Goal: Task Accomplishment & Management: Complete application form

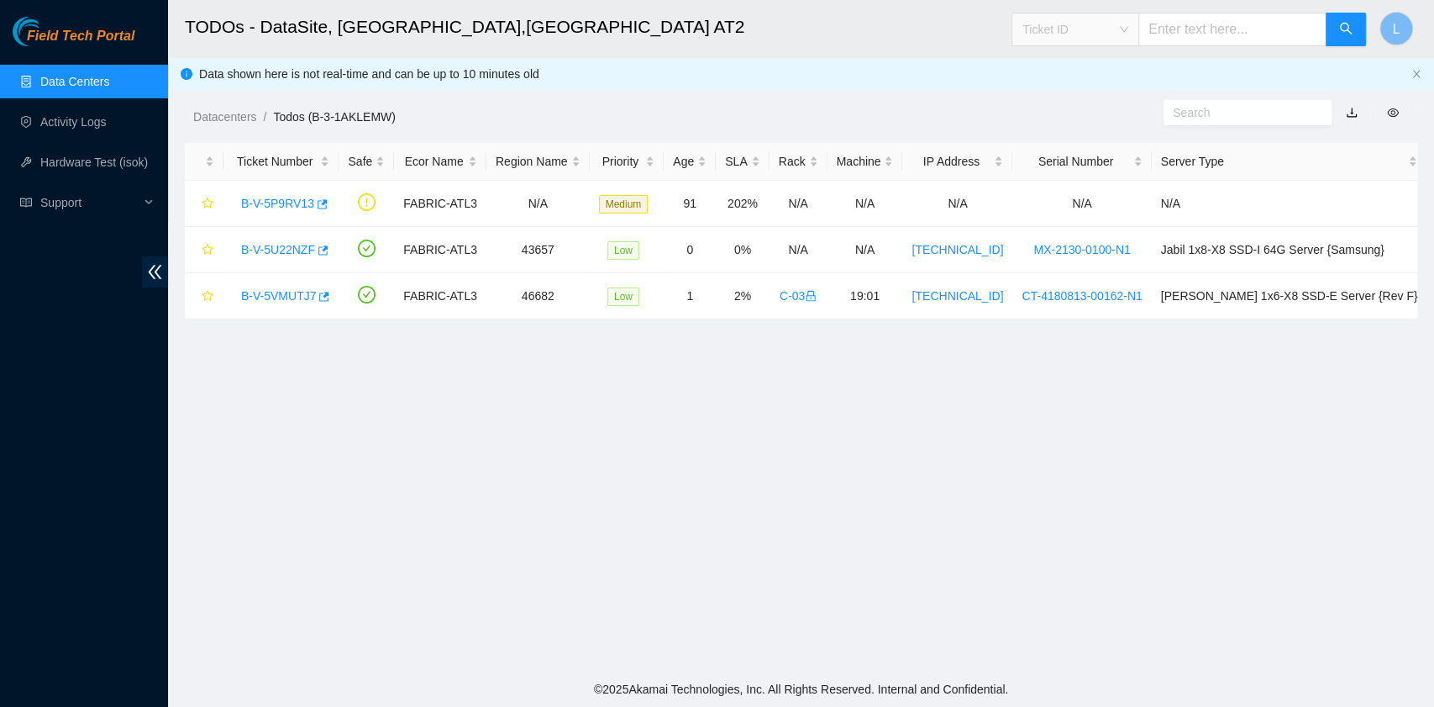
click at [1138, 33] on div "Ticket ID" at bounding box center [1075, 29] width 126 height 27
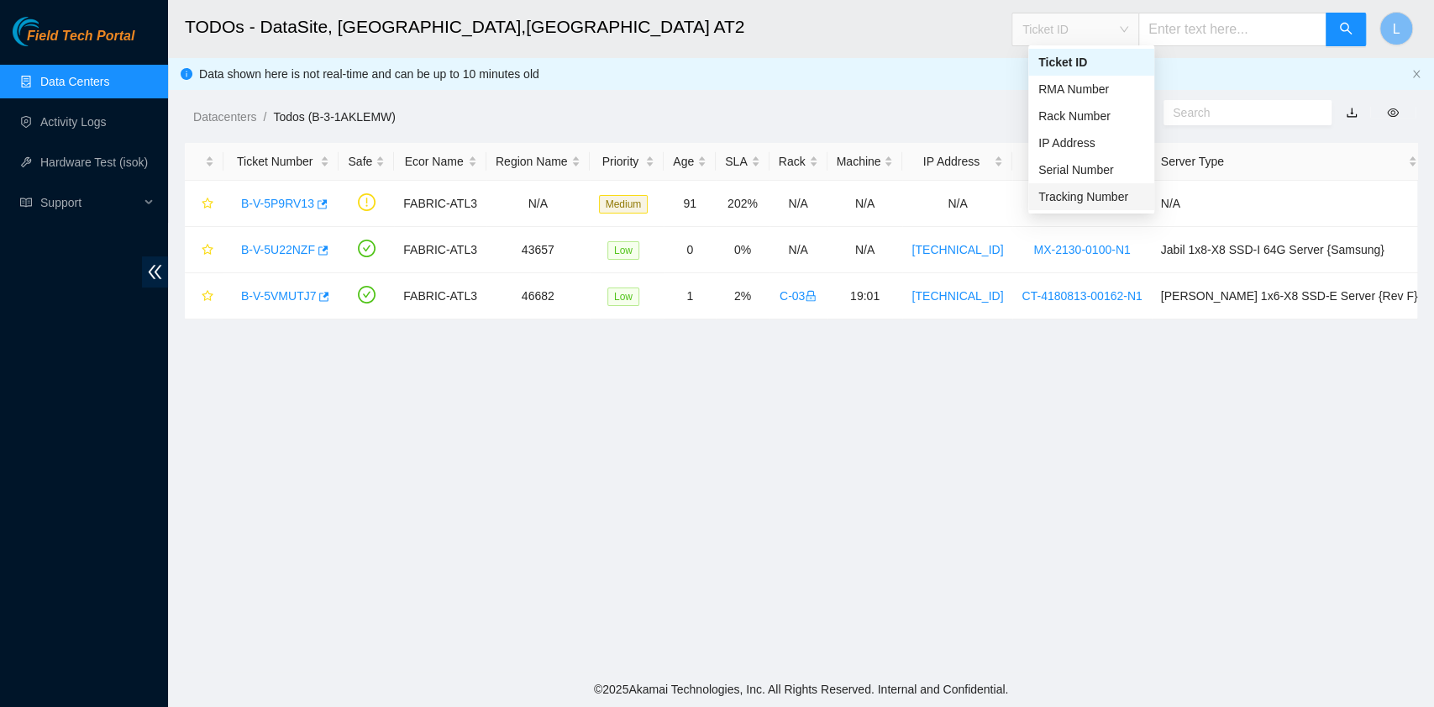
click at [1086, 207] on div "Tracking Number" at bounding box center [1091, 196] width 126 height 27
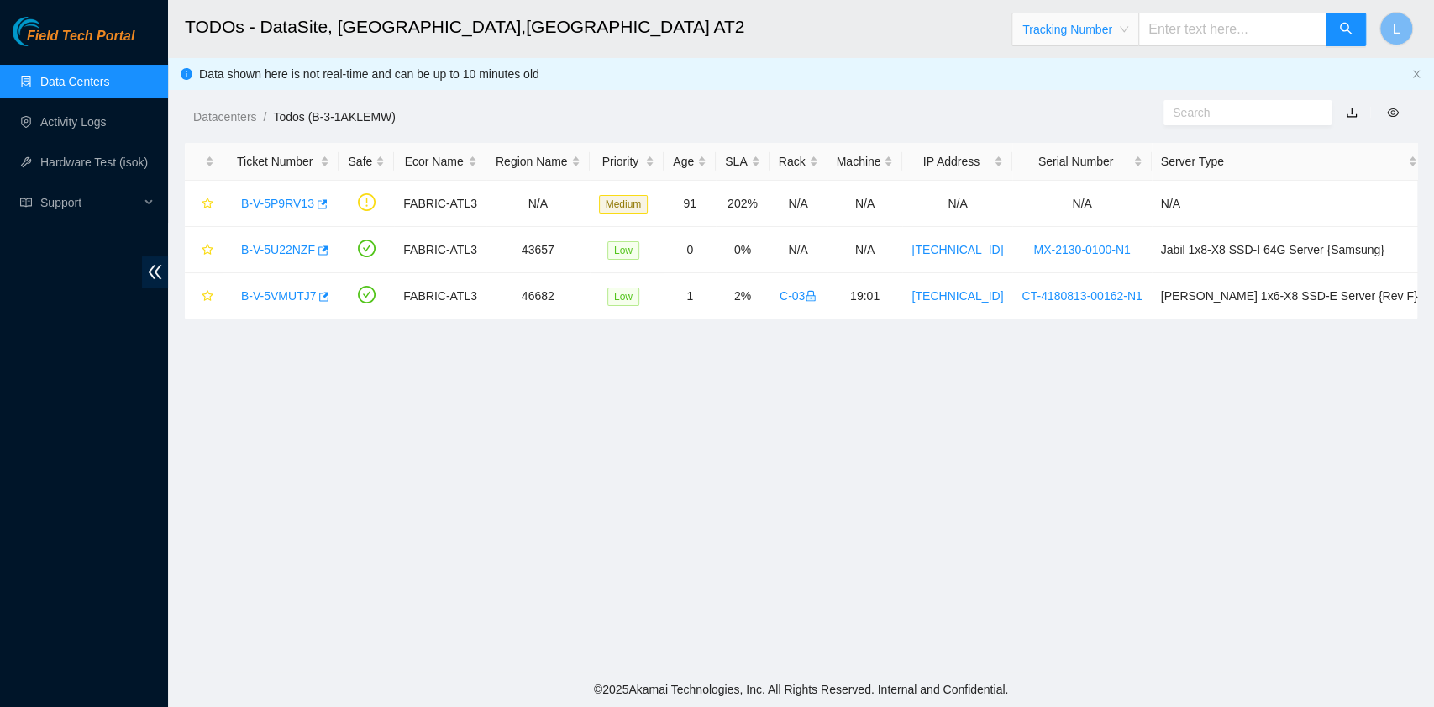
click at [1175, 37] on input "text" at bounding box center [1232, 30] width 188 height 34
type input "417328427461"
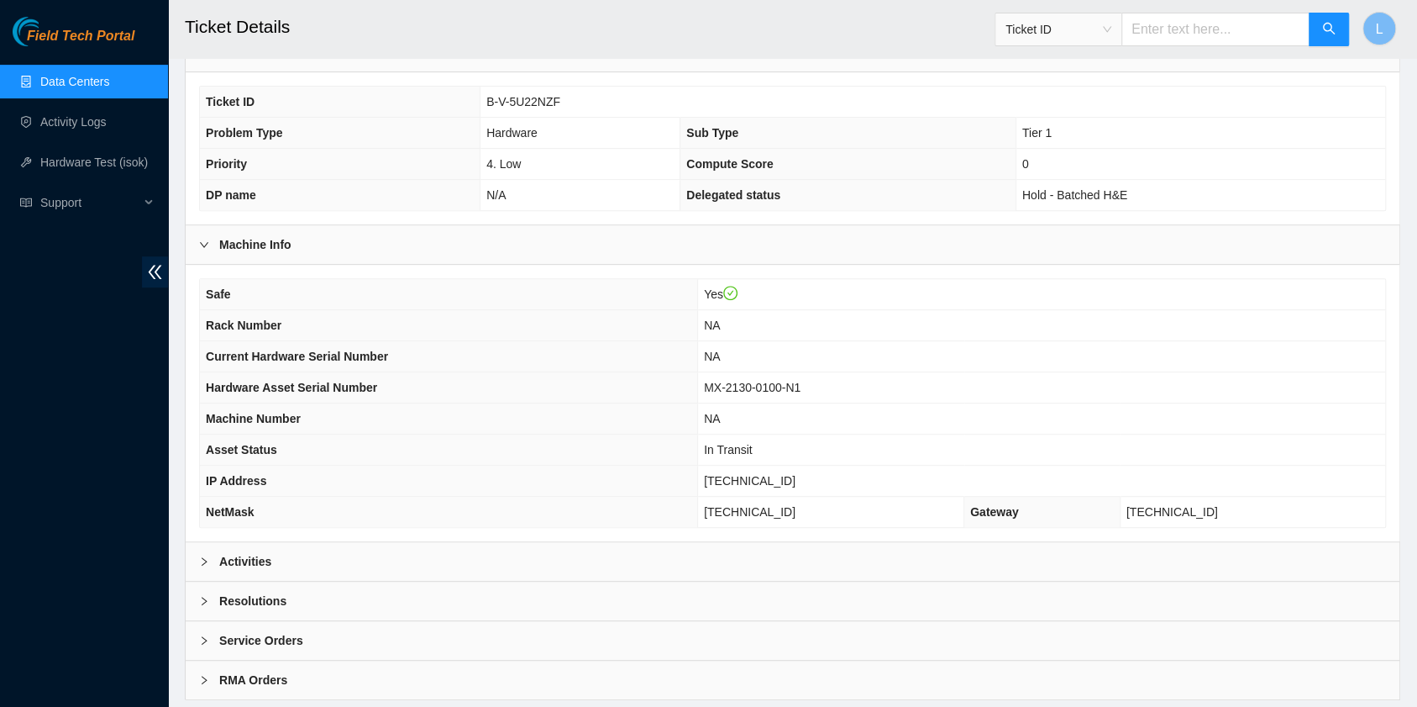
scroll to position [424, 0]
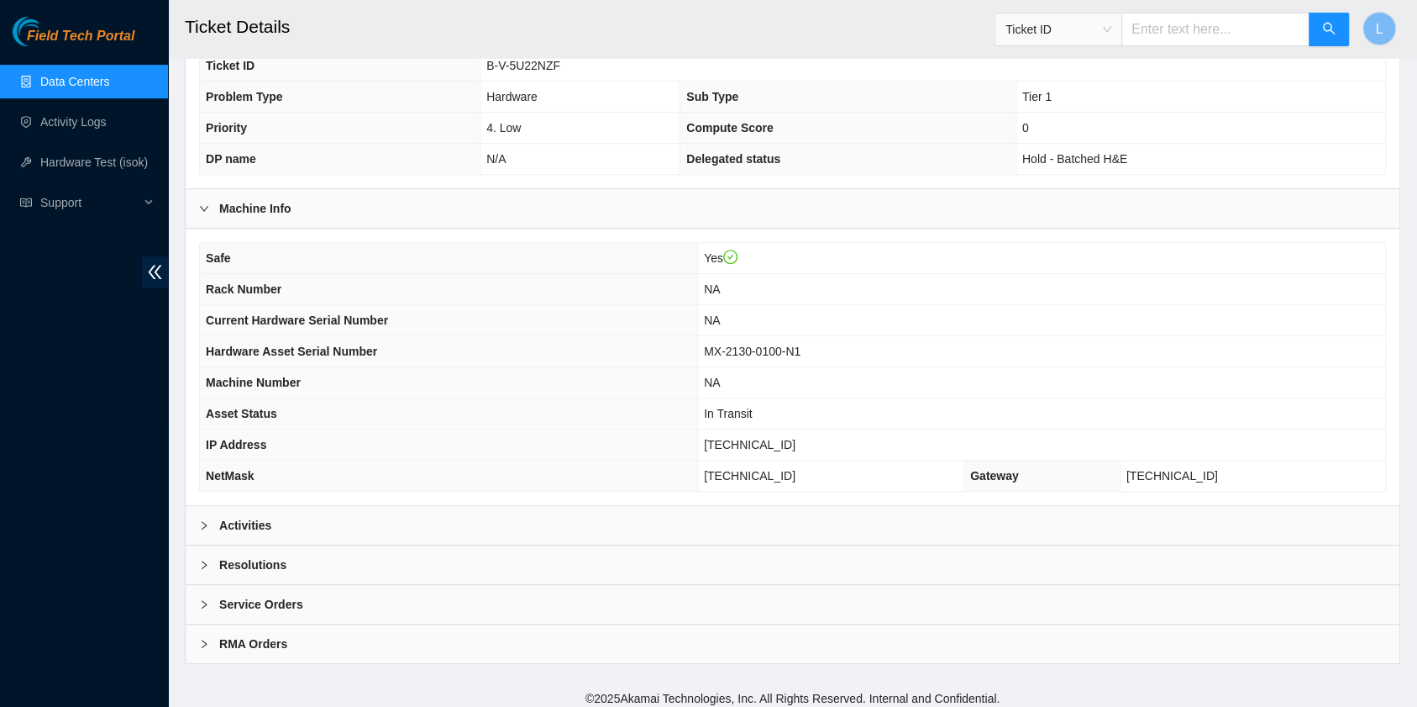
click at [197, 511] on div "Activities" at bounding box center [793, 525] width 1214 height 39
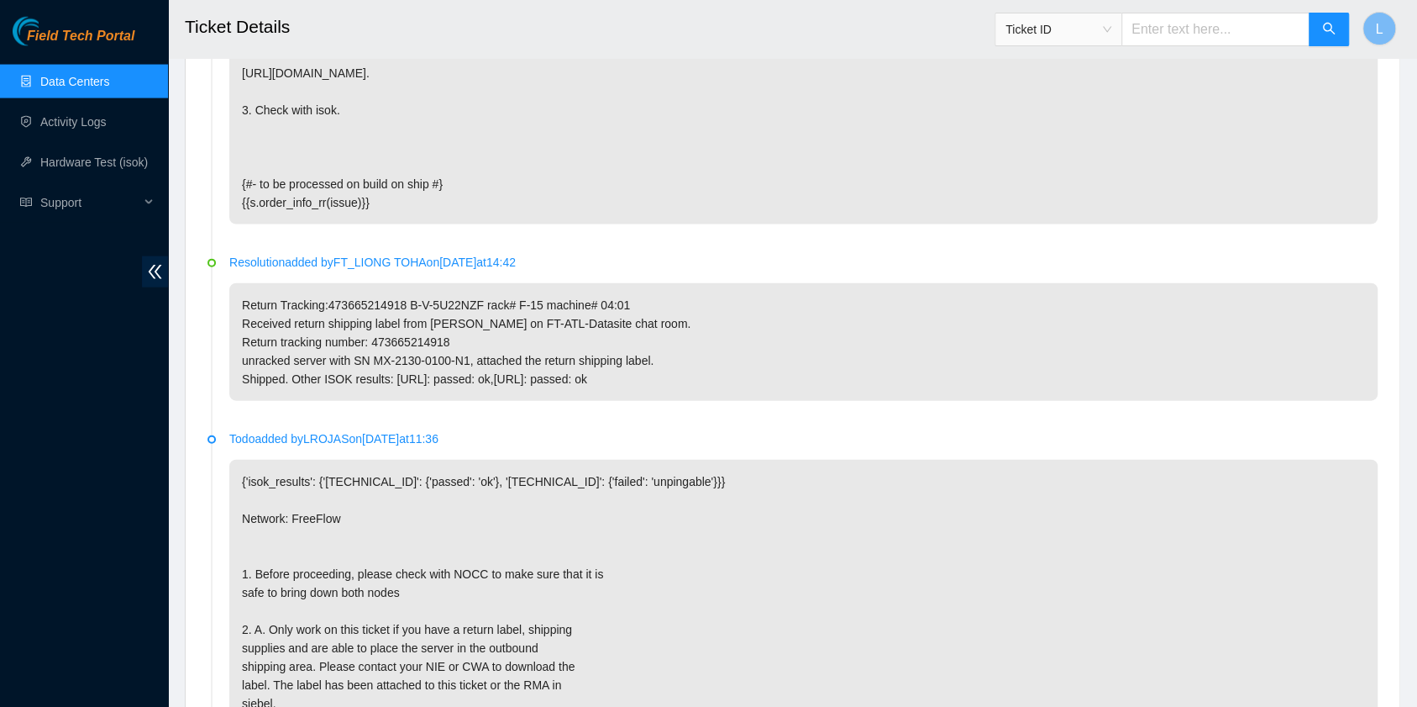
scroll to position [2440, 0]
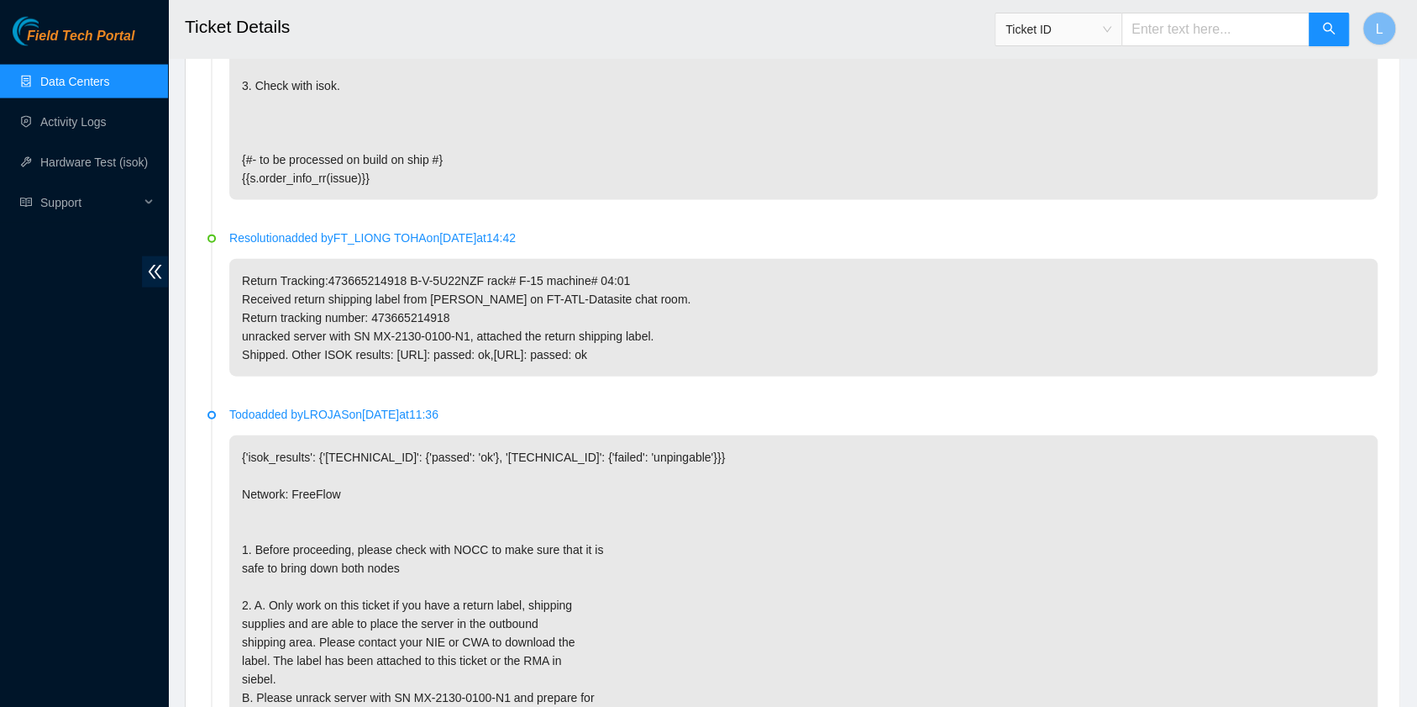
click at [108, 88] on link "Data Centers" at bounding box center [74, 81] width 69 height 13
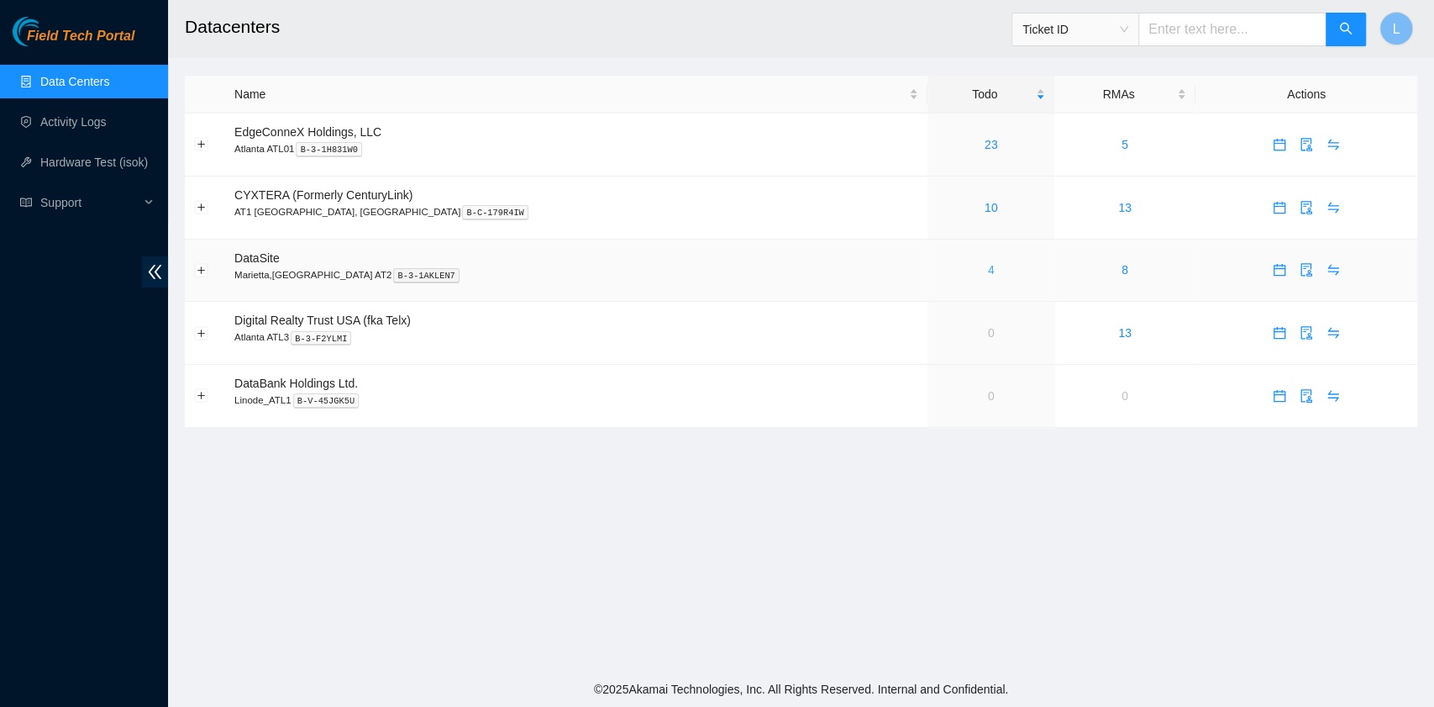
click at [988, 276] on link "4" at bounding box center [991, 269] width 7 height 13
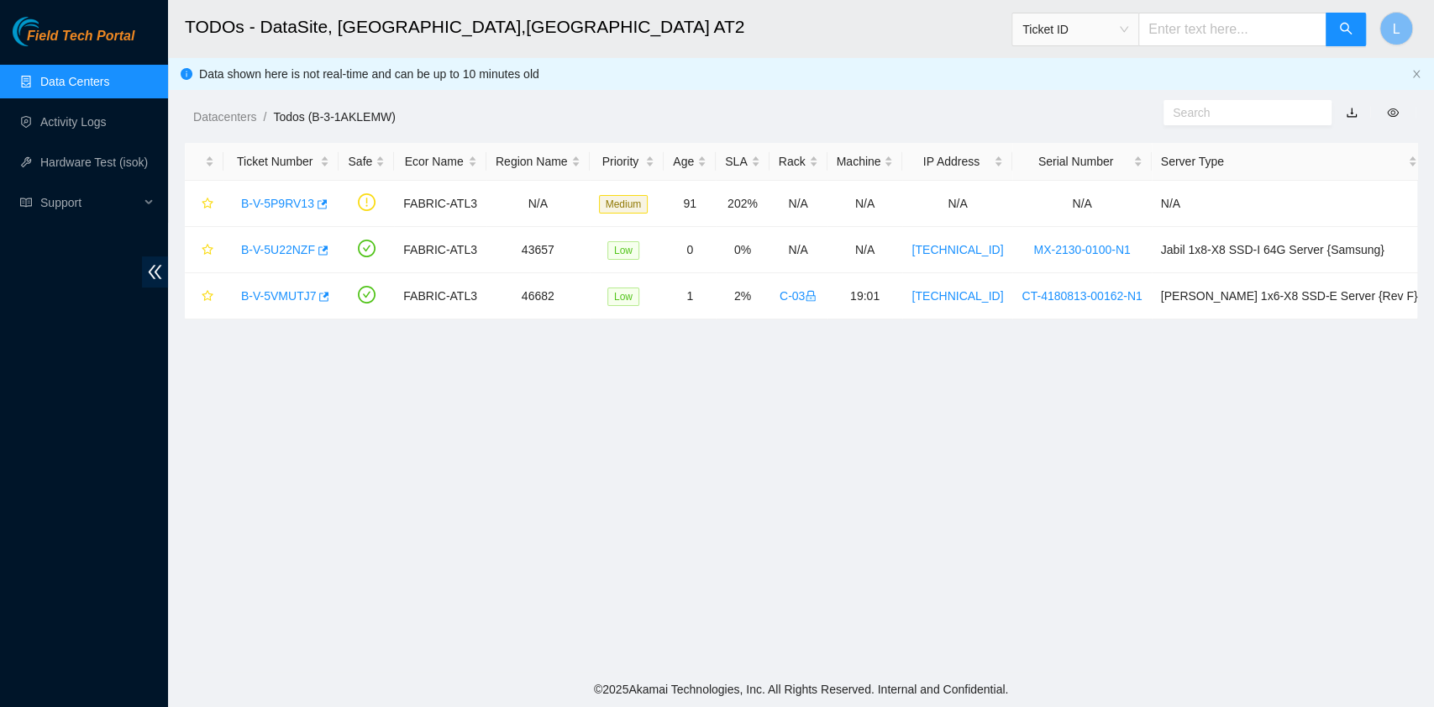
click at [108, 82] on link "Data Centers" at bounding box center [74, 81] width 69 height 13
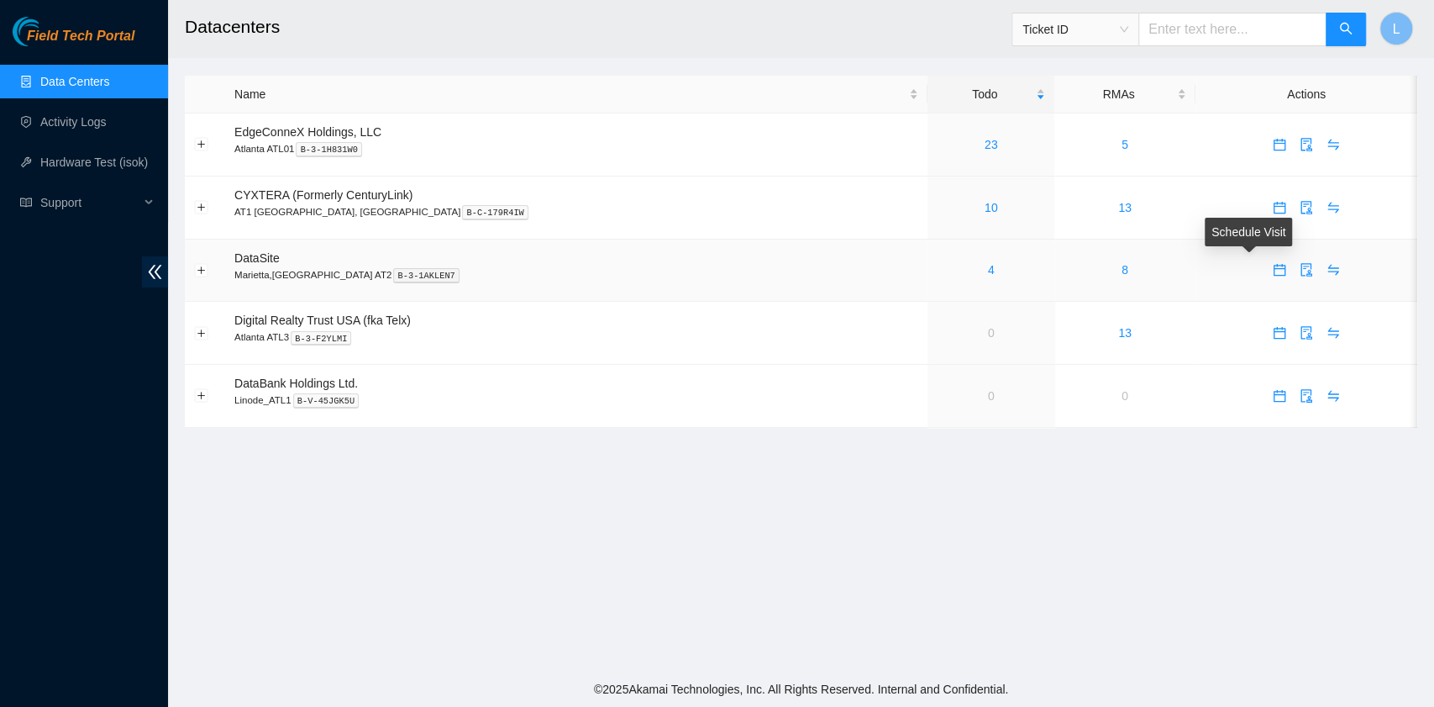
click at [1274, 271] on icon "calendar" at bounding box center [1280, 270] width 12 height 12
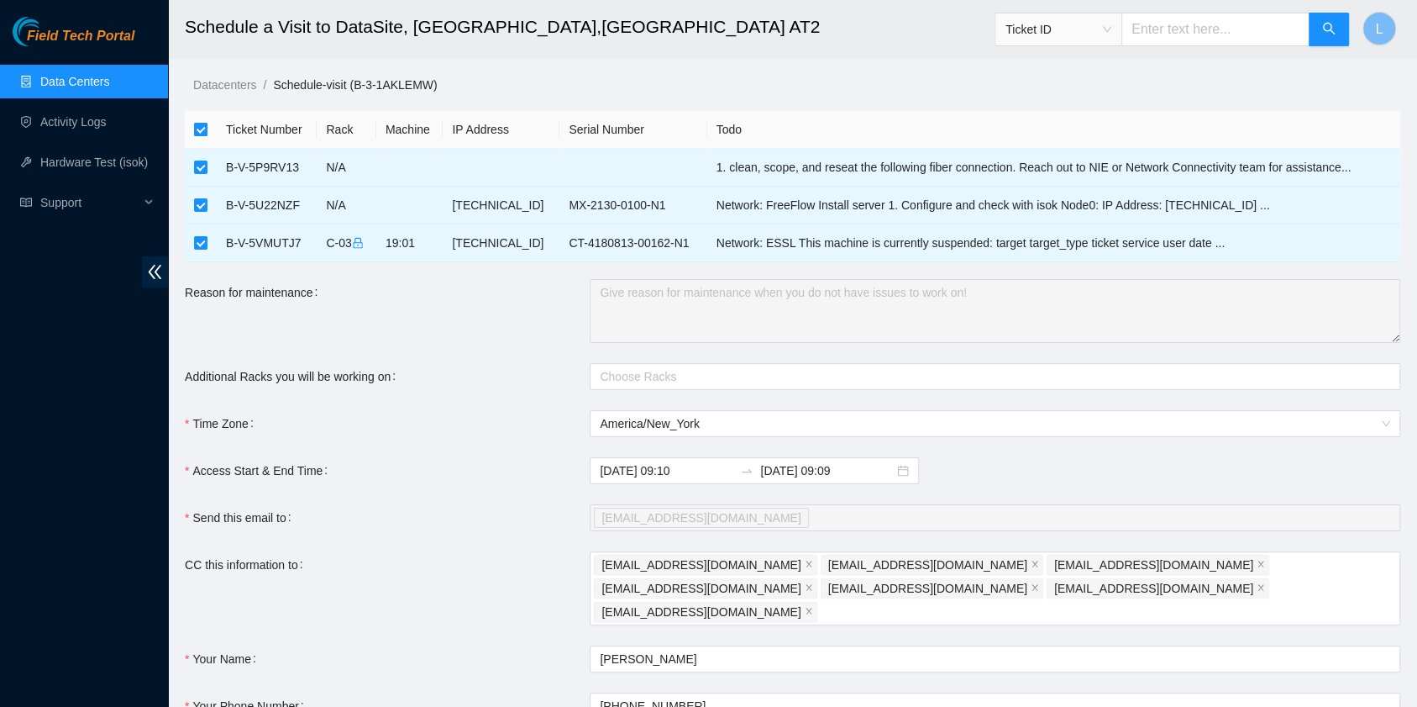
click at [200, 127] on input "checkbox" at bounding box center [200, 129] width 13 height 13
checkbox input "false"
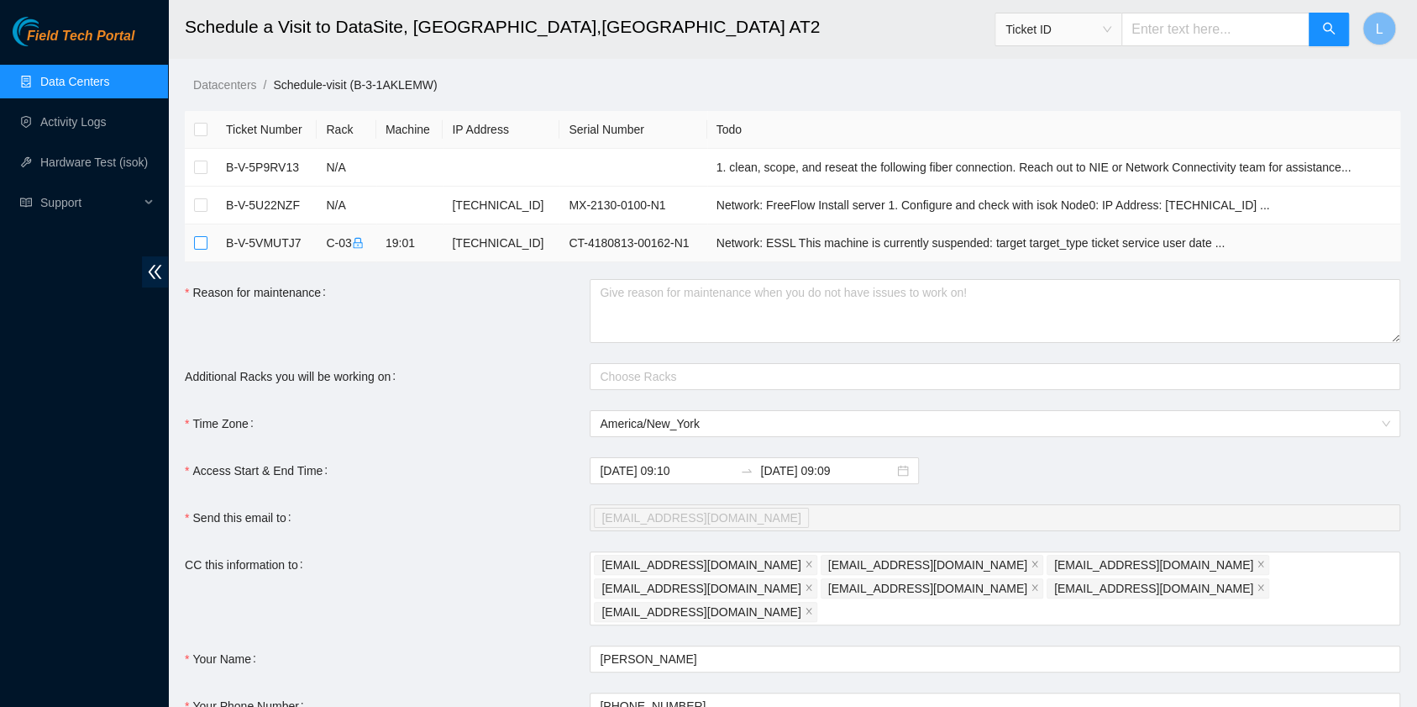
click at [200, 244] on input "checkbox" at bounding box center [200, 242] width 13 height 13
checkbox input "true"
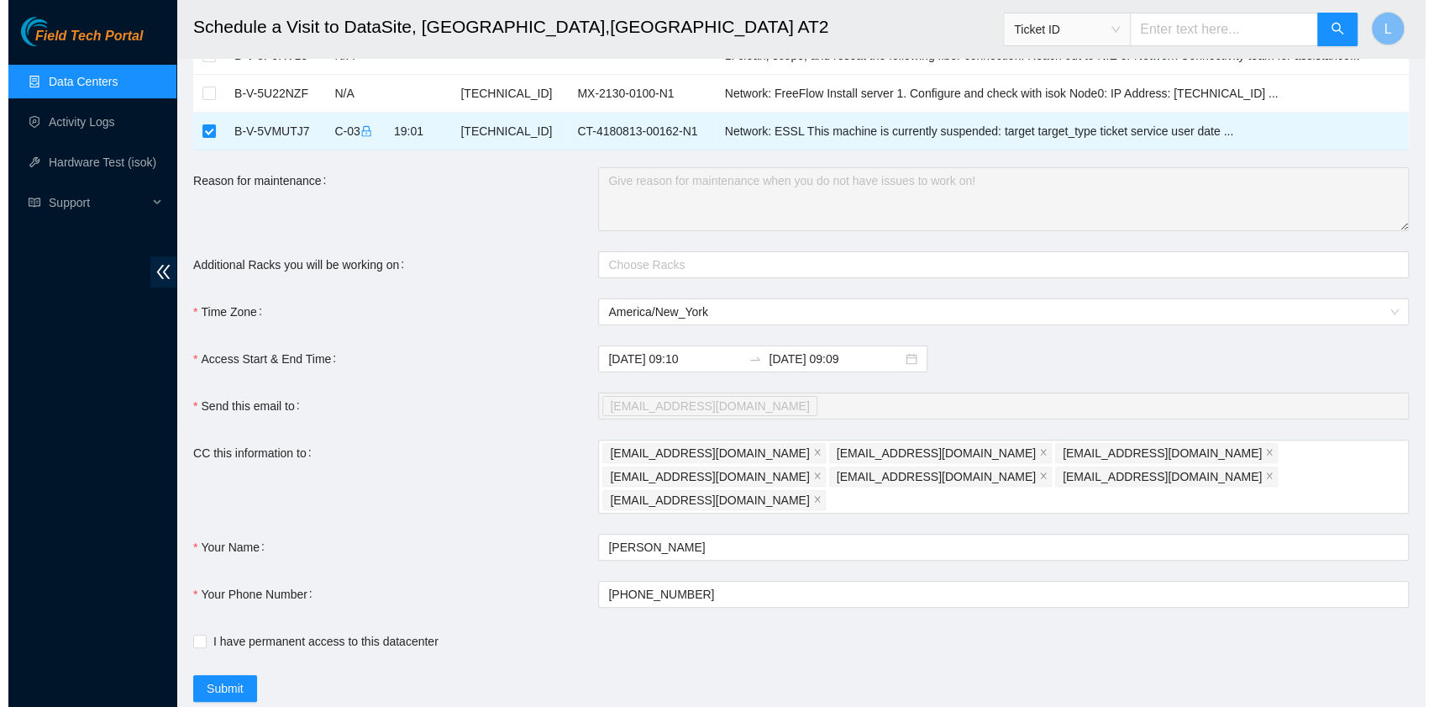
scroll to position [136, 0]
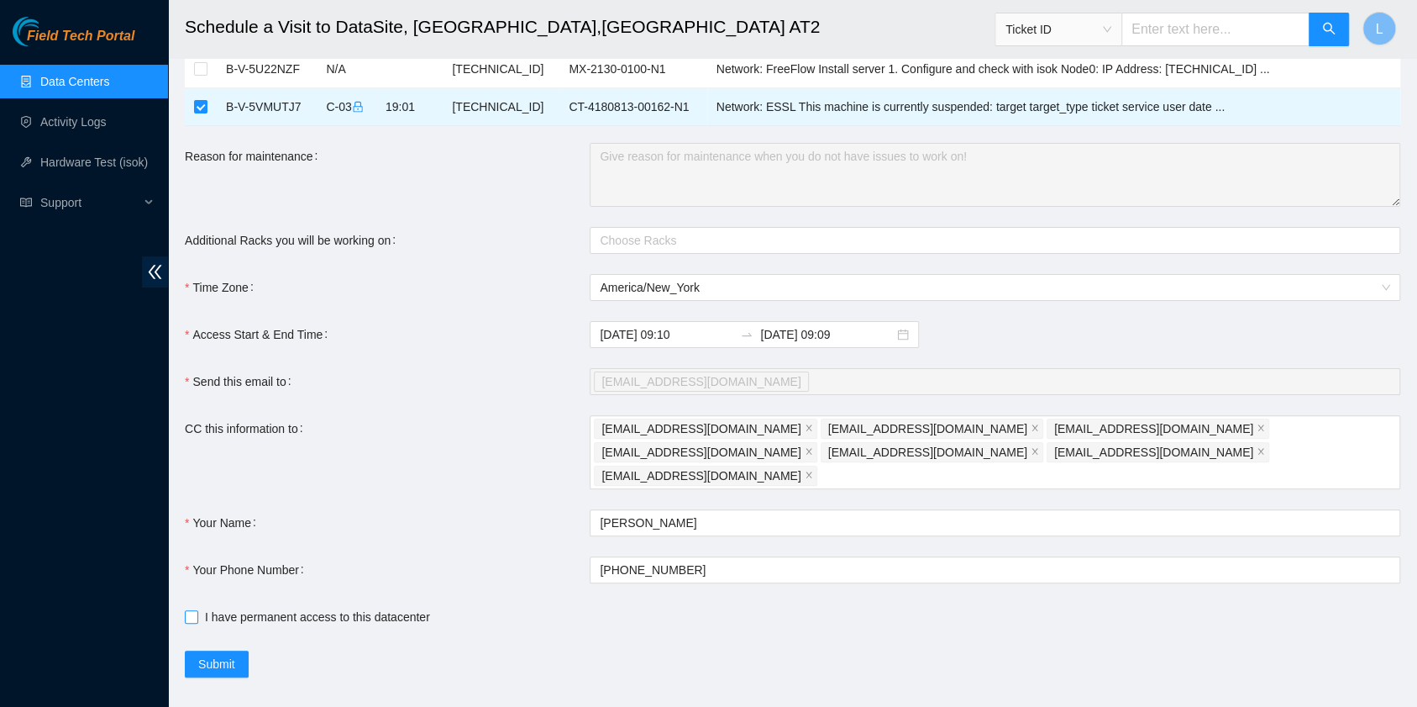
click at [193, 610] on span at bounding box center [191, 616] width 13 height 13
click at [193, 610] on input "I have permanent access to this datacenter" at bounding box center [191, 616] width 12 height 12
checkbox input "true"
click at [230, 654] on span "Submit" at bounding box center [216, 663] width 37 height 18
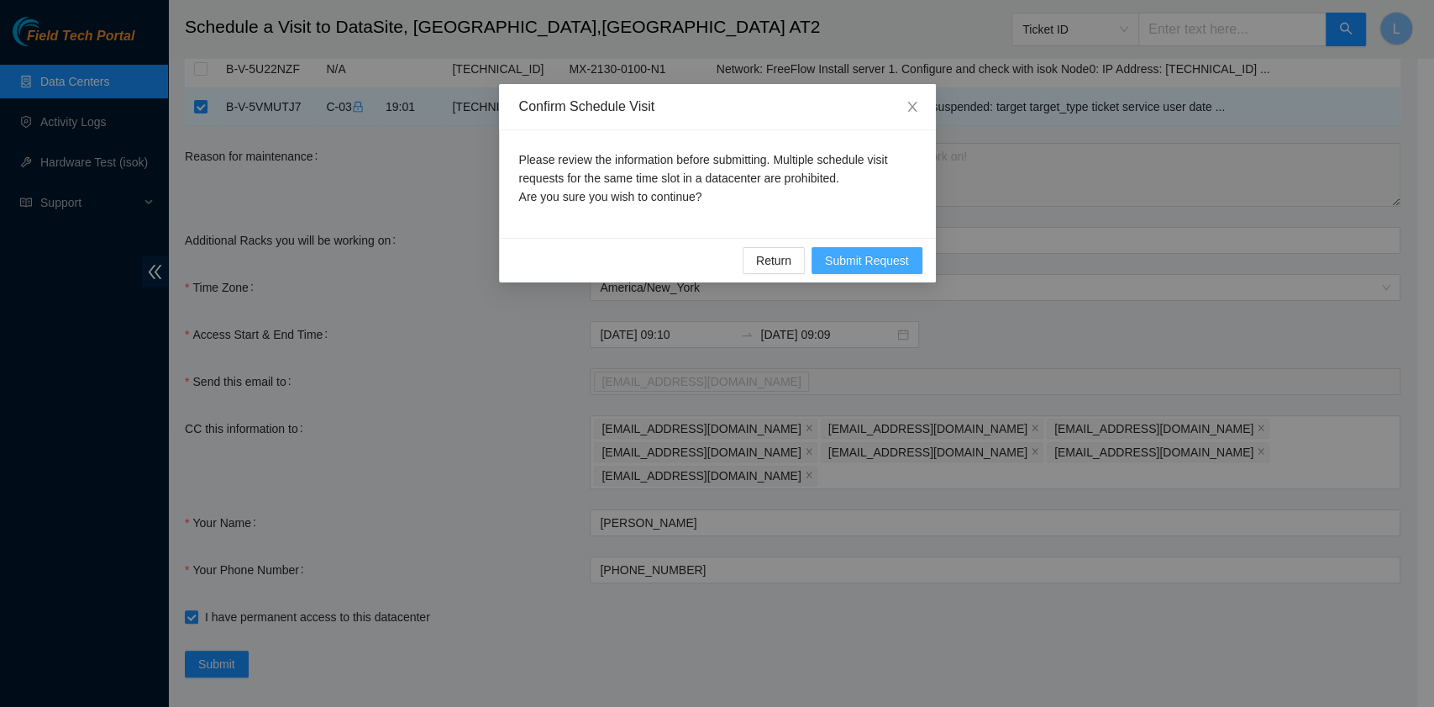
click at [888, 260] on span "Submit Request" at bounding box center [867, 260] width 84 height 18
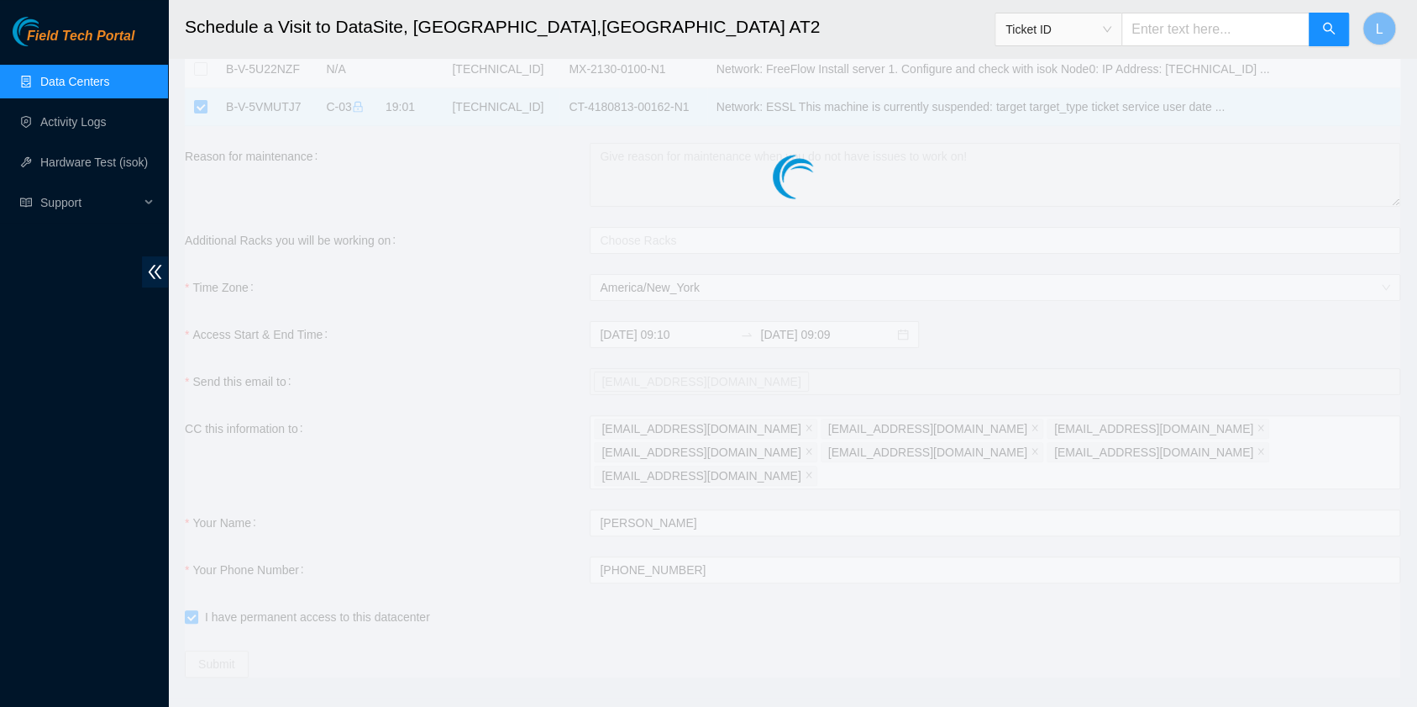
type input "2025-09-24 09:11"
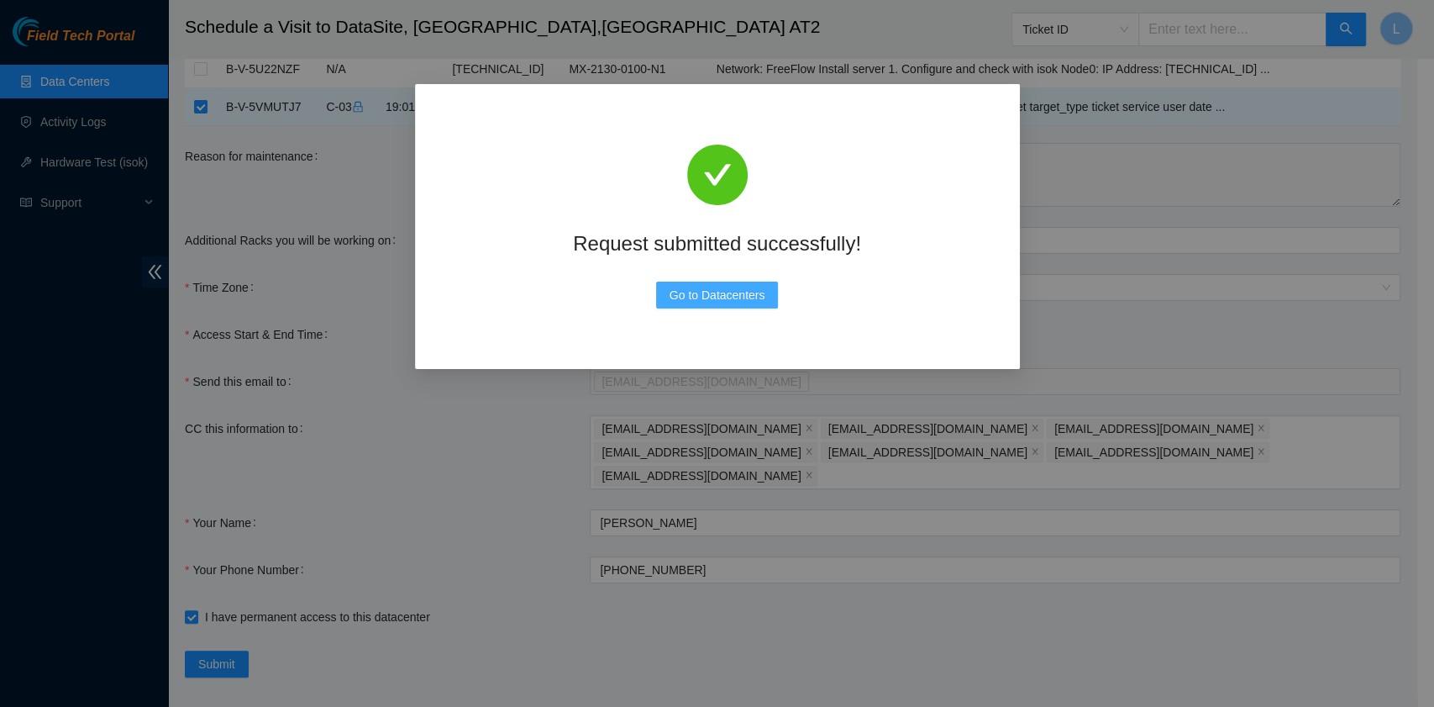
click at [743, 301] on span "Go to Datacenters" at bounding box center [718, 295] width 96 height 18
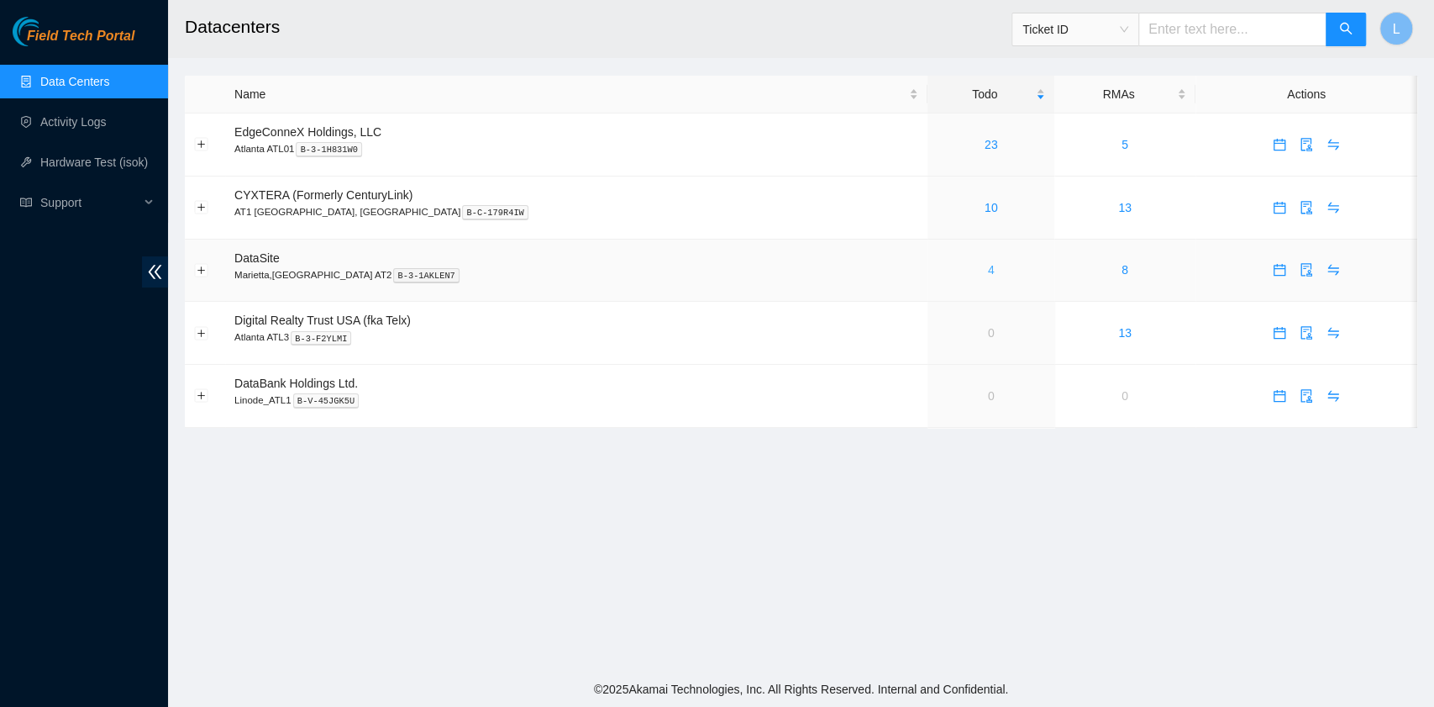
click at [988, 275] on link "4" at bounding box center [991, 269] width 7 height 13
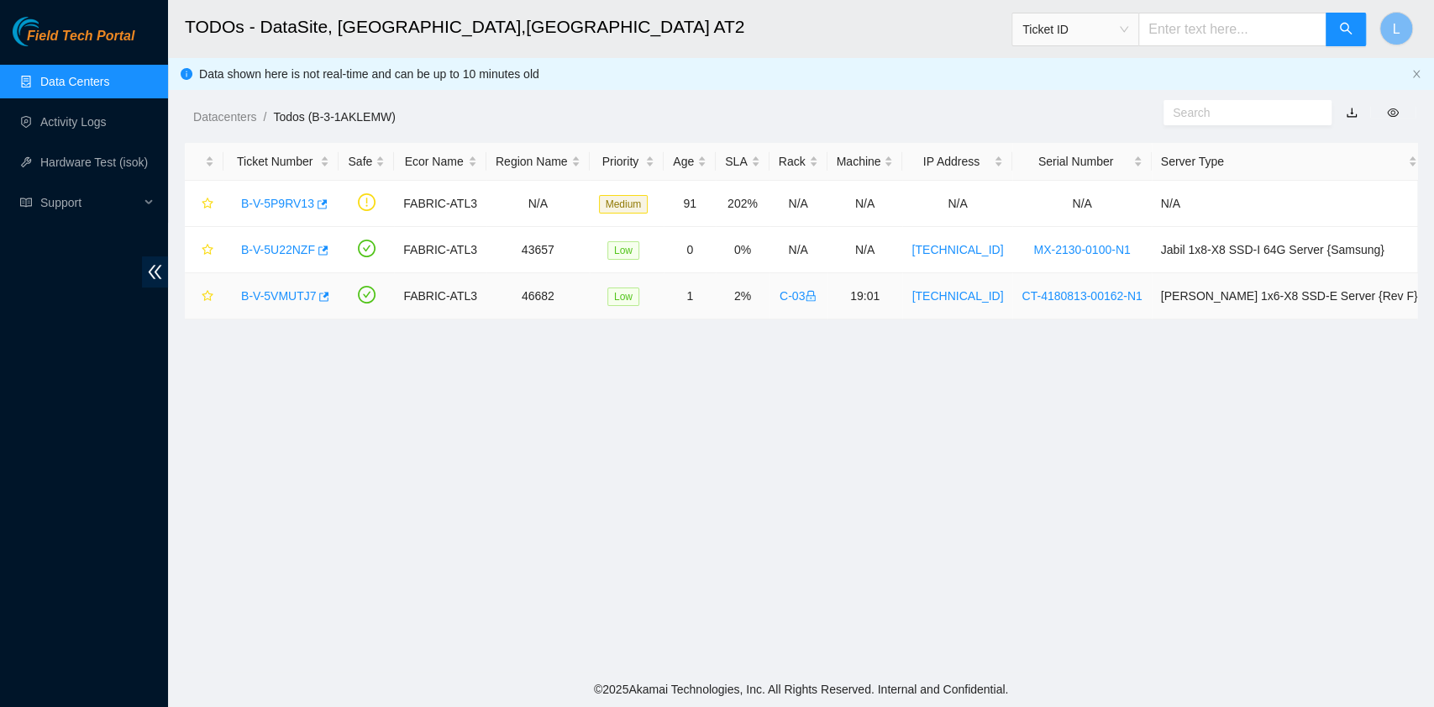
click at [289, 296] on link "B-V-5VMUTJ7" at bounding box center [278, 295] width 75 height 13
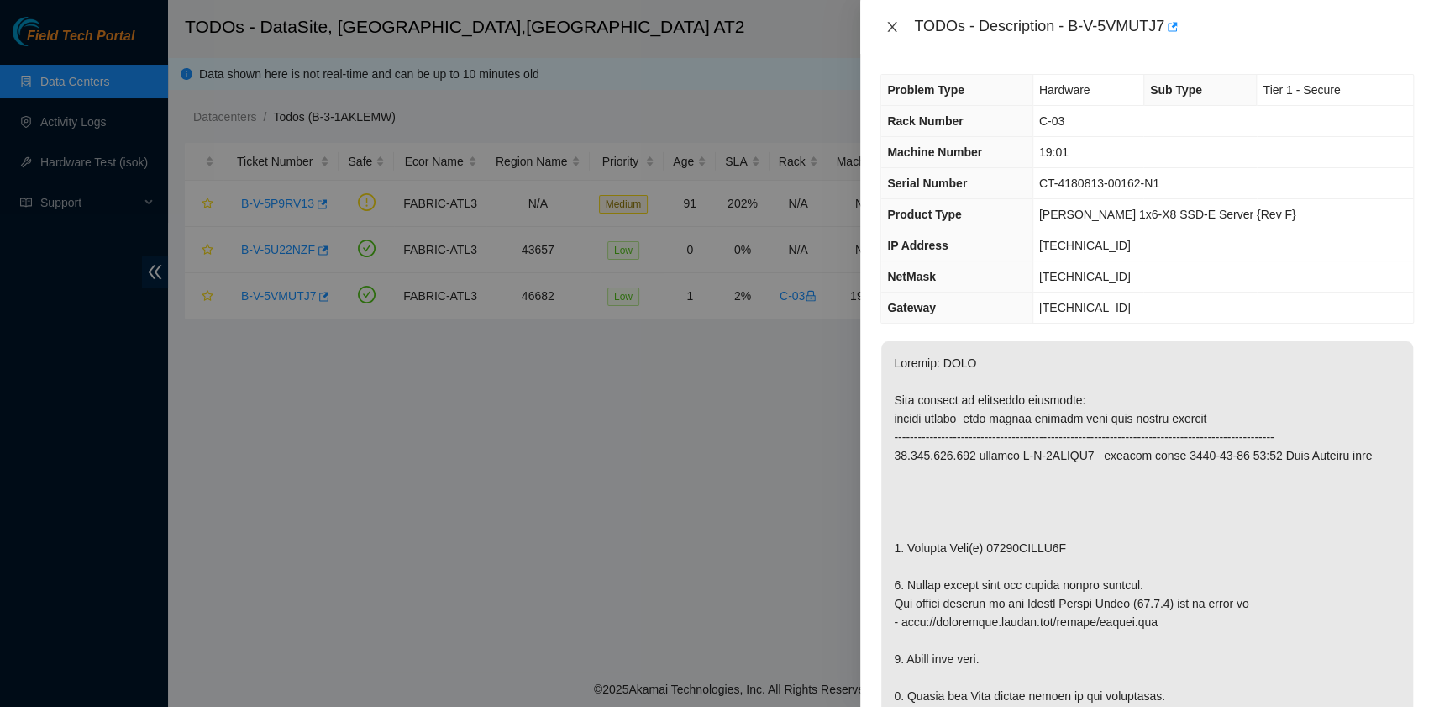
click at [889, 28] on icon "close" at bounding box center [891, 26] width 13 height 13
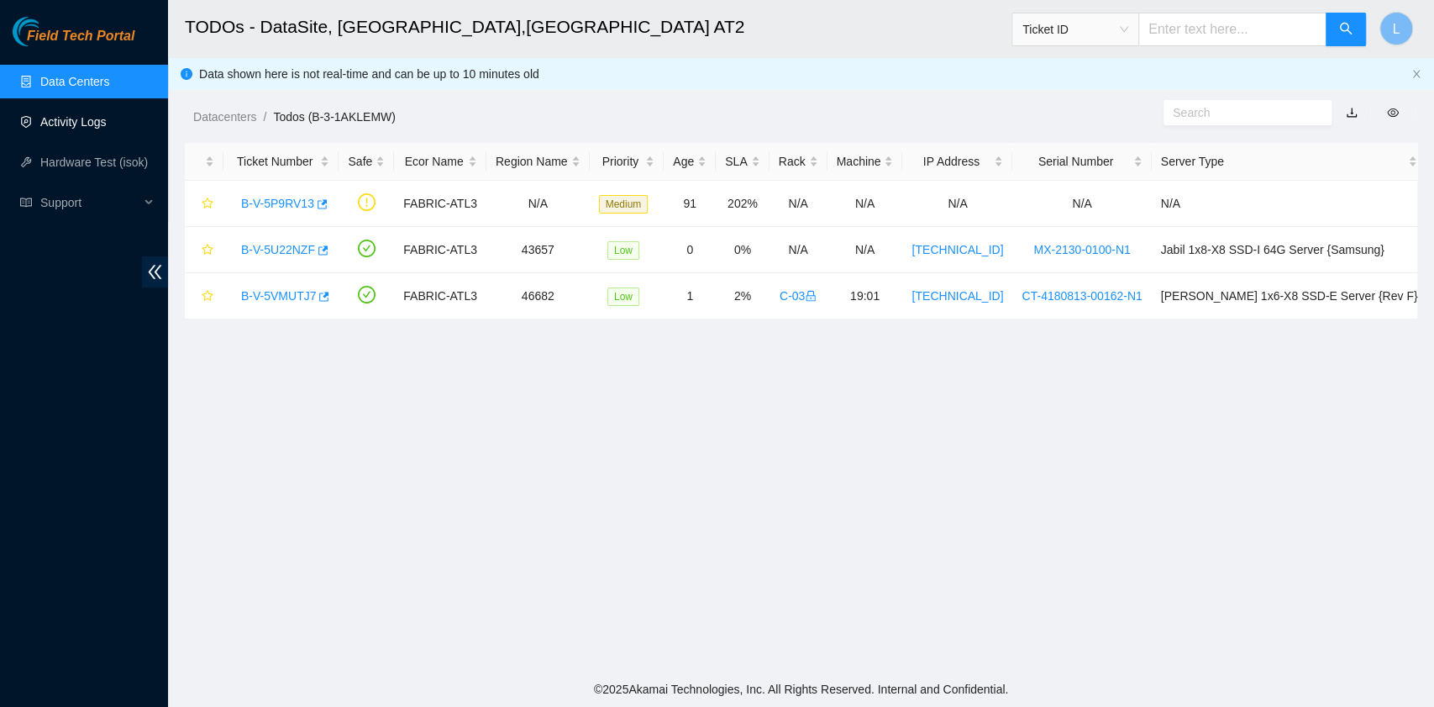
click at [63, 128] on link "Activity Logs" at bounding box center [73, 121] width 66 height 13
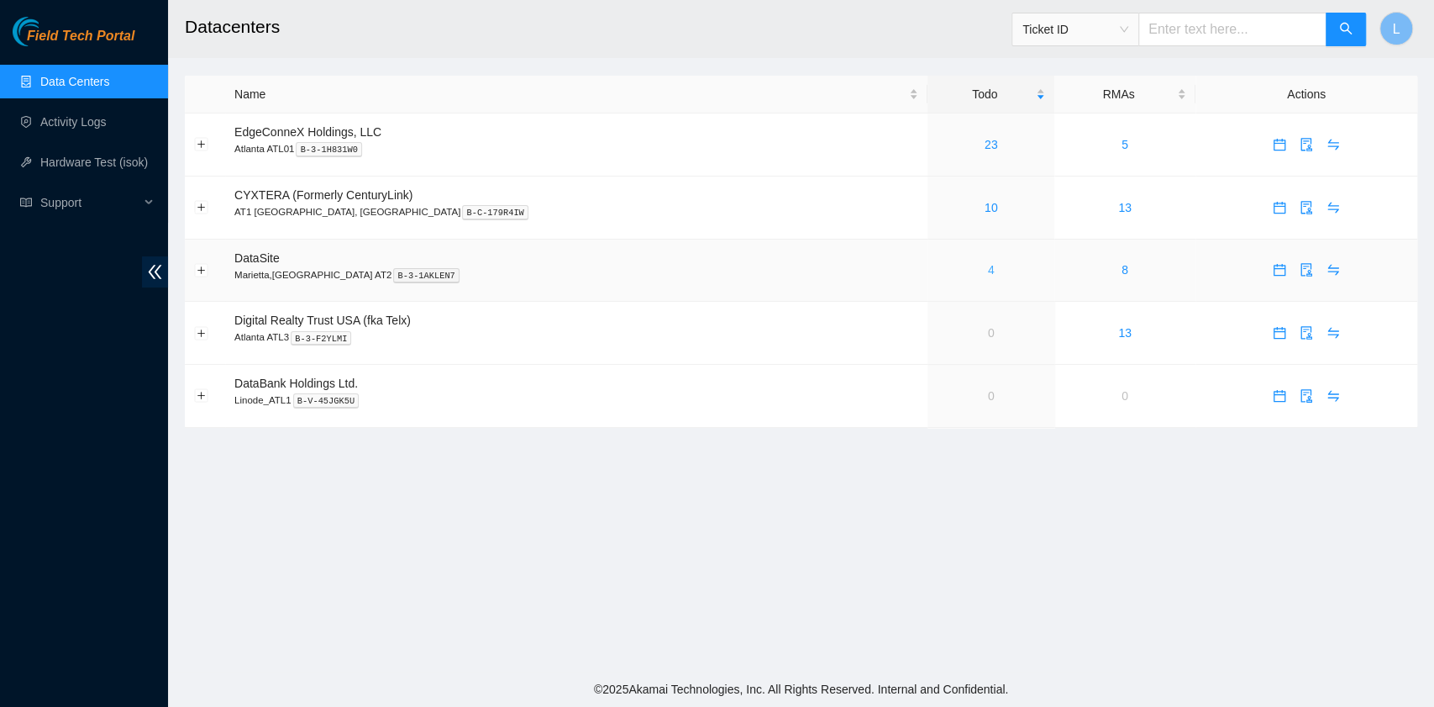
click at [988, 273] on link "4" at bounding box center [991, 269] width 7 height 13
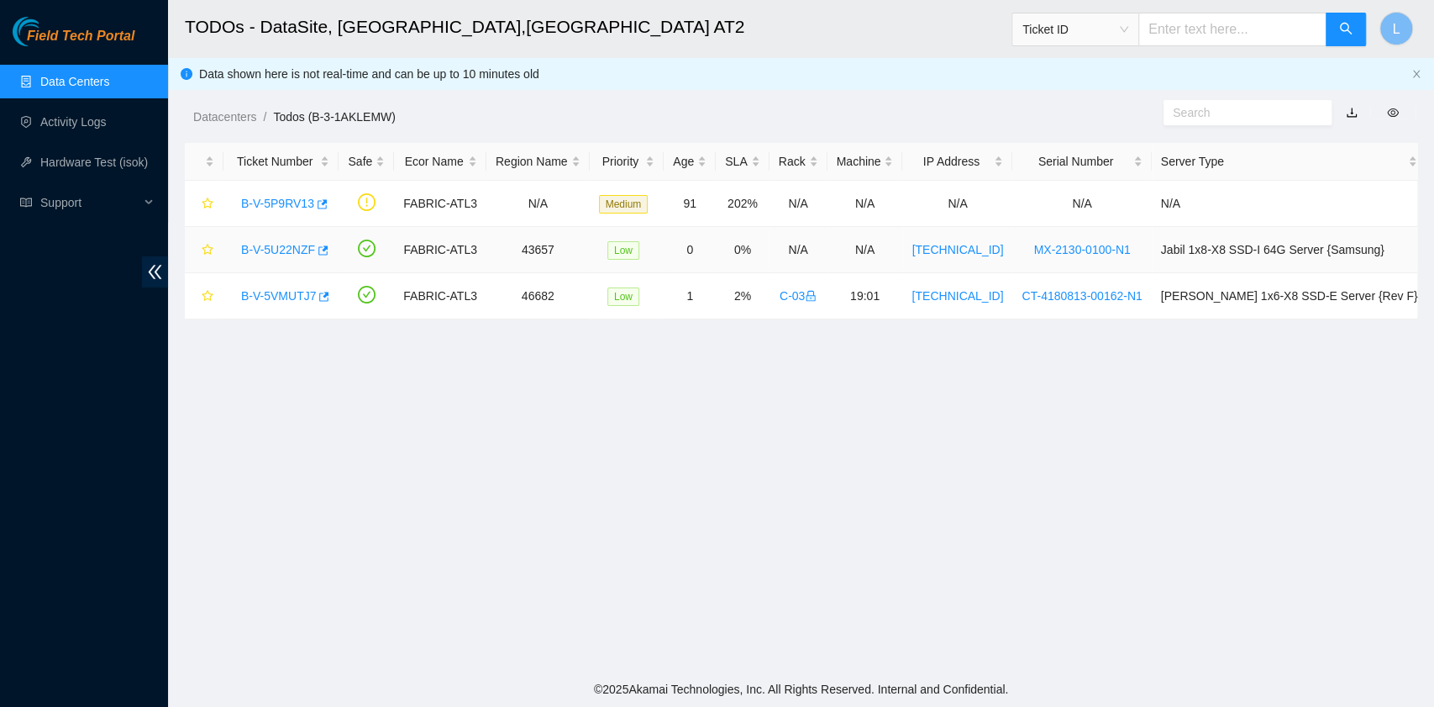
click at [293, 247] on link "B-V-5U22NZF" at bounding box center [278, 249] width 74 height 13
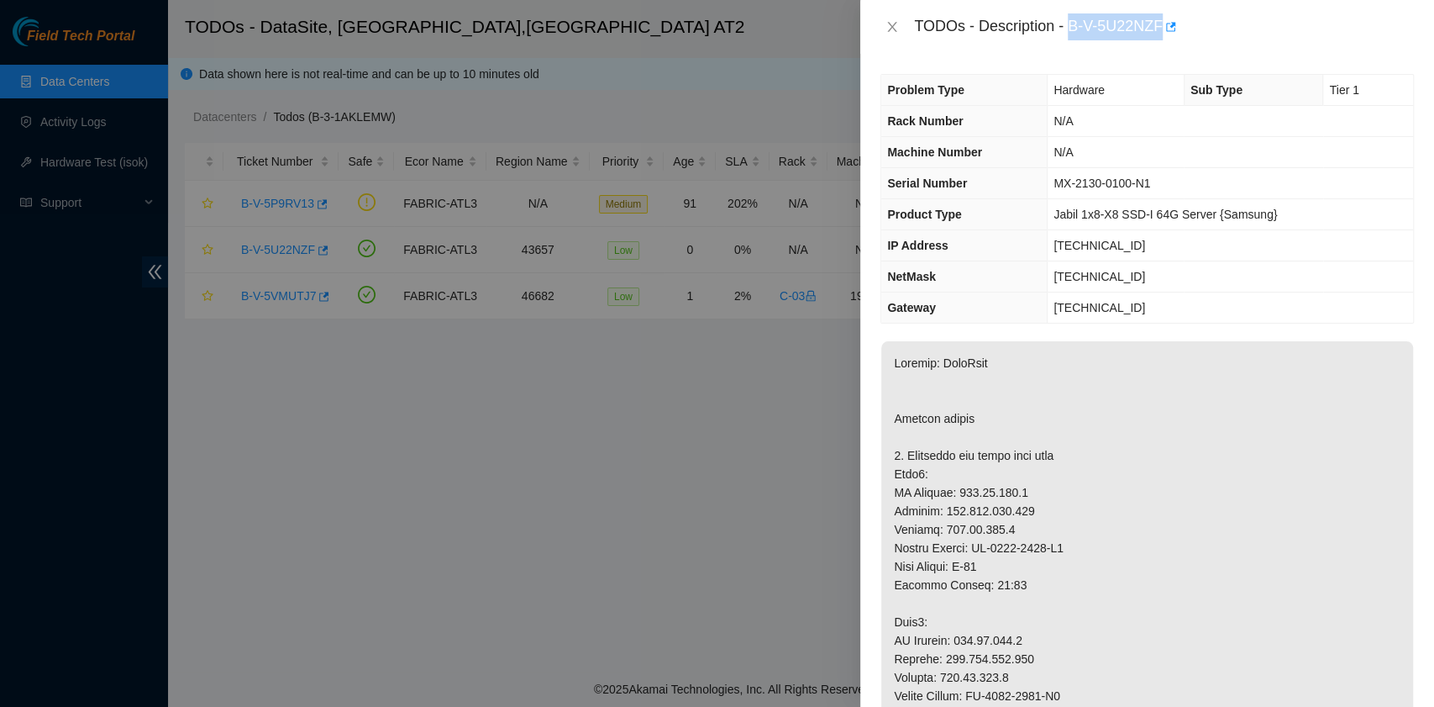
drag, startPoint x: 1070, startPoint y: 25, endPoint x: 1161, endPoint y: 38, distance: 91.6
click at [1161, 38] on div "TODOs - Description - B-V-5U22NZF" at bounding box center [1164, 26] width 500 height 27
copy div "B-V-5U22NZF"
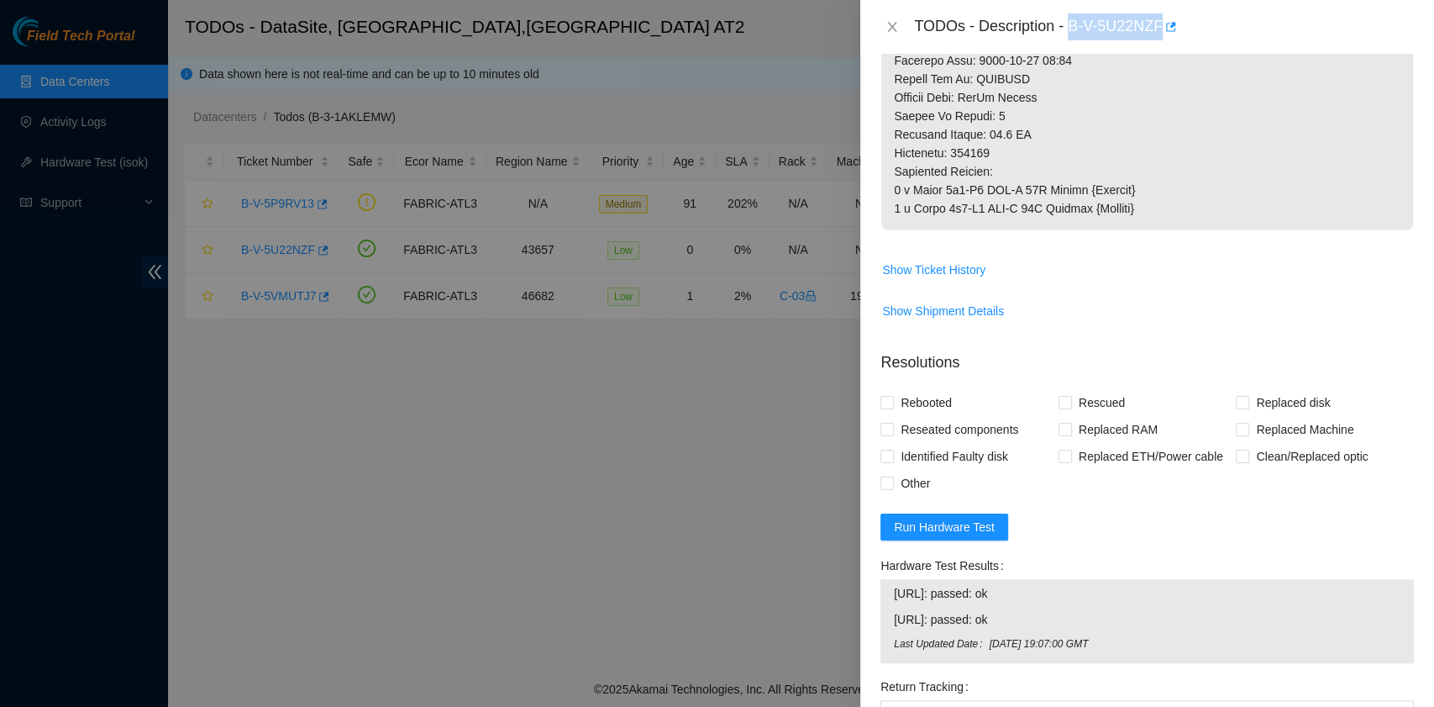
scroll to position [1120, 0]
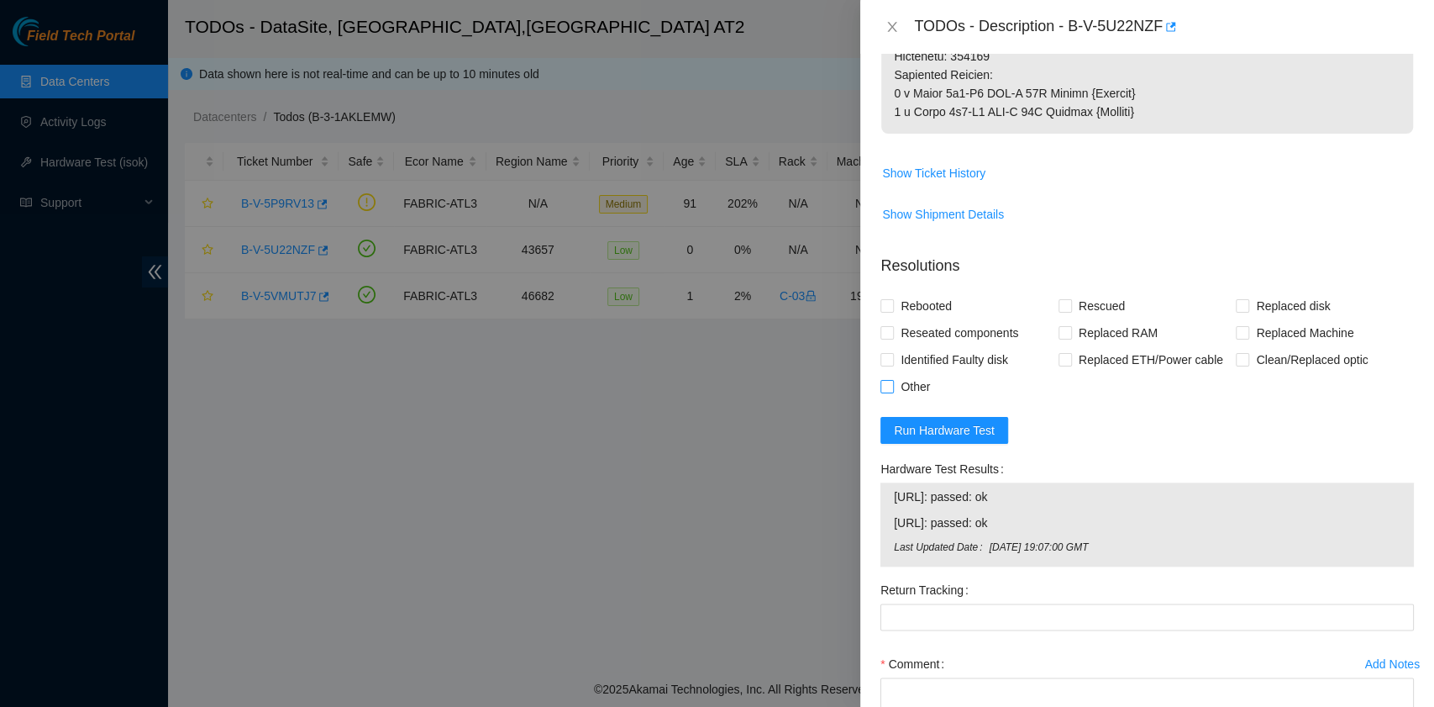
click at [892, 393] on span at bounding box center [886, 386] width 13 height 13
click at [892, 391] on input "Other" at bounding box center [886, 386] width 12 height 12
checkbox input "true"
click at [892, 313] on span at bounding box center [886, 305] width 13 height 13
click at [892, 311] on input "Rebooted" at bounding box center [886, 305] width 12 height 12
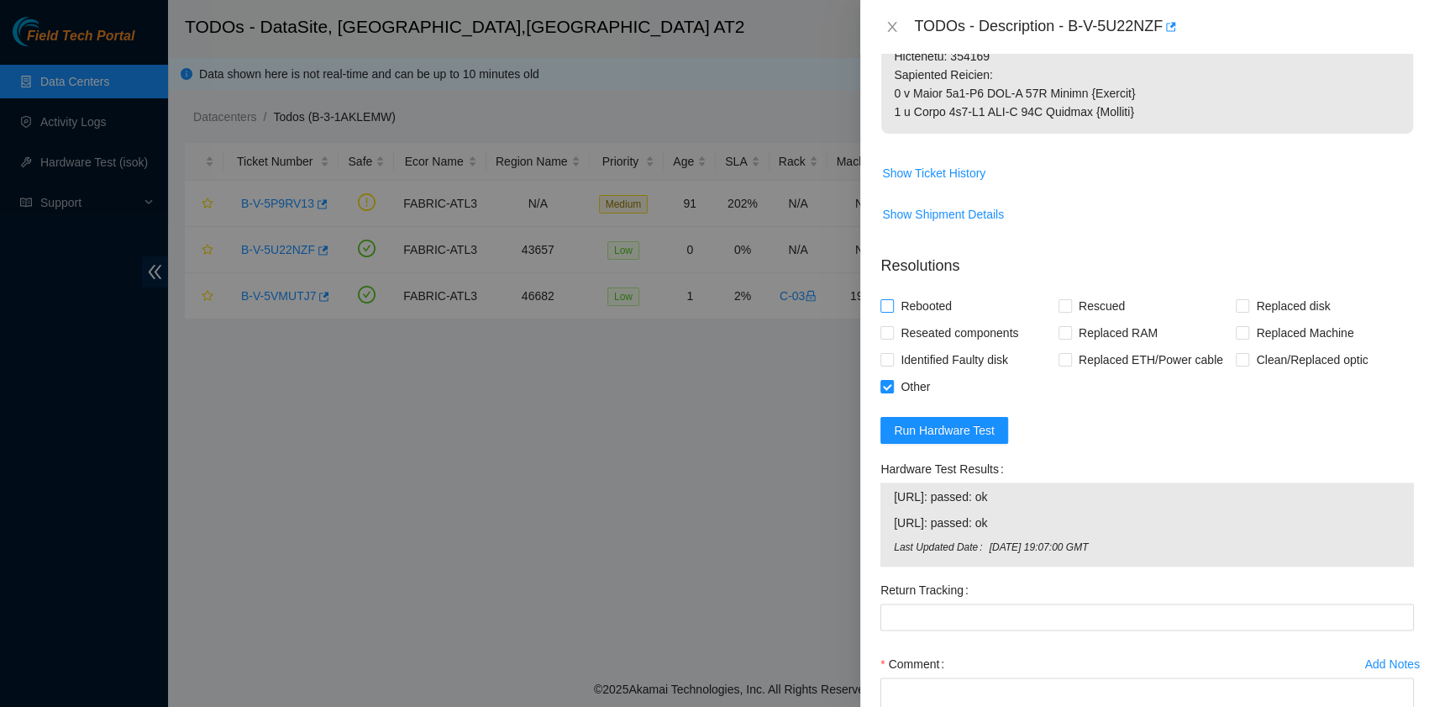
checkbox input "true"
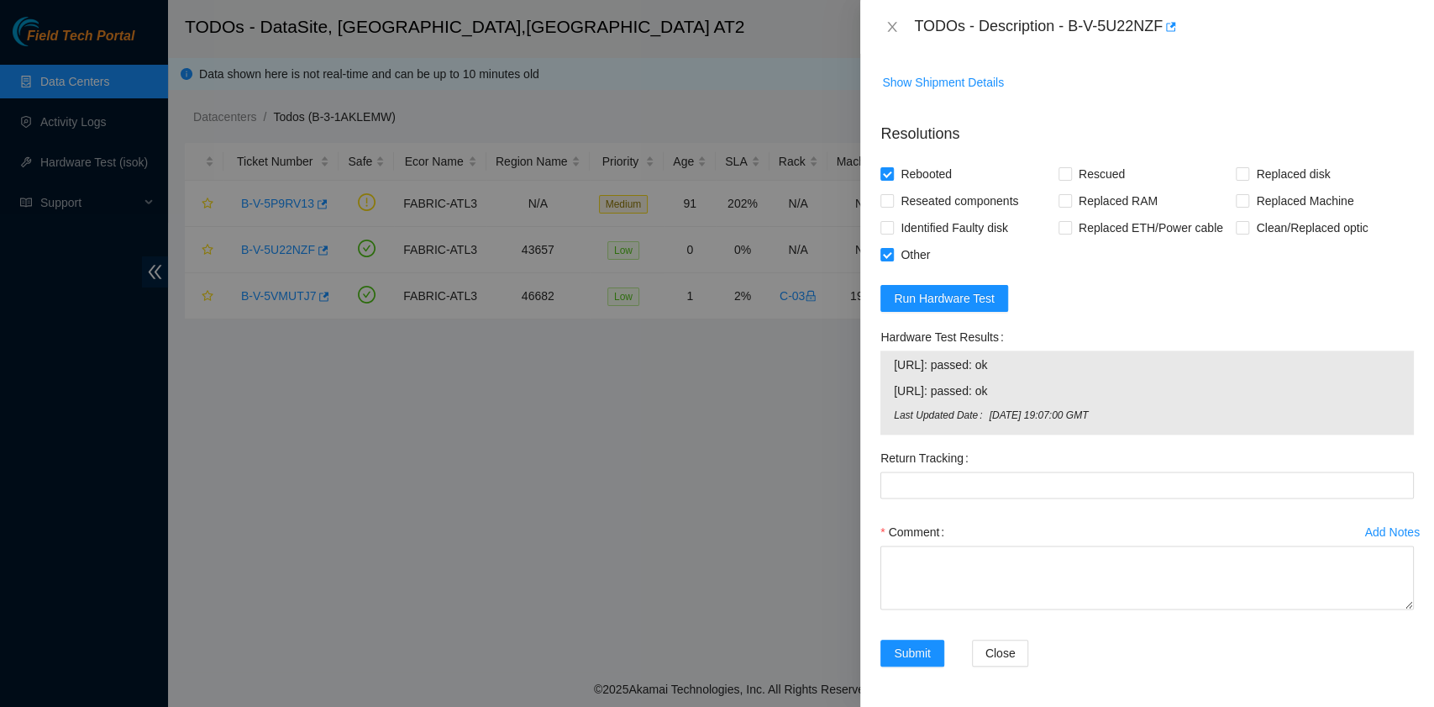
scroll to position [1285, 0]
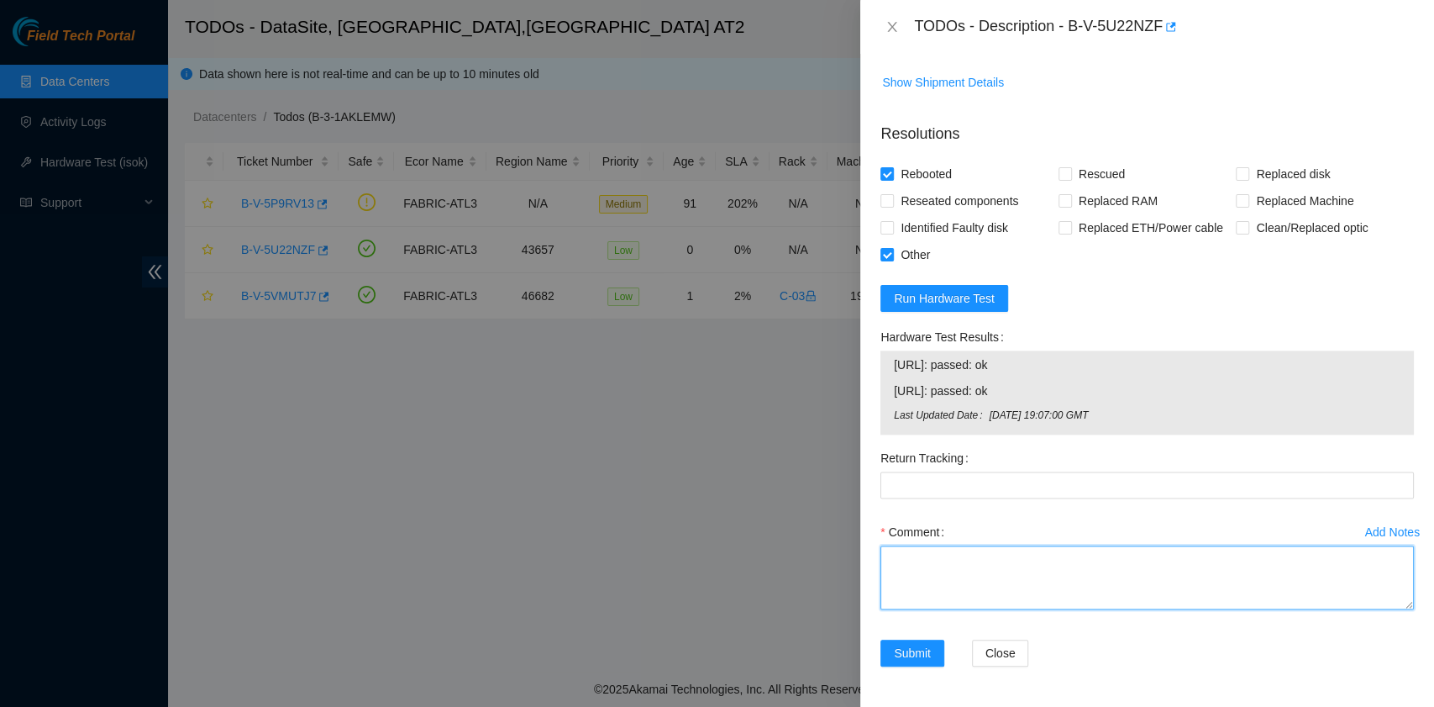
click at [948, 561] on textarea "Comment" at bounding box center [1146, 577] width 533 height 64
paste textarea "B-V-5U22NZF rack# F-15 machine# 04:00 Received the server back (R & R) Rebooted…"
click at [1011, 596] on textarea "B-V-5U22NZF rack# F-15 machine# 04:00 Received the server back (R & R) Rebooted…" at bounding box center [1146, 577] width 533 height 64
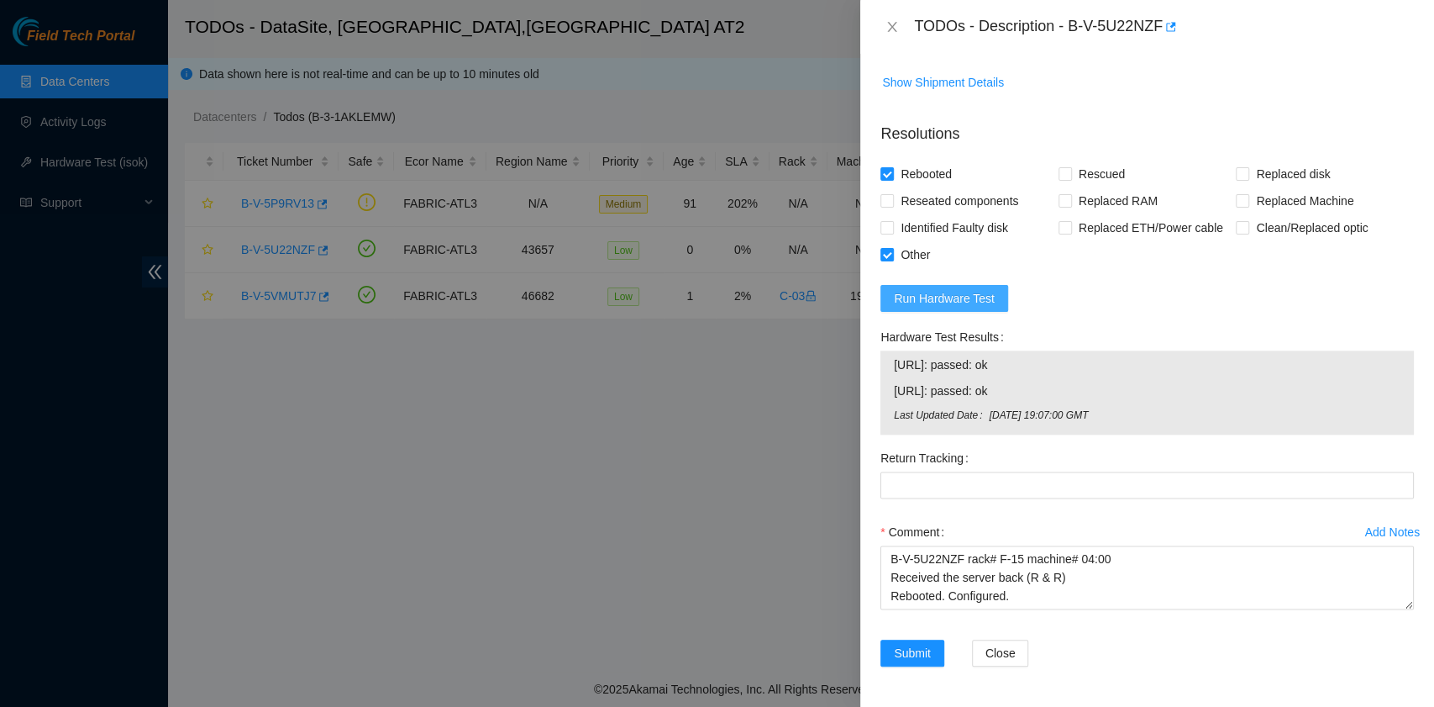
click at [973, 307] on span "Run Hardware Test" at bounding box center [944, 298] width 101 height 18
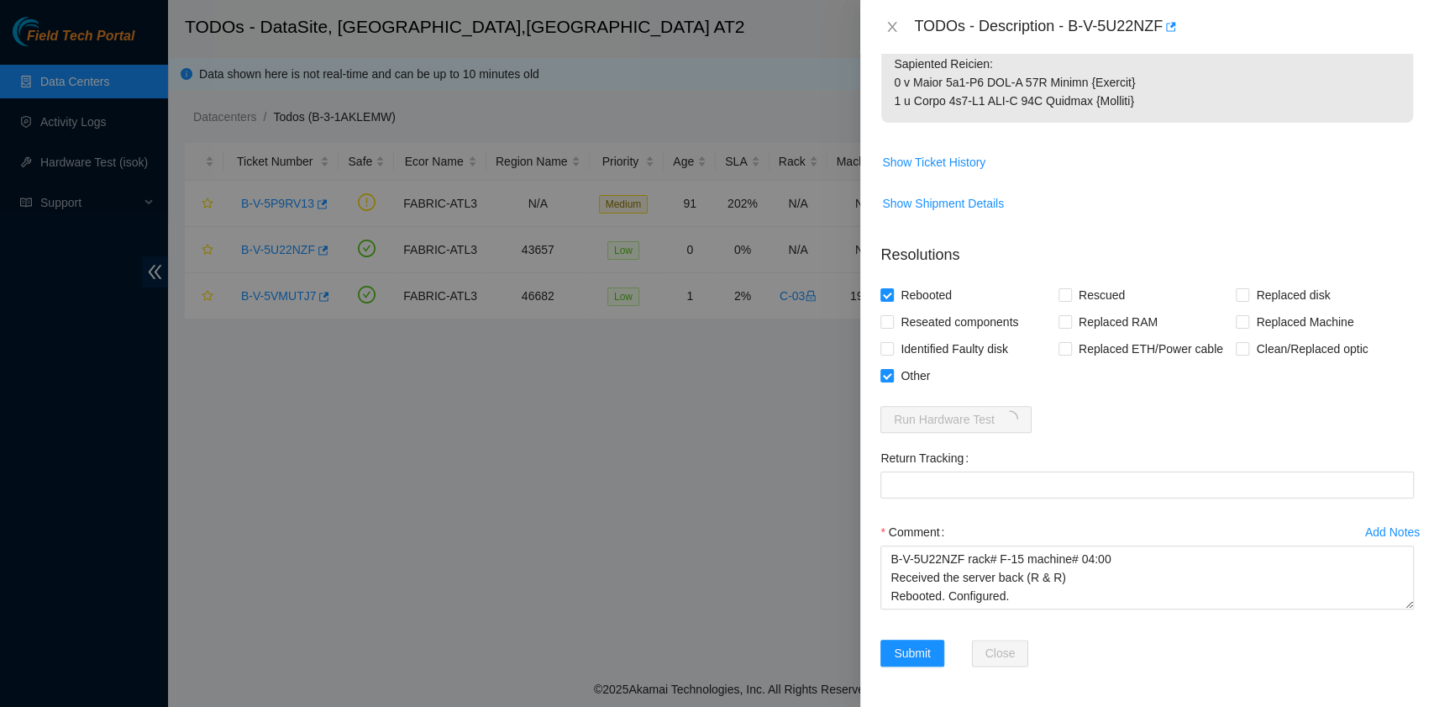
scroll to position [1164, 0]
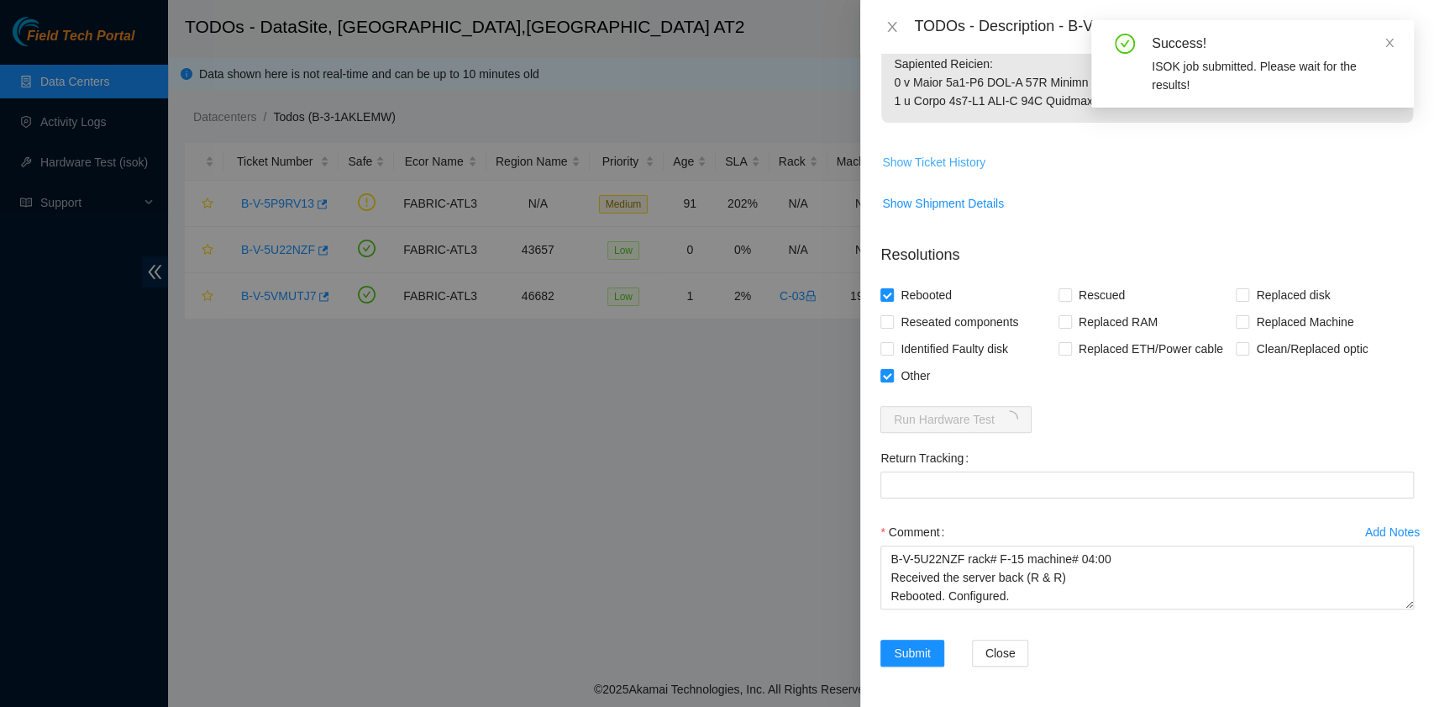
click at [969, 166] on span "Show Ticket History" at bounding box center [933, 162] width 103 height 18
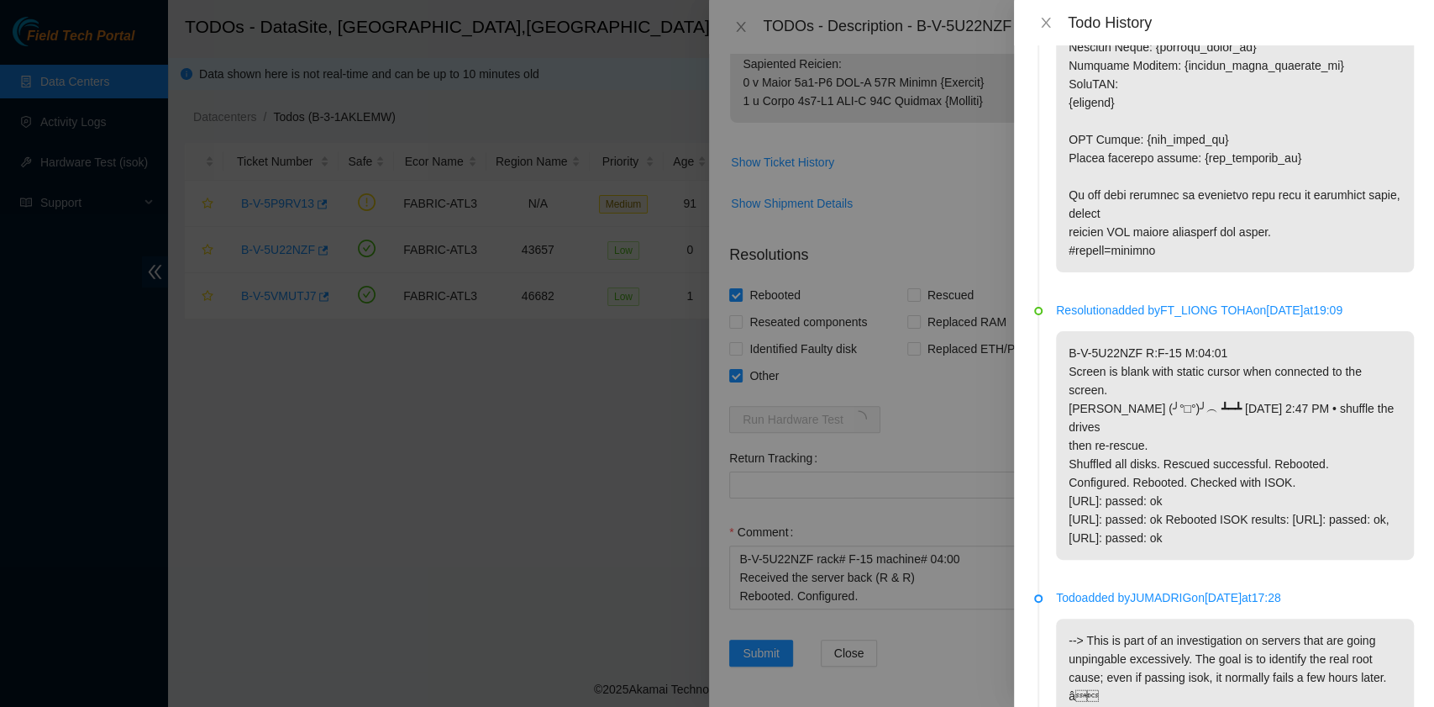
scroll to position [3472, 0]
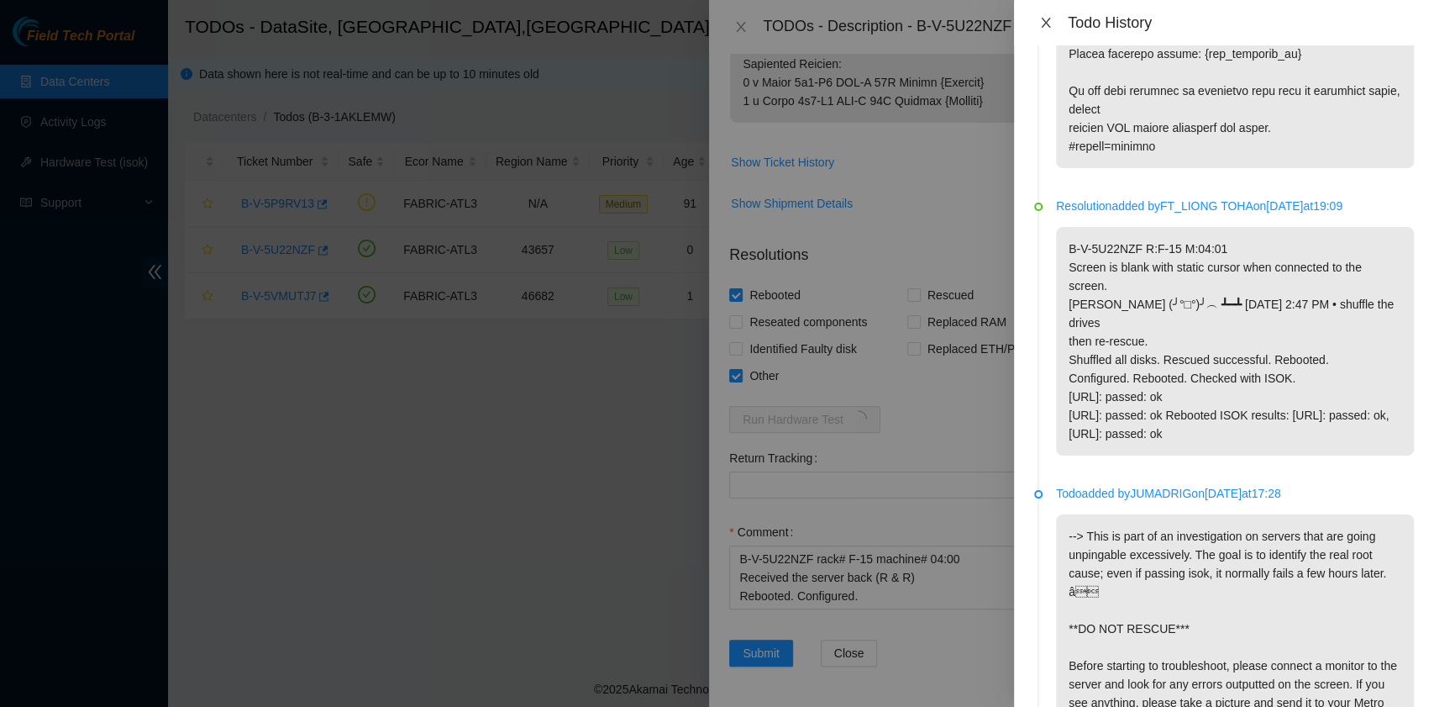
click at [1048, 25] on icon "close" at bounding box center [1045, 22] width 13 height 13
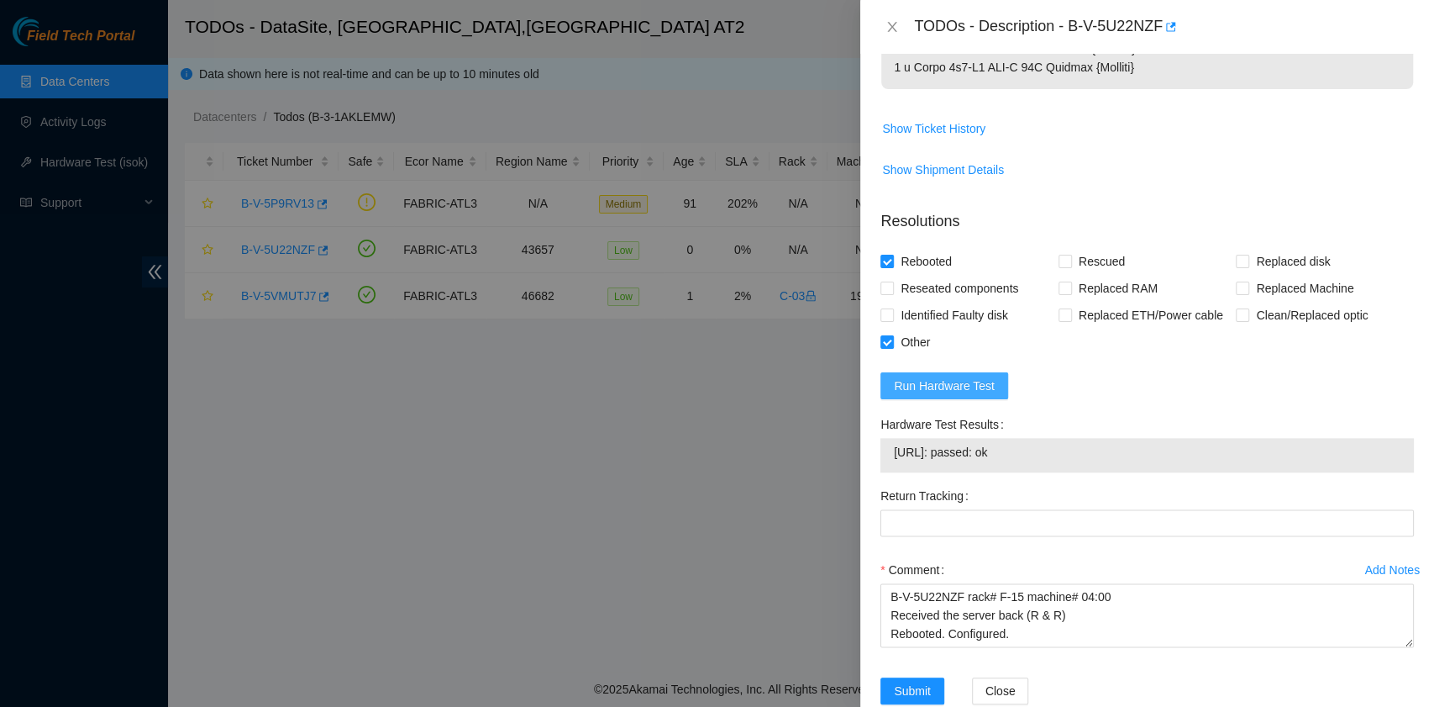
click at [969, 395] on span "Run Hardware Test" at bounding box center [944, 385] width 101 height 18
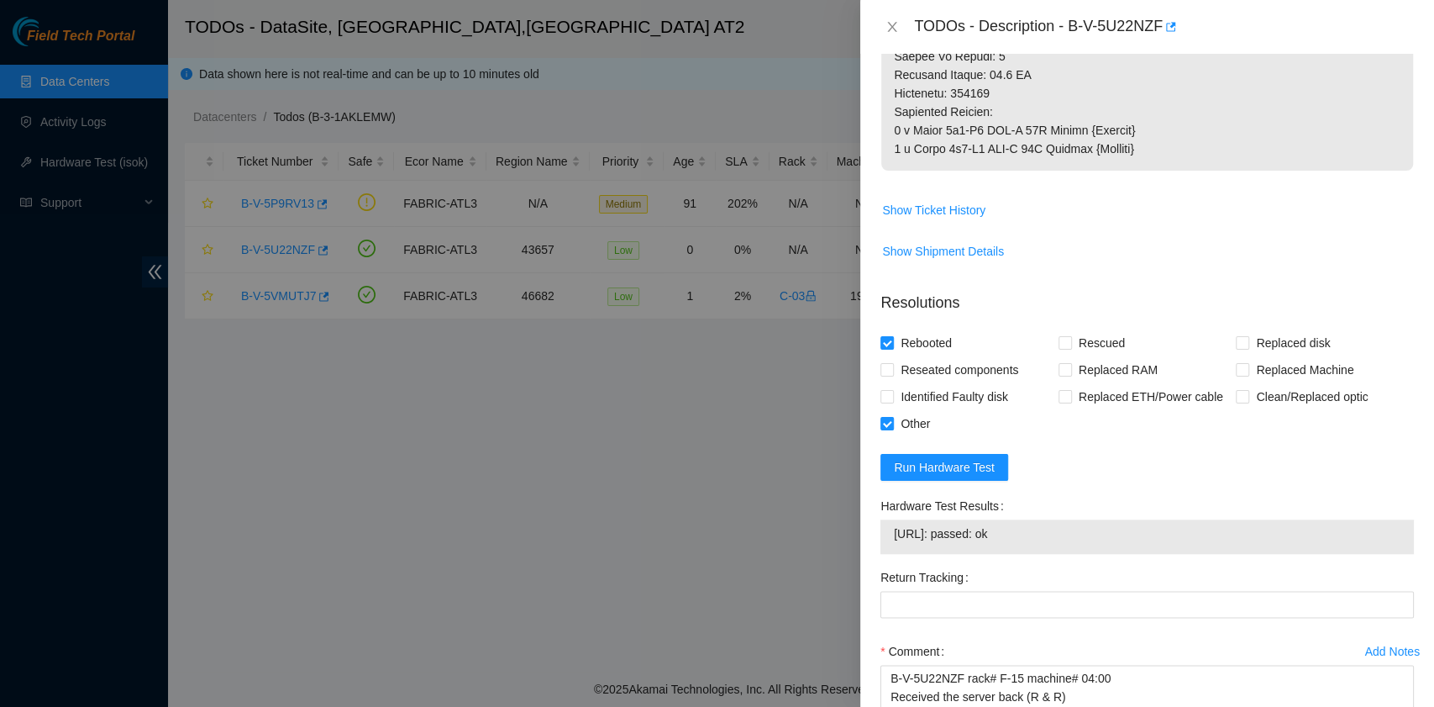
scroll to position [1236, 0]
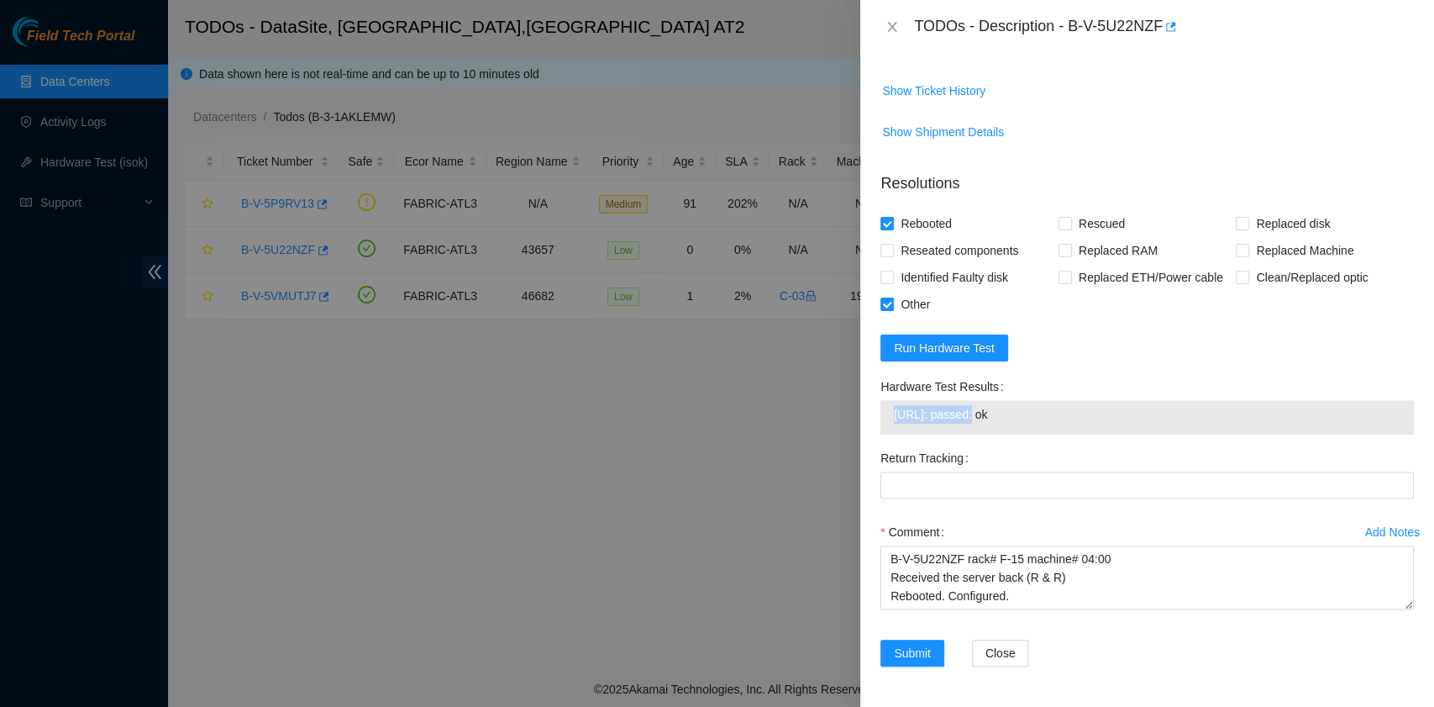
drag, startPoint x: 962, startPoint y: 410, endPoint x: 891, endPoint y: 411, distance: 70.6
click at [891, 411] on div "184.27.176.7: passed: ok" at bounding box center [1146, 417] width 533 height 34
copy tbody "184.27.176.7:"
click at [1067, 351] on form "Resolutions Rebooted Rescued Replaced disk Reseated components Replaced RAM Rep…" at bounding box center [1146, 423] width 533 height 528
click at [983, 355] on span "Run Hardware Test" at bounding box center [944, 348] width 101 height 18
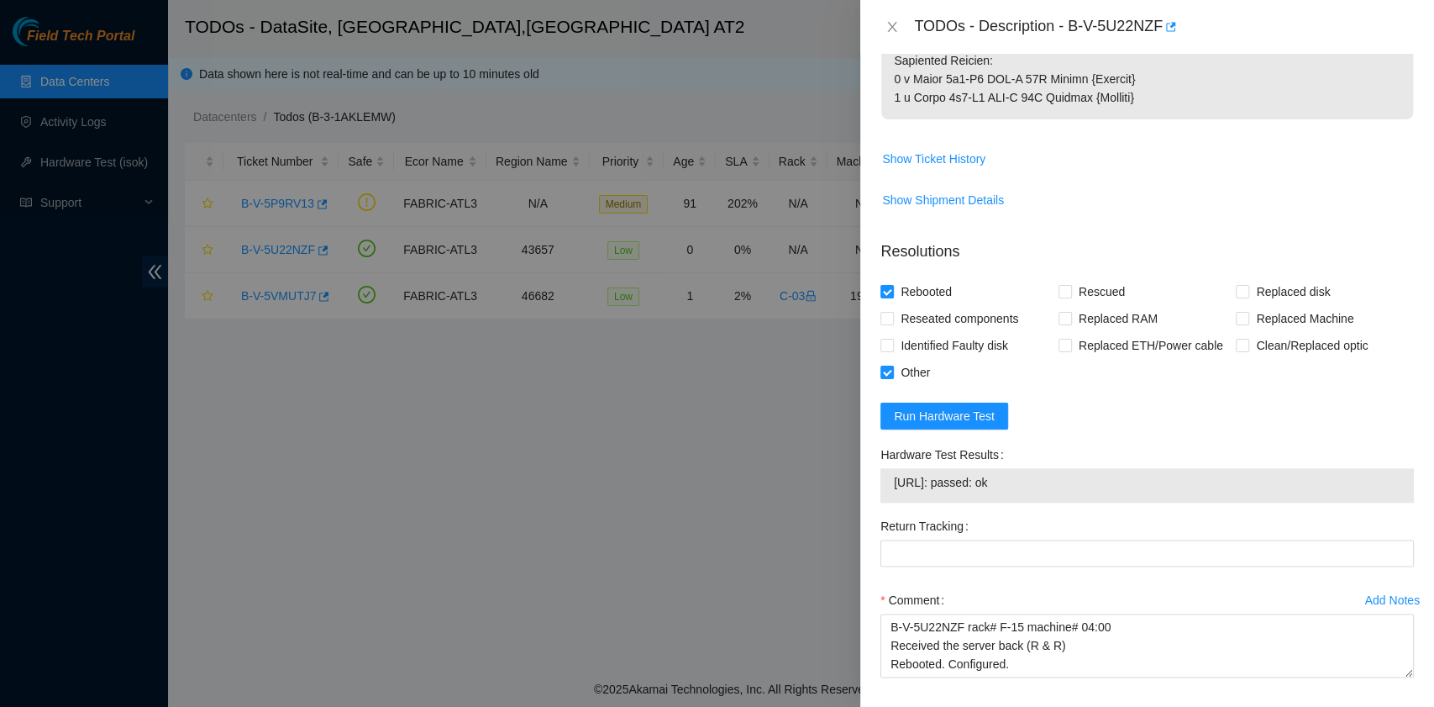
scroll to position [1232, 0]
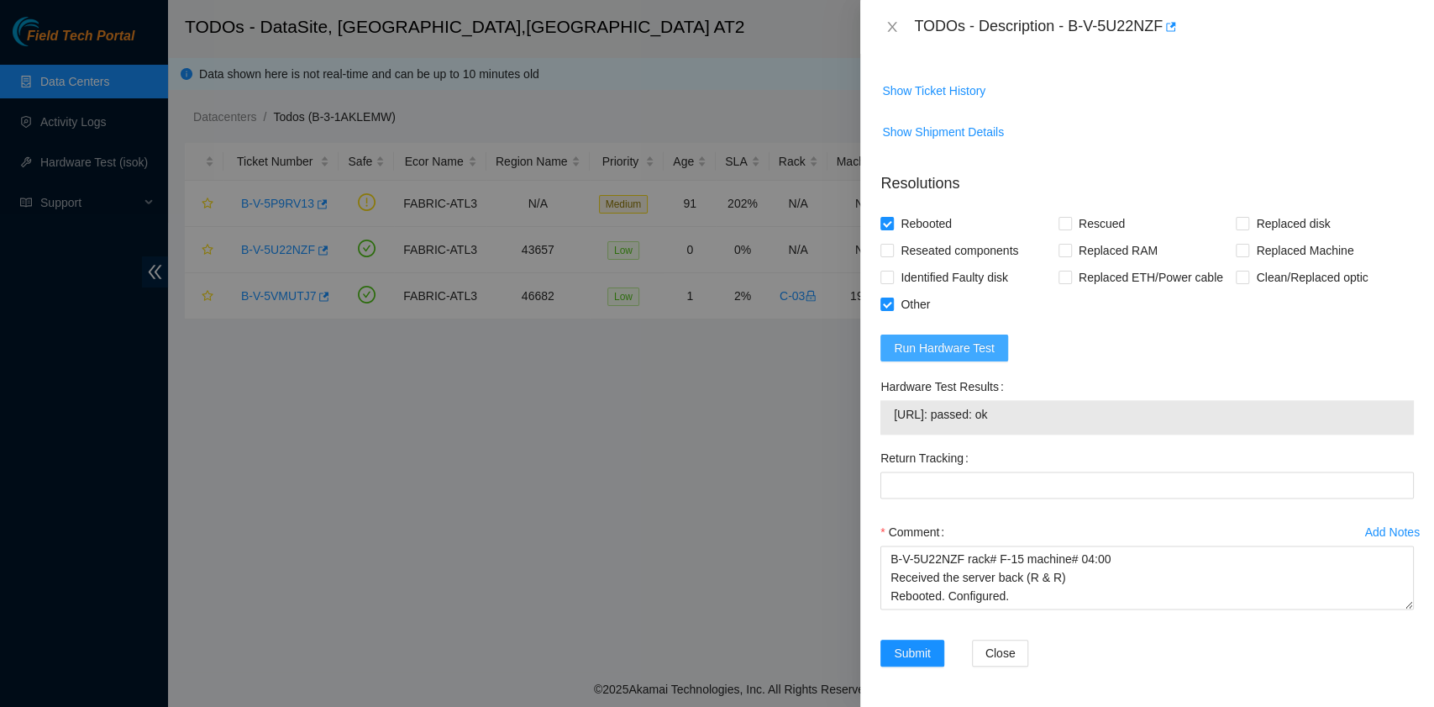
click at [960, 355] on span "Run Hardware Test" at bounding box center [944, 348] width 101 height 18
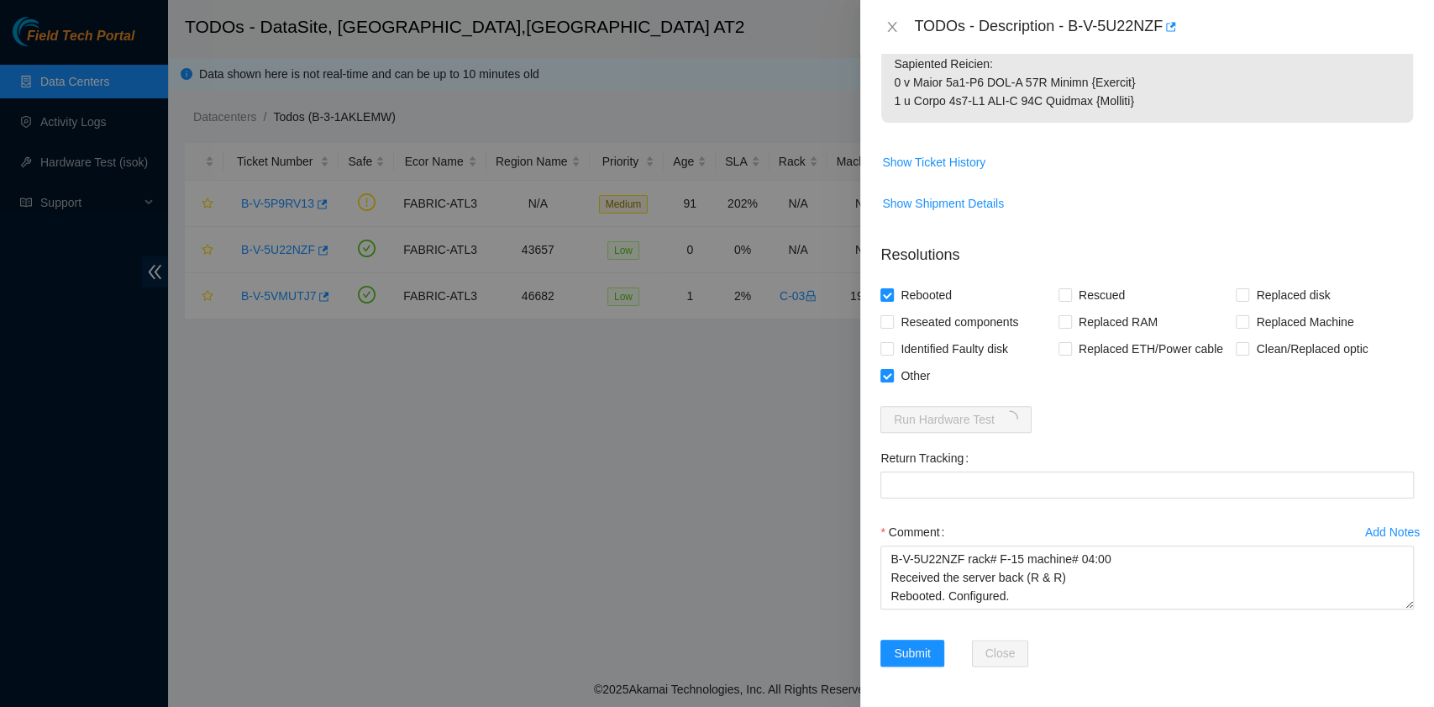
scroll to position [1164, 0]
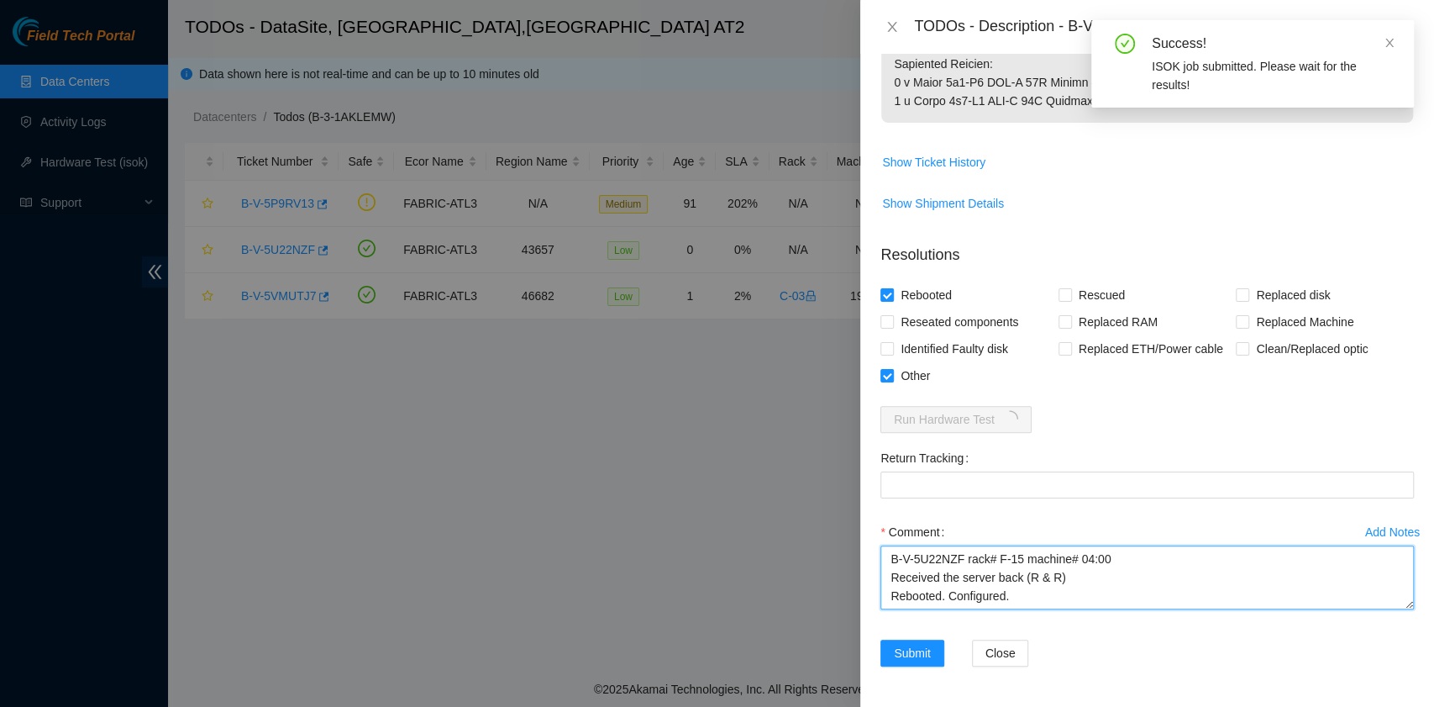
click at [951, 600] on textarea "B-V-5U22NZF rack# F-15 machine# 04:00 Received the server back (R & R) Rebooted…" at bounding box center [1146, 577] width 533 height 64
paste textarea "184.27.176.7 : passed: ok N/A 184.27.176.6 : passed: ok"
click at [980, 586] on textarea "B-V-5U22NZF rack# F-15 machine# 04:00 Received the server back (R & R) Rebooted…" at bounding box center [1146, 577] width 533 height 64
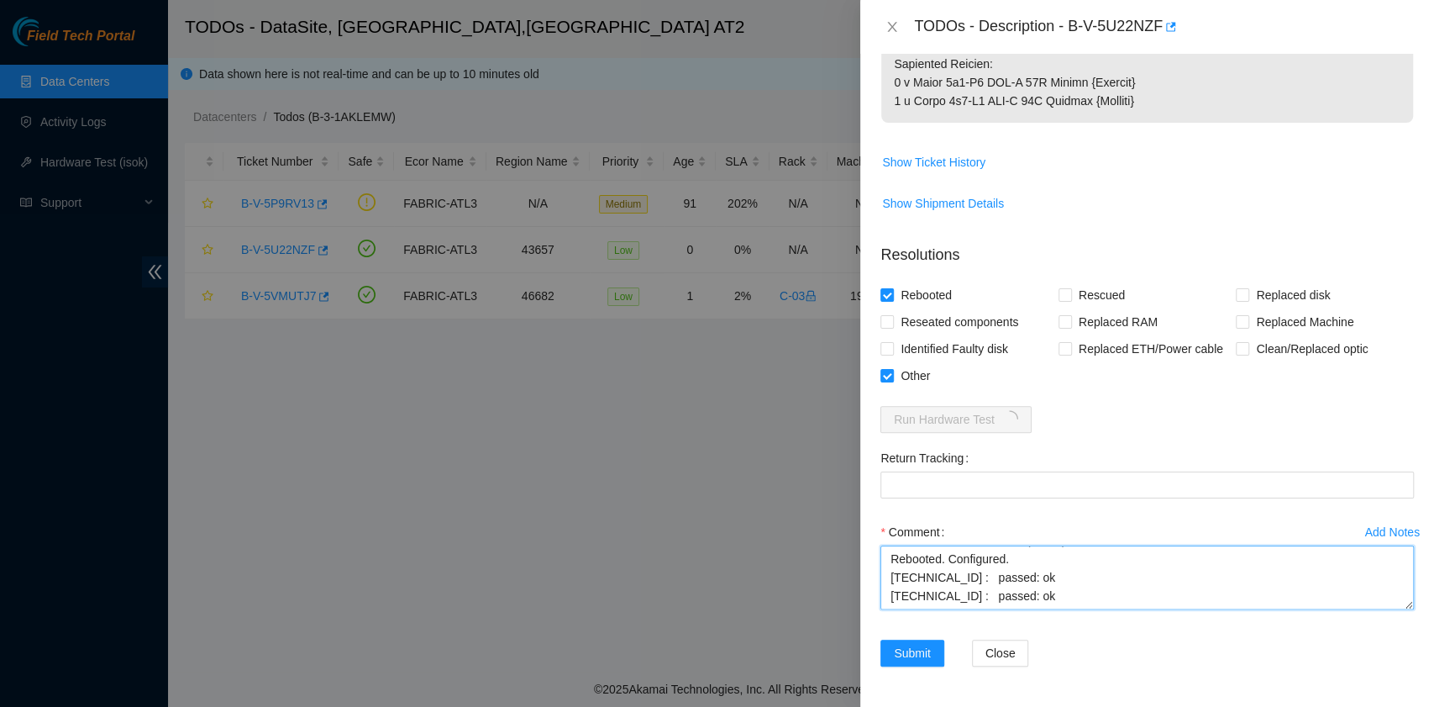
scroll to position [37, 0]
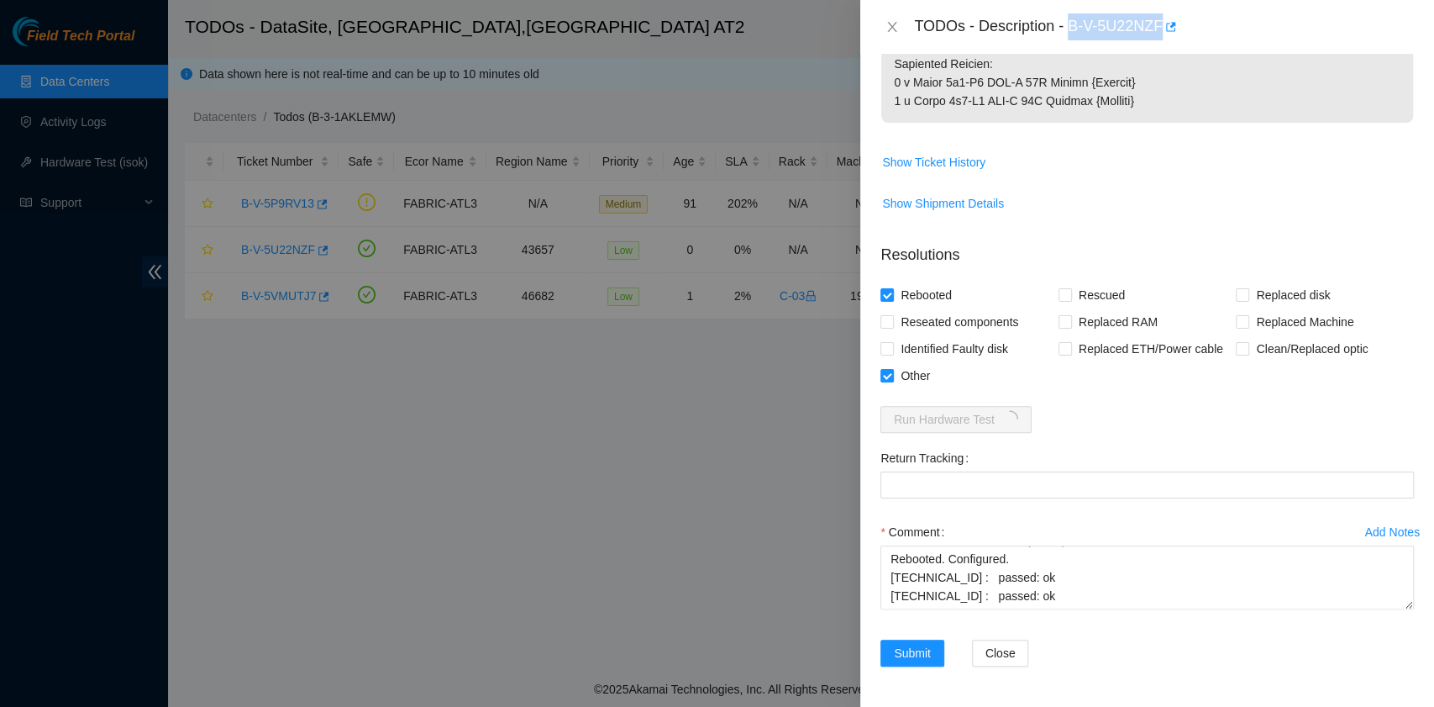
drag, startPoint x: 1071, startPoint y: 27, endPoint x: 1161, endPoint y: 29, distance: 89.9
click at [1161, 29] on div "TODOs - Description - B-V-5U22NZF" at bounding box center [1164, 26] width 500 height 27
copy div "B-V-5U22NZF"
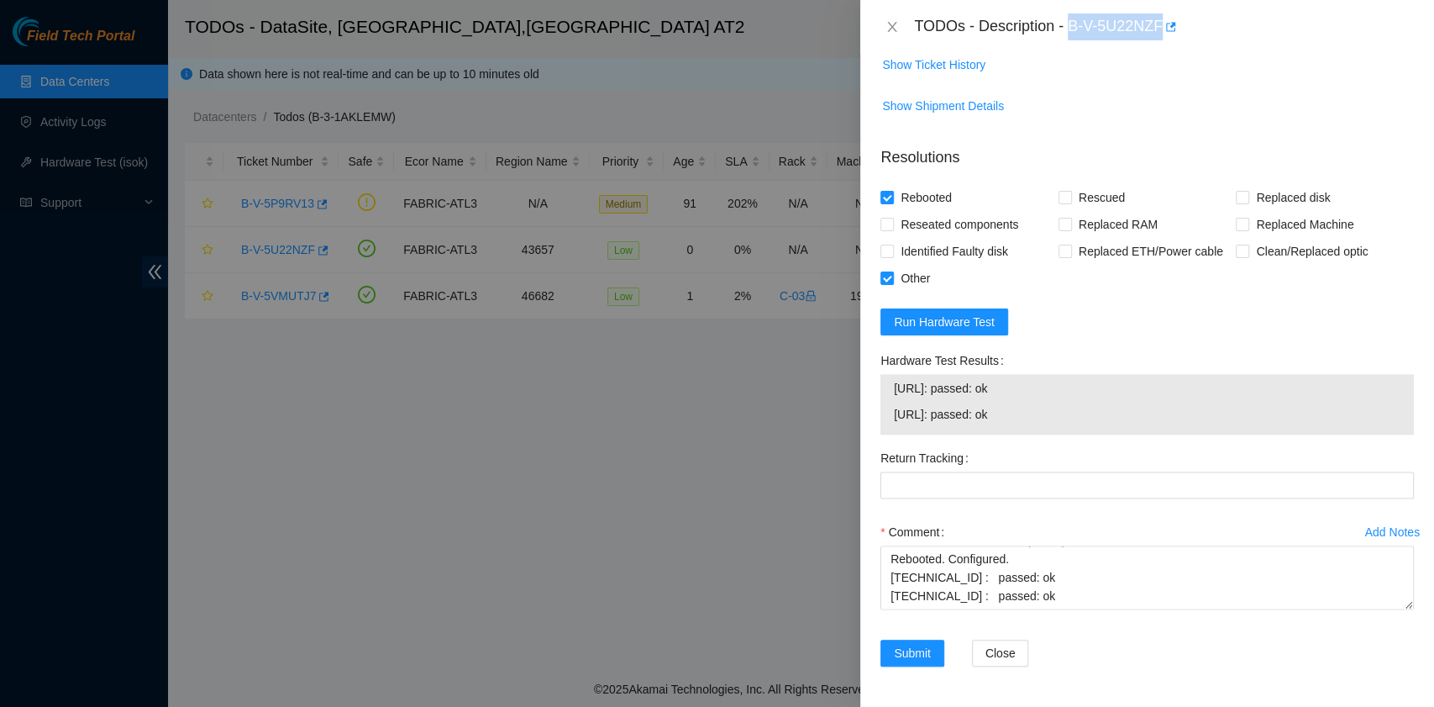
scroll to position [1262, 0]
drag, startPoint x: 1028, startPoint y: 415, endPoint x: 888, endPoint y: 397, distance: 141.5
click at [888, 397] on div "184.27.176.6: passed: ok 184.27.176.7: passed: ok" at bounding box center [1146, 404] width 533 height 60
copy tbody "184.27.176.6: passed: ok 184.27.176.7: passed: ok"
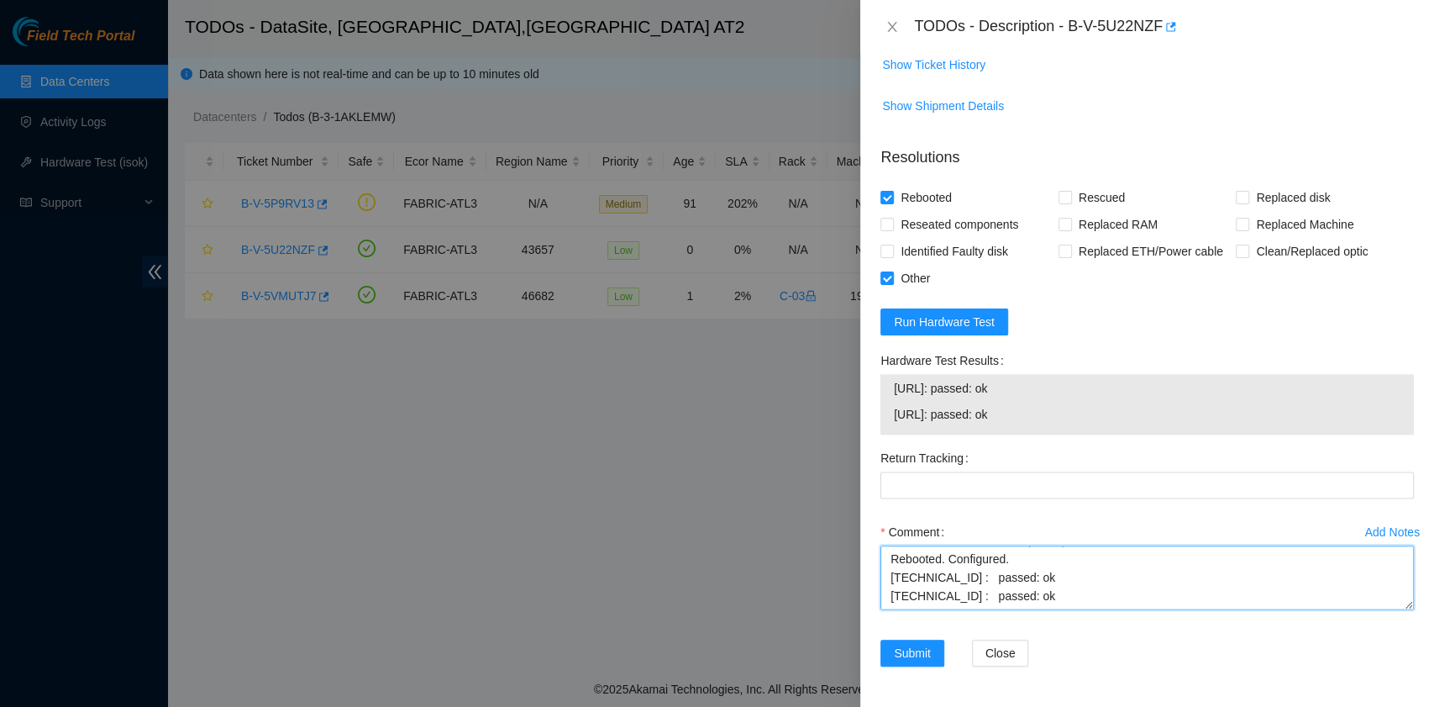
drag, startPoint x: 1040, startPoint y: 595, endPoint x: 889, endPoint y: 581, distance: 151.8
click at [889, 581] on textarea "B-V-5U22NZF rack# F-15 machine# 04:00 Received the server back (R & R) Rebooted…" at bounding box center [1146, 577] width 533 height 64
paste textarea "6: passed: ok 184.27.176.7:"
type textarea "B-V-5U22NZF rack# F-15 machine# 04:00 Received the server back (R & R) Rebooted…"
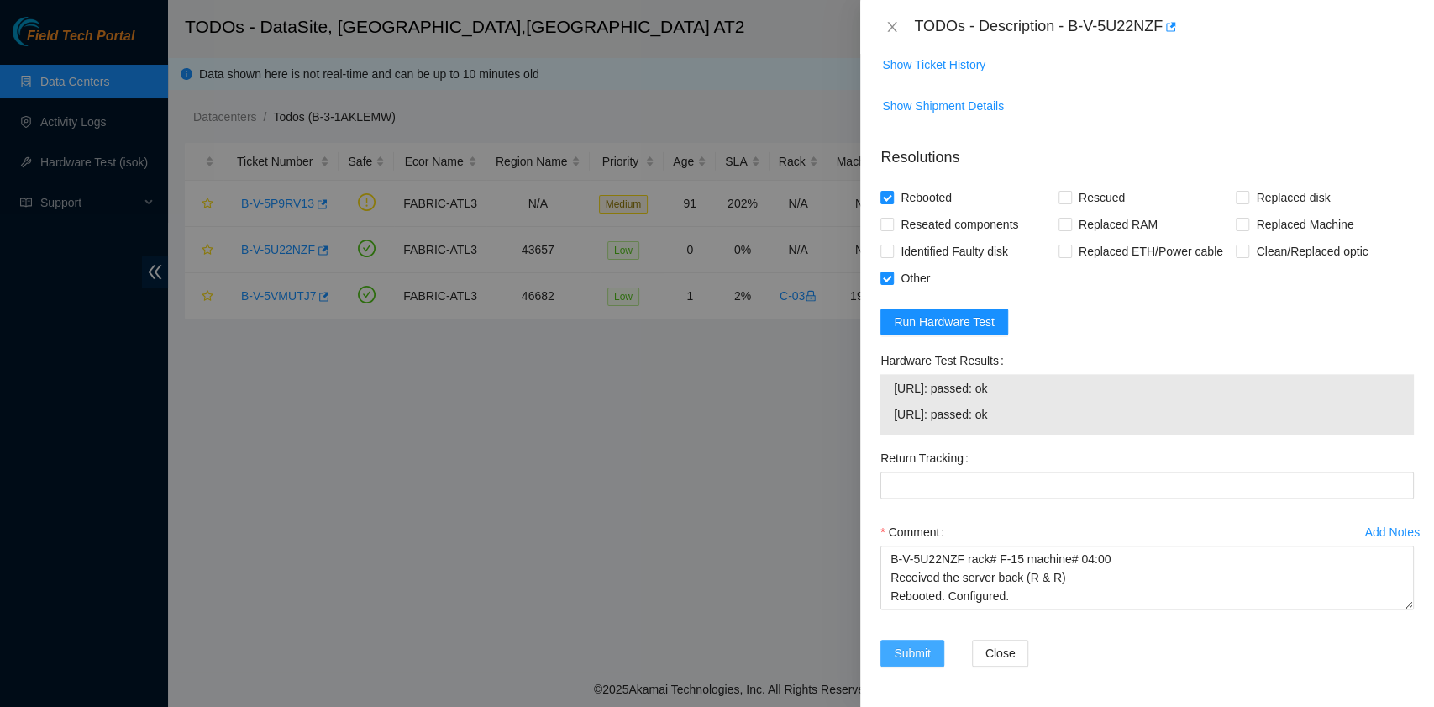
click at [917, 654] on span "Submit" at bounding box center [912, 653] width 37 height 18
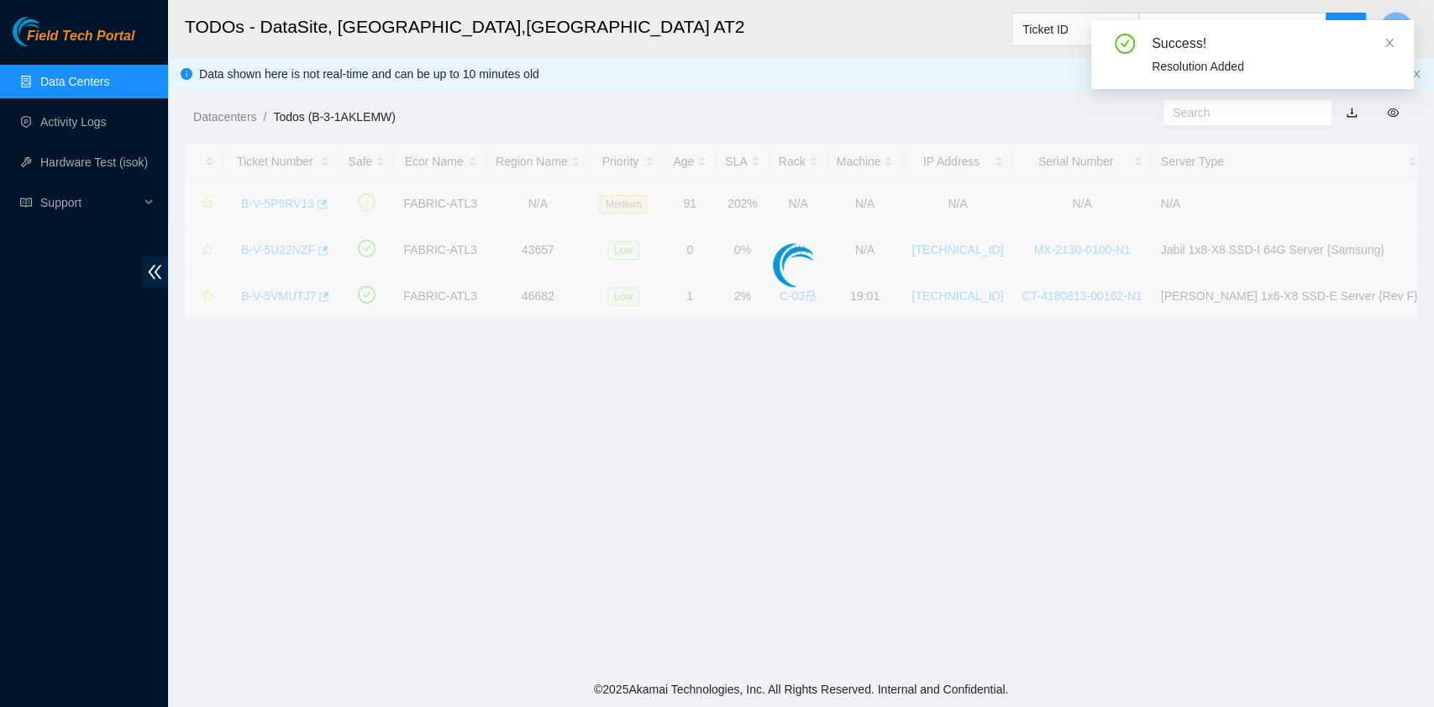
scroll to position [381, 0]
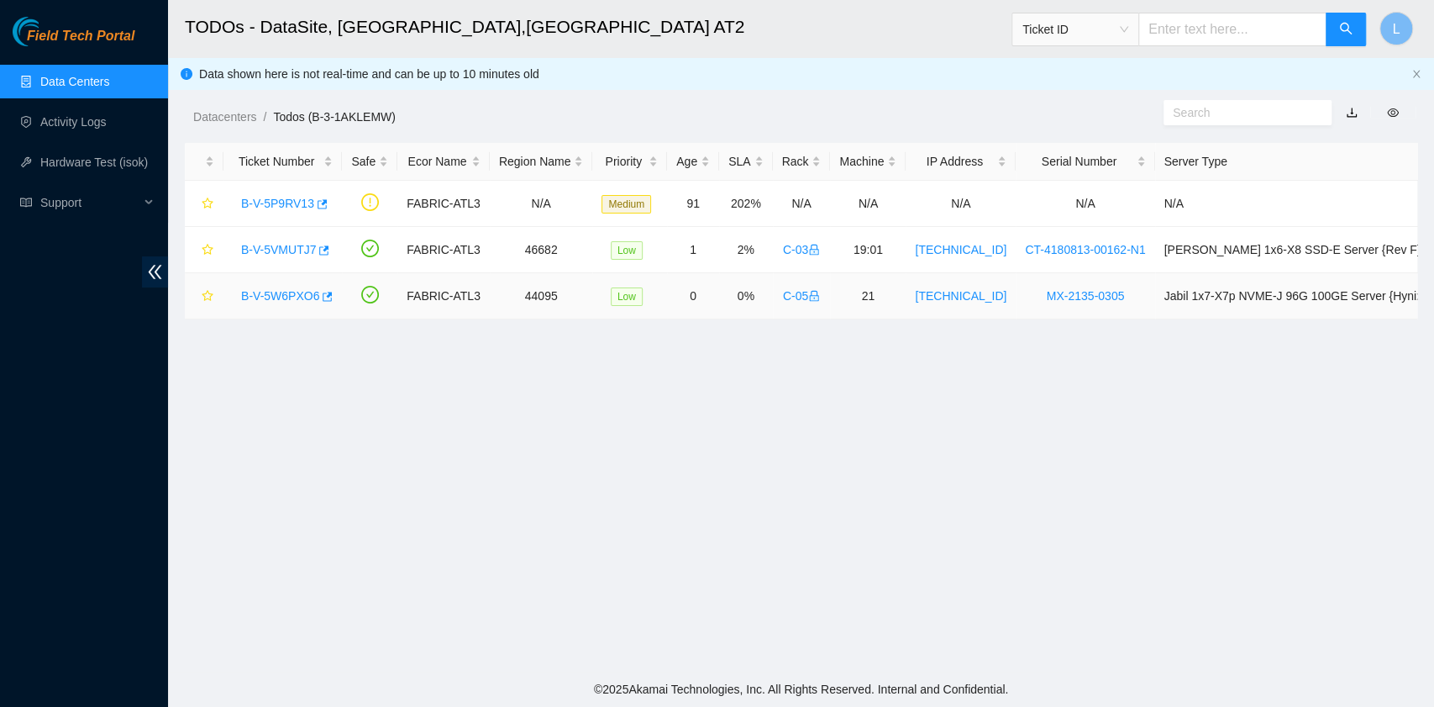
click at [276, 289] on link "B-V-5W6PXO6" at bounding box center [280, 295] width 78 height 13
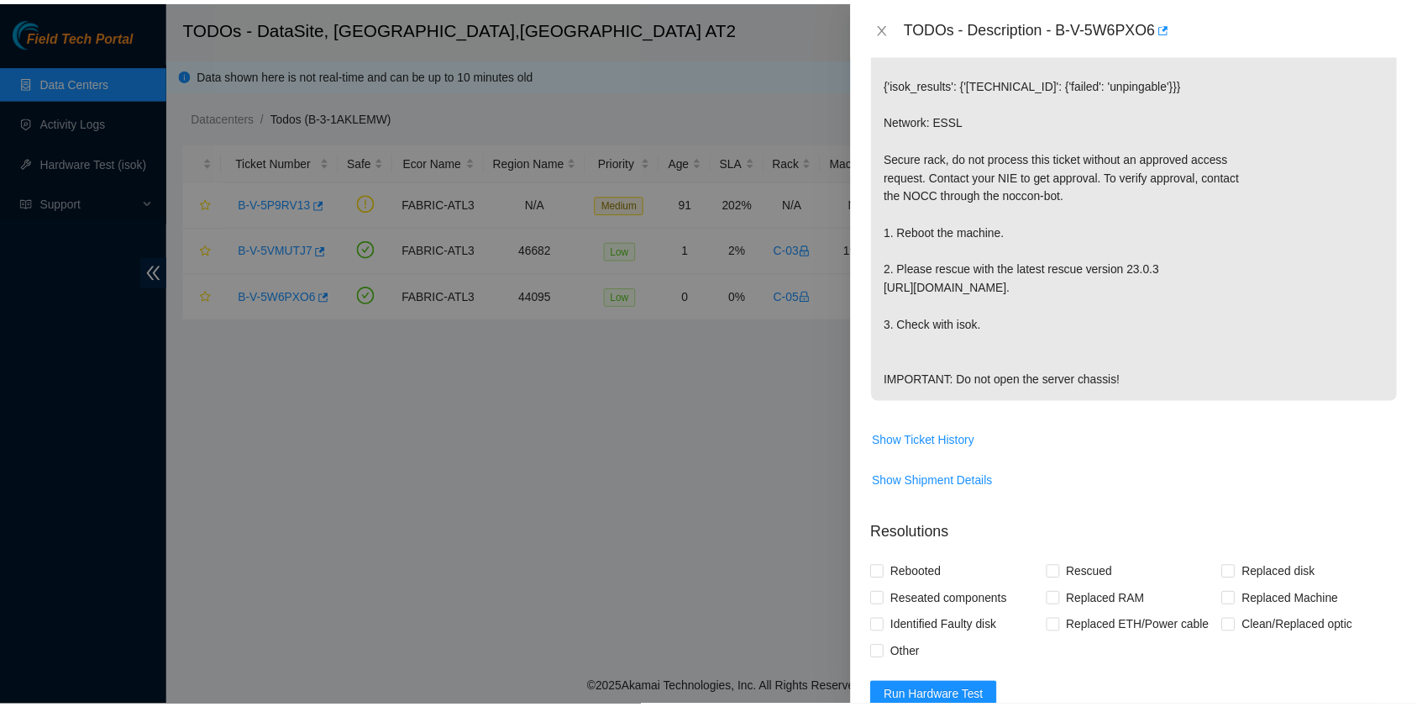
scroll to position [0, 0]
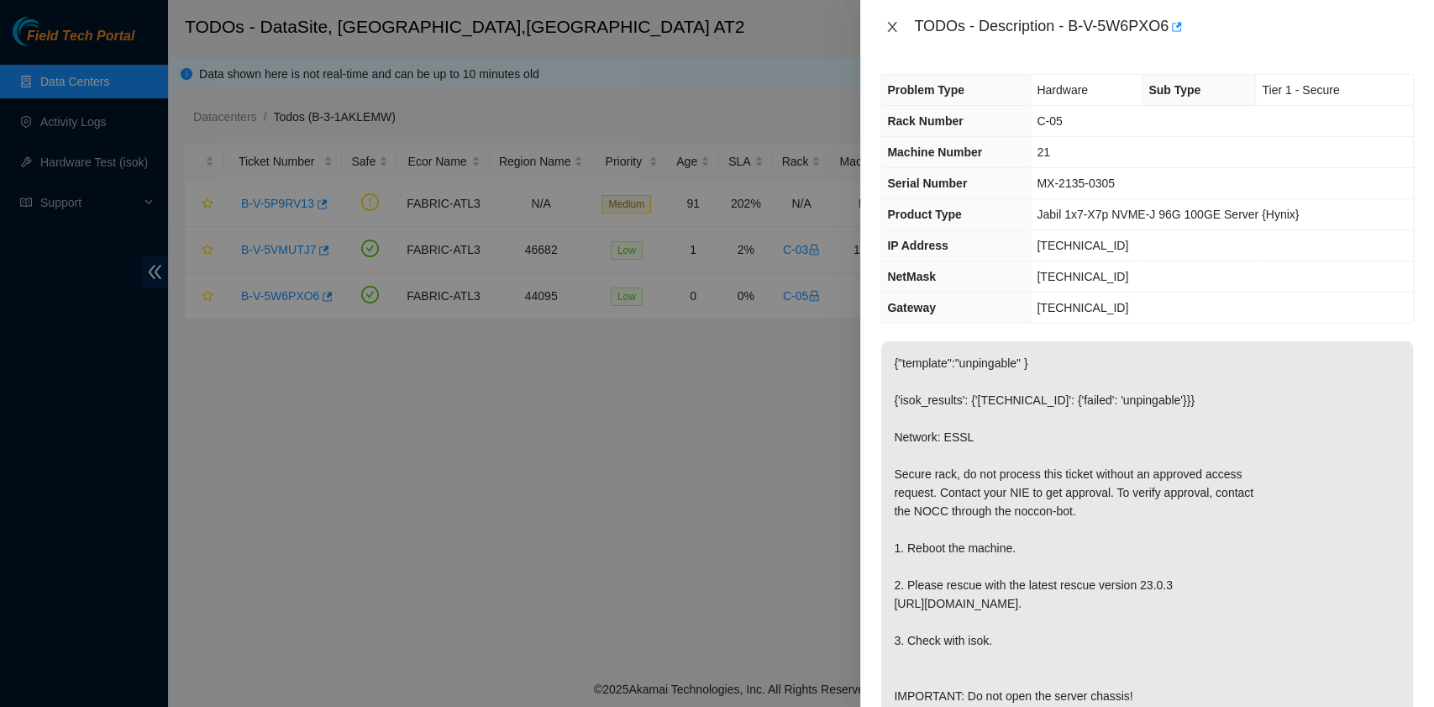
click at [886, 23] on icon "close" at bounding box center [891, 26] width 13 height 13
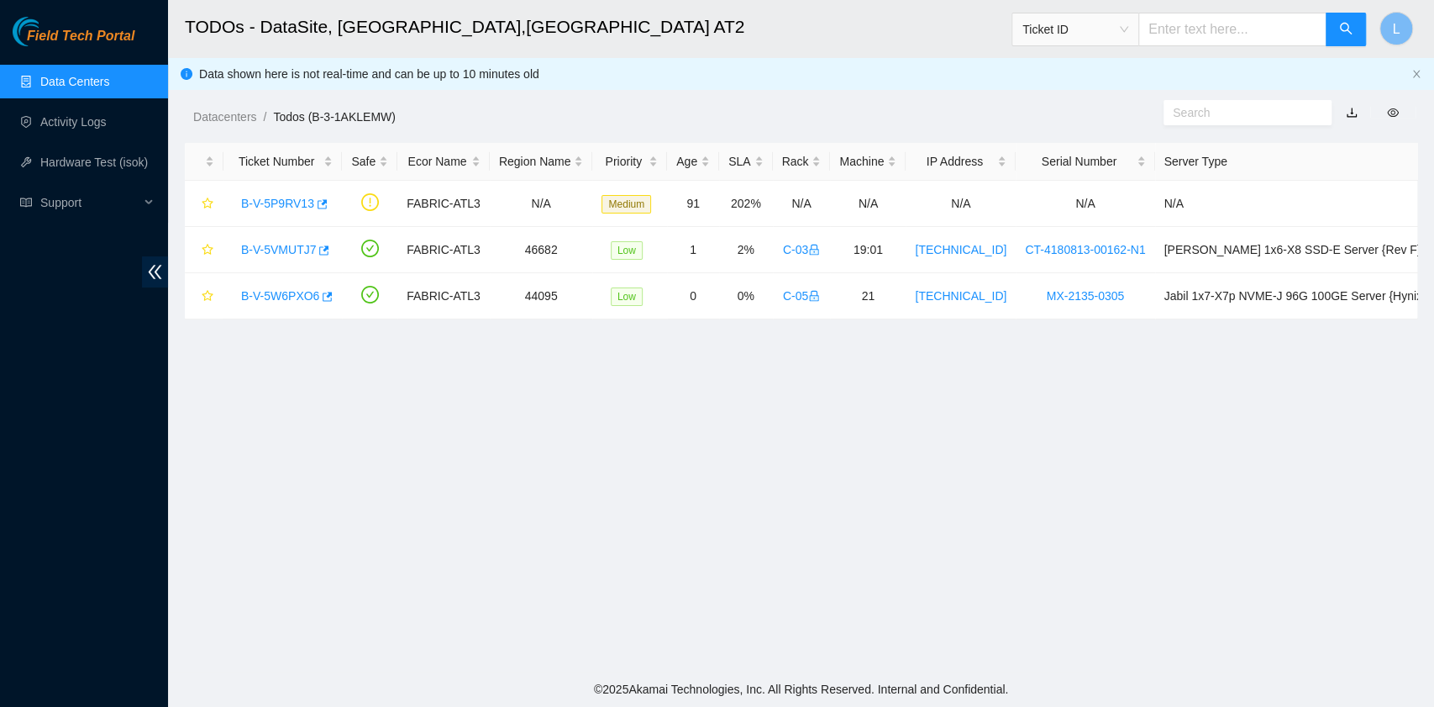
click at [66, 79] on link "Data Centers" at bounding box center [74, 81] width 69 height 13
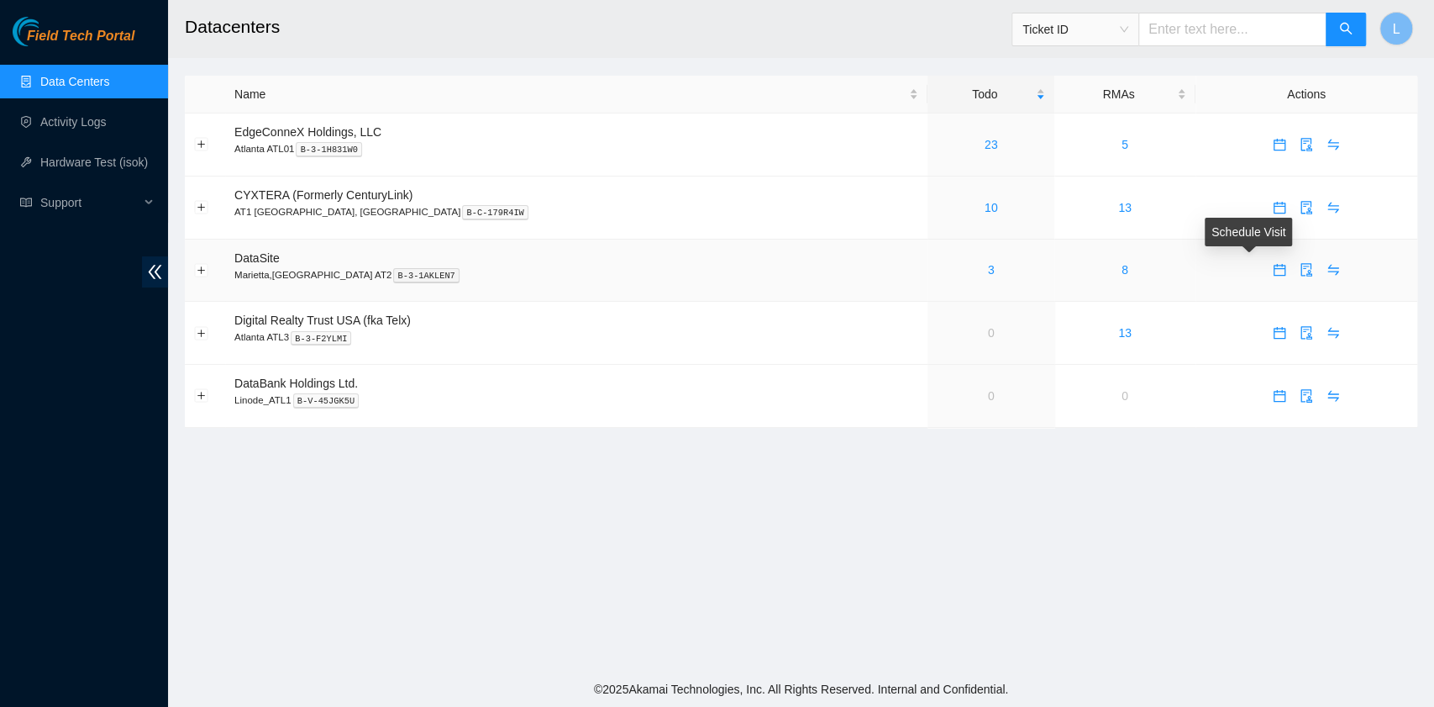
click at [1273, 271] on icon "calendar" at bounding box center [1279, 269] width 13 height 13
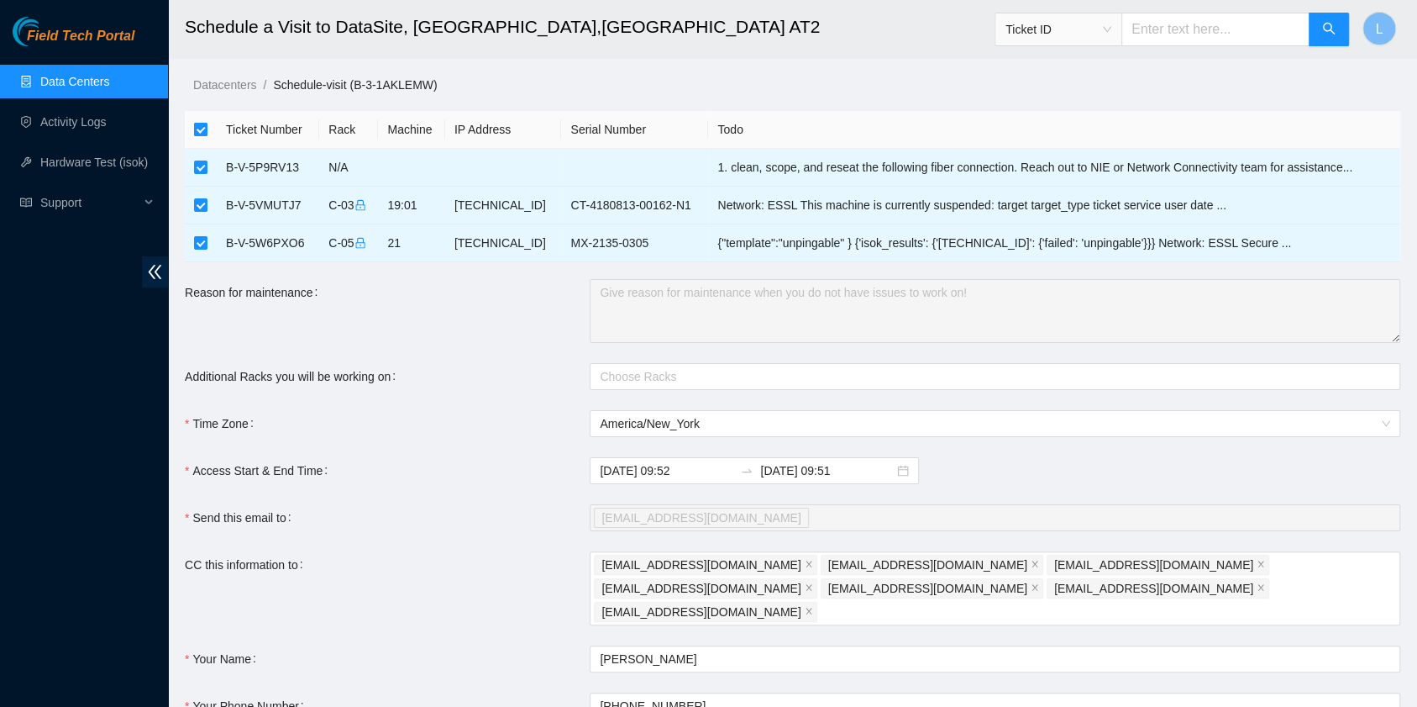
click at [198, 130] on input "checkbox" at bounding box center [200, 129] width 13 height 13
checkbox input "false"
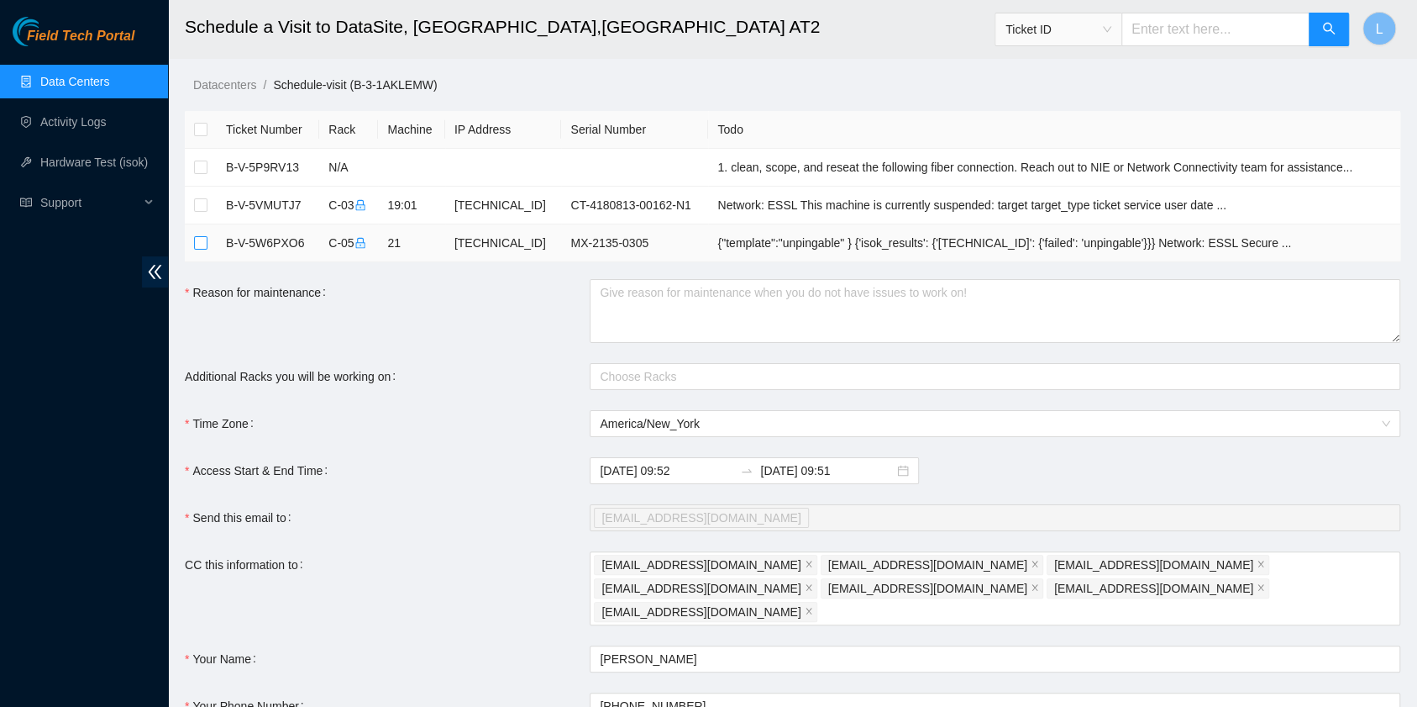
click at [205, 244] on input "checkbox" at bounding box center [200, 242] width 13 height 13
checkbox input "true"
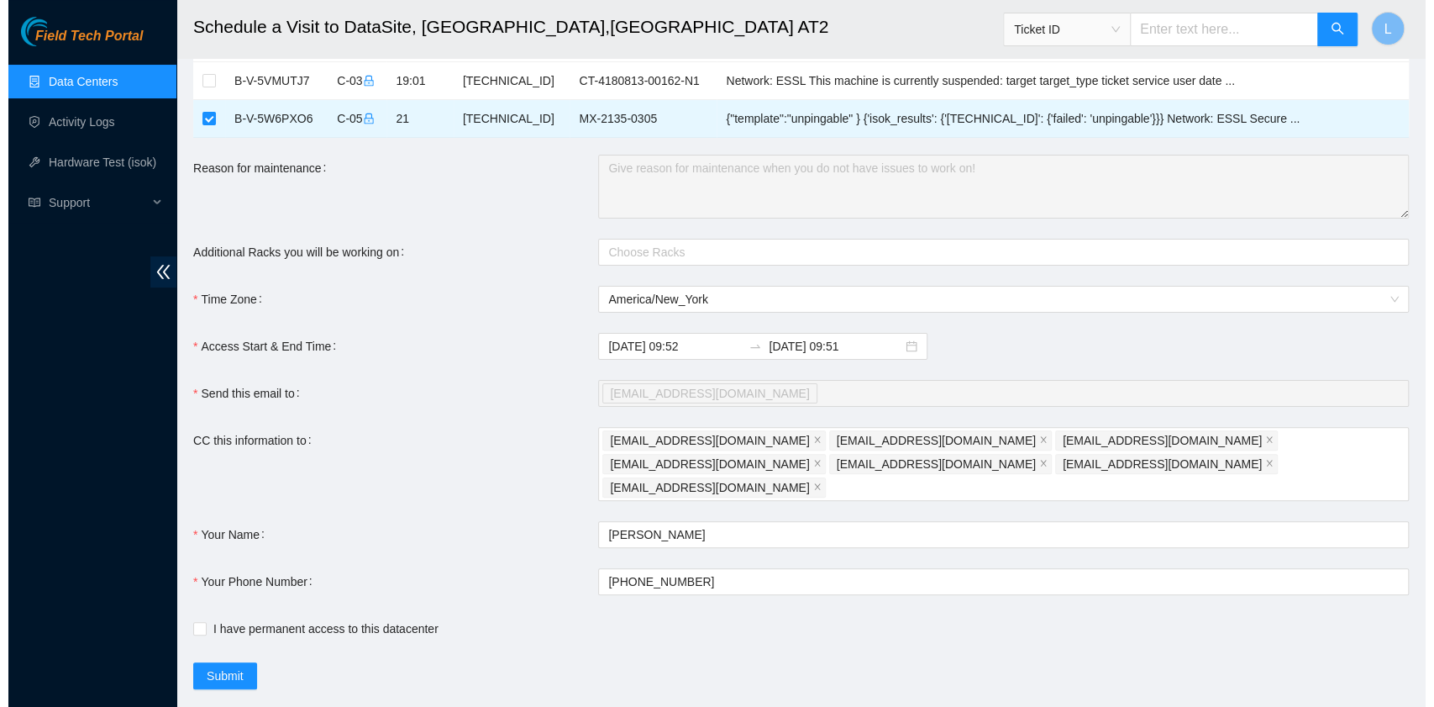
scroll to position [136, 0]
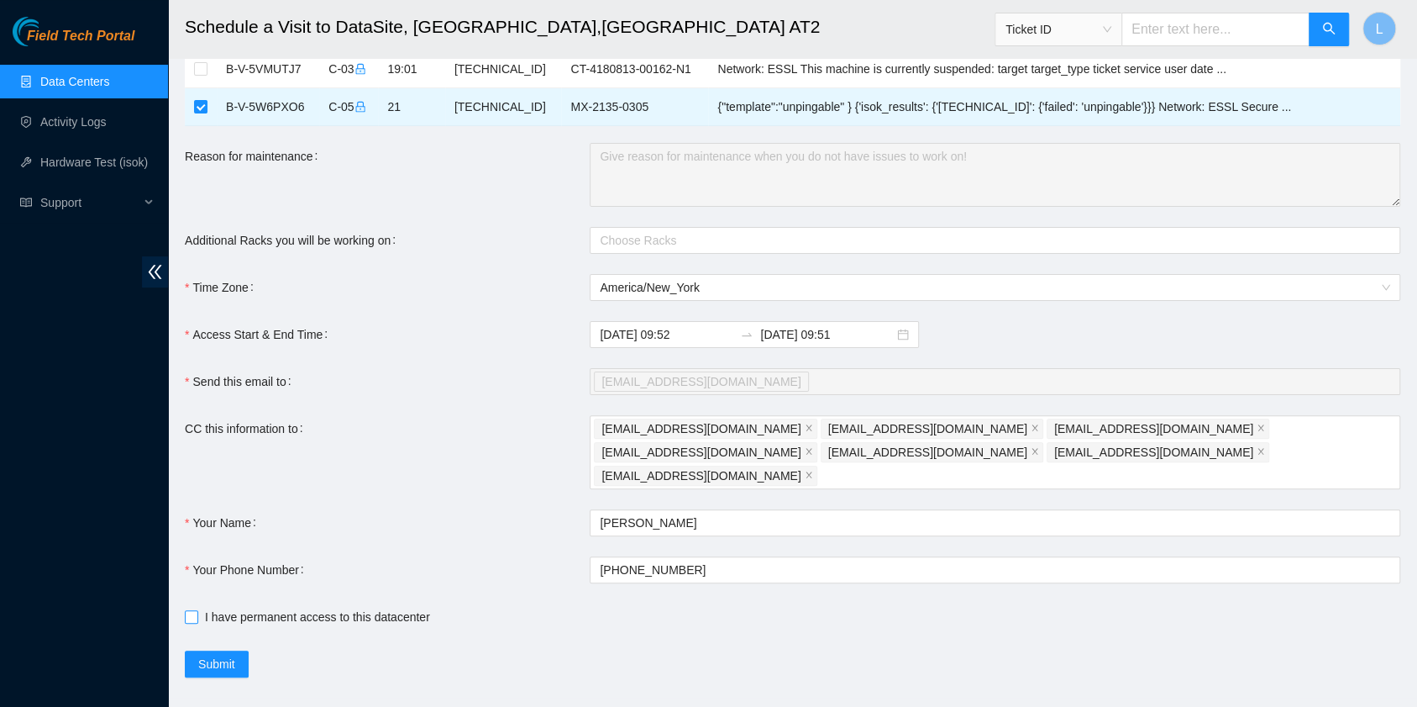
click at [278, 607] on span "I have permanent access to this datacenter" at bounding box center [317, 616] width 239 height 18
click at [197, 610] on input "I have permanent access to this datacenter" at bounding box center [191, 616] width 12 height 12
checkbox input "true"
click at [220, 654] on span "Submit" at bounding box center [216, 663] width 37 height 18
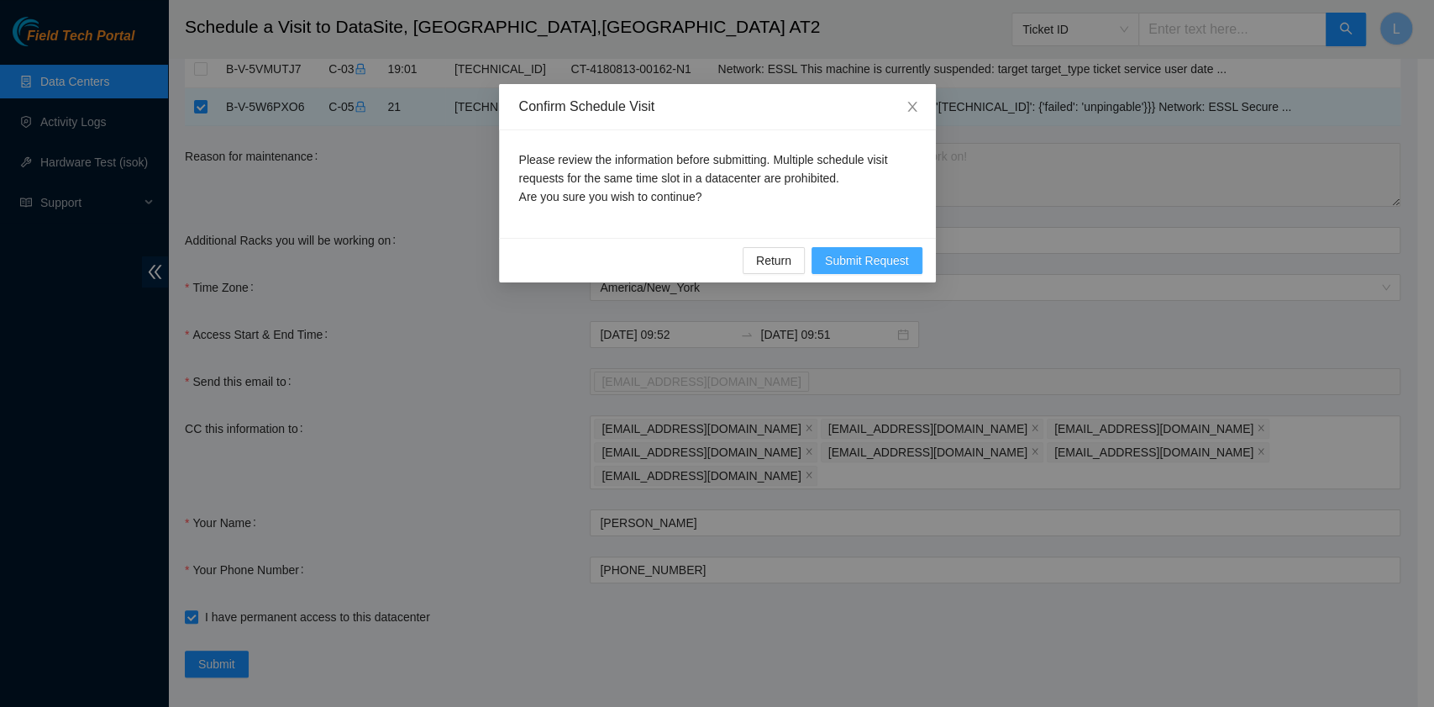
click at [899, 265] on span "Submit Request" at bounding box center [867, 260] width 84 height 18
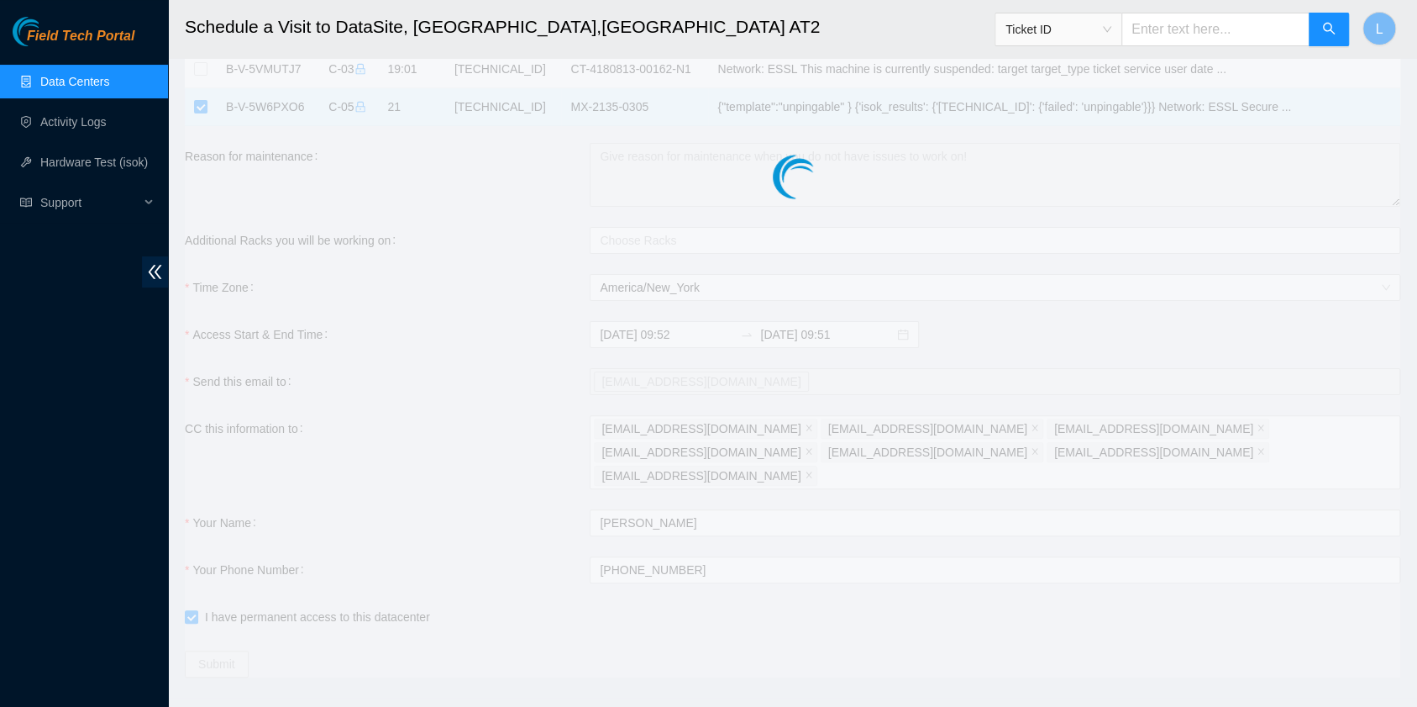
type input "2025-09-24 09:53"
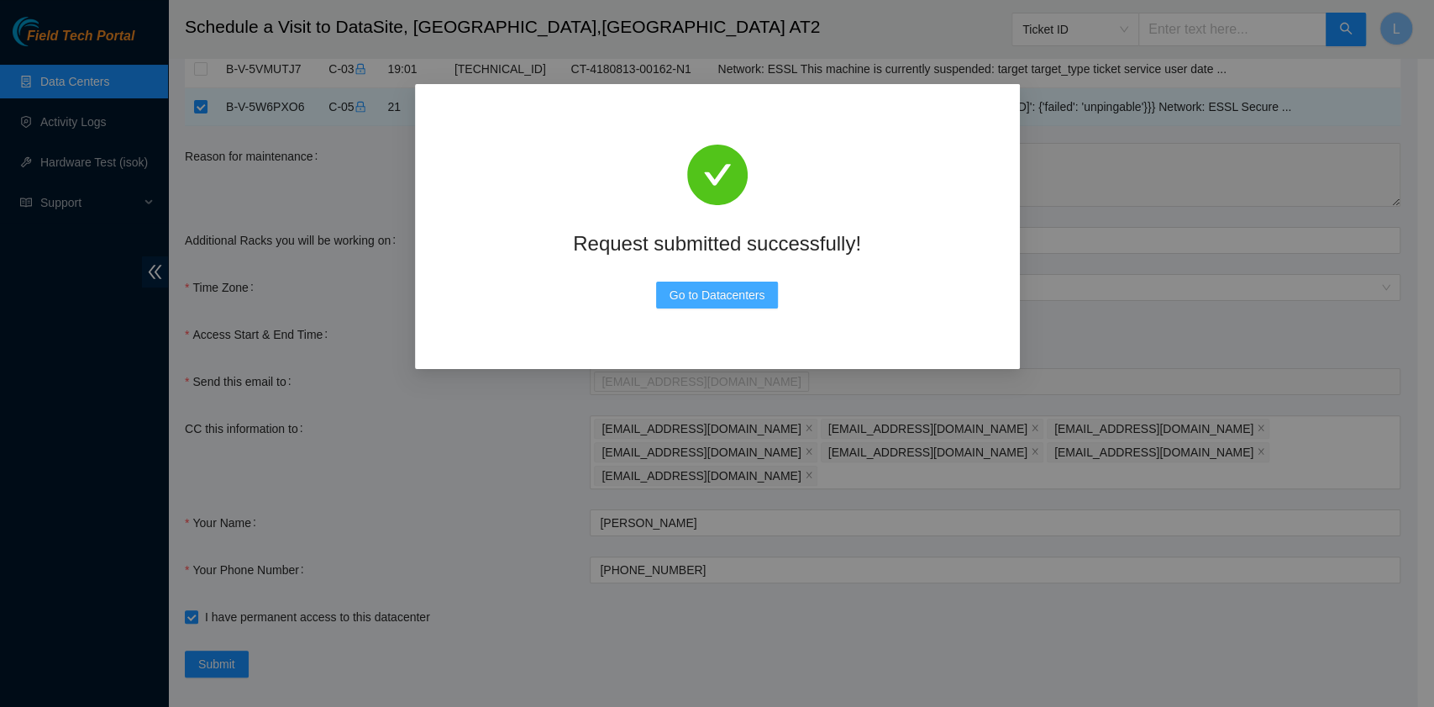
click at [741, 302] on span "Go to Datacenters" at bounding box center [718, 295] width 96 height 18
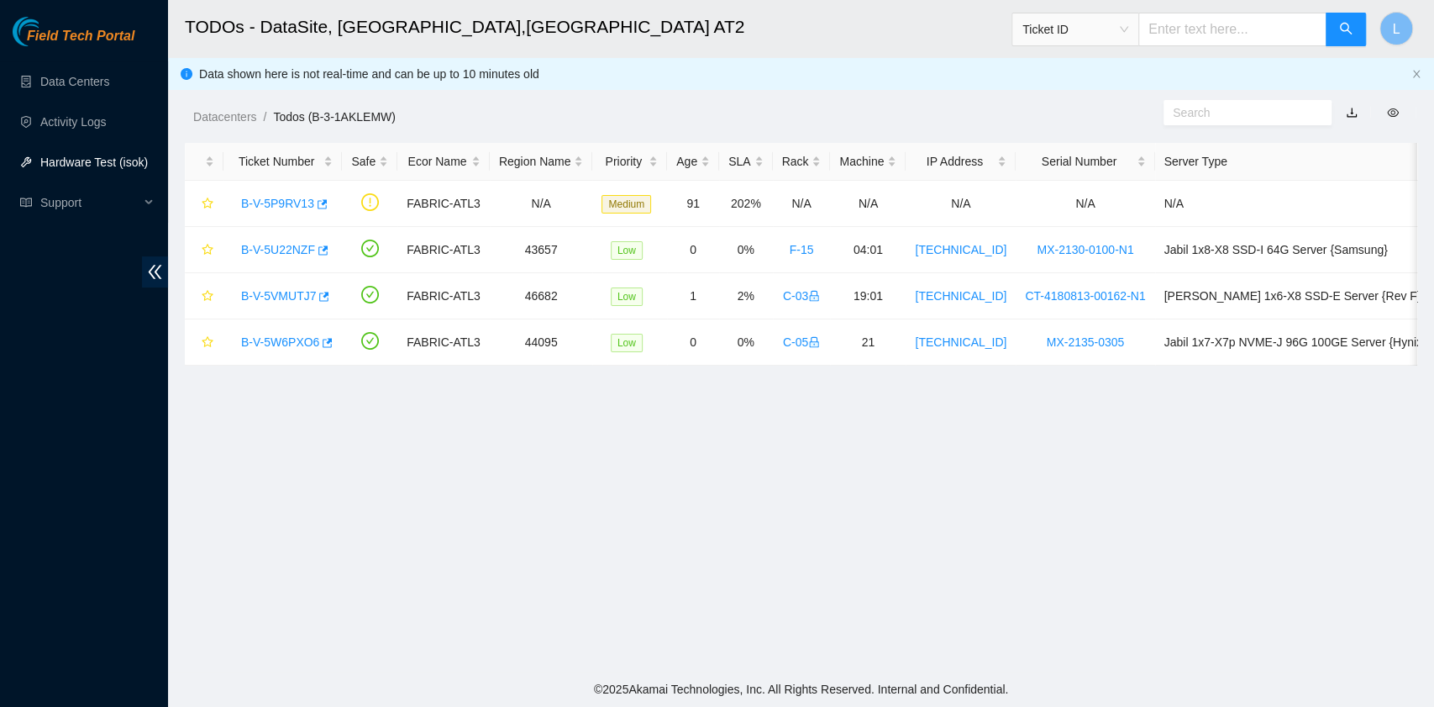
click at [81, 168] on link "Hardware Test (isok)" at bounding box center [94, 161] width 108 height 13
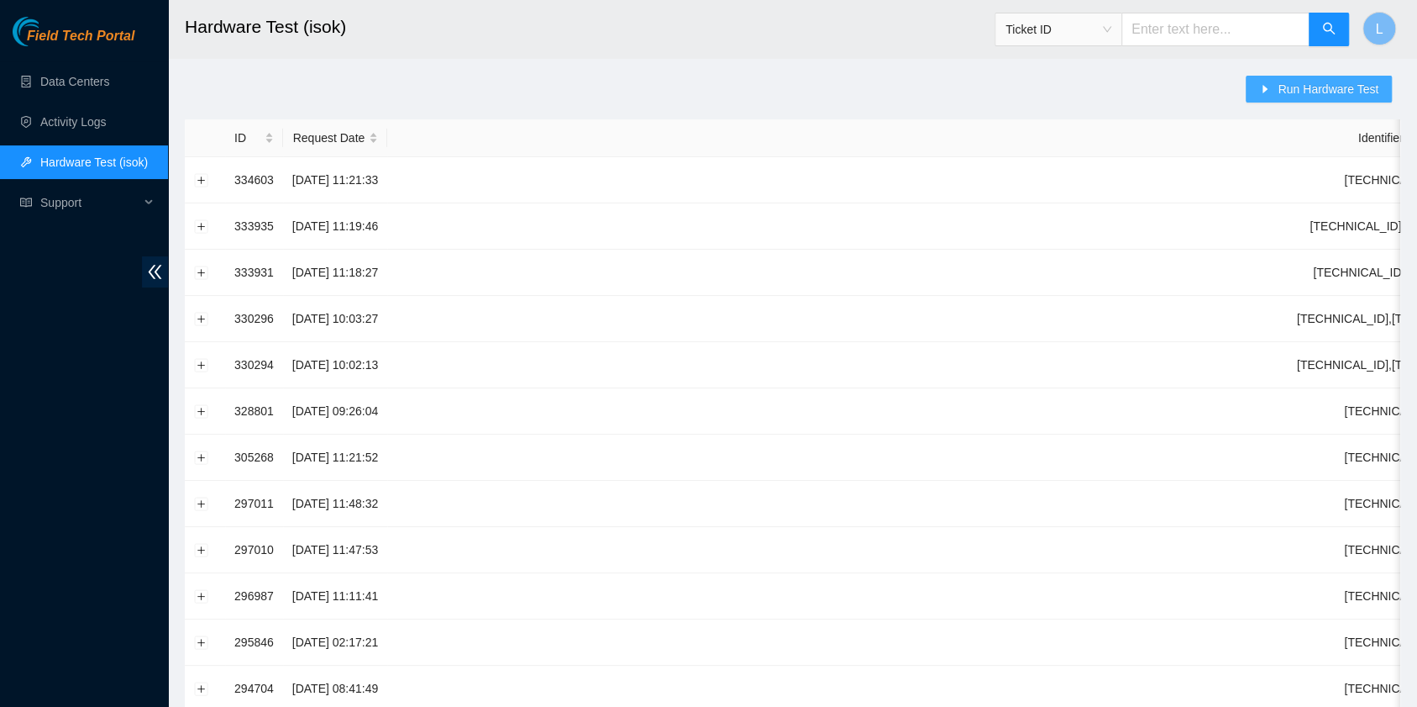
click at [1280, 91] on button "Run Hardware Test" at bounding box center [1319, 89] width 146 height 27
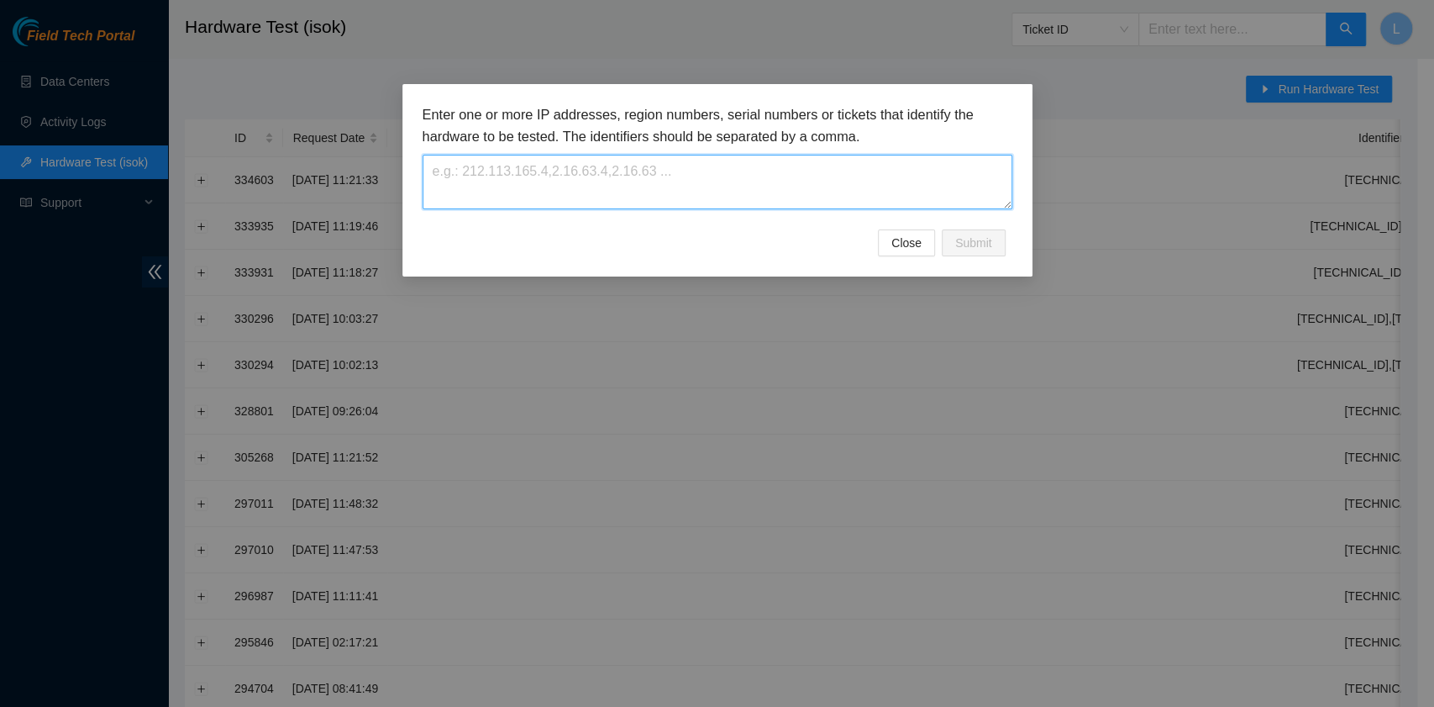
click at [654, 171] on textarea at bounding box center [718, 182] width 590 height 55
paste textarea "184.27.176.7:"
type textarea "184.27.176.6,184.27.176.7"
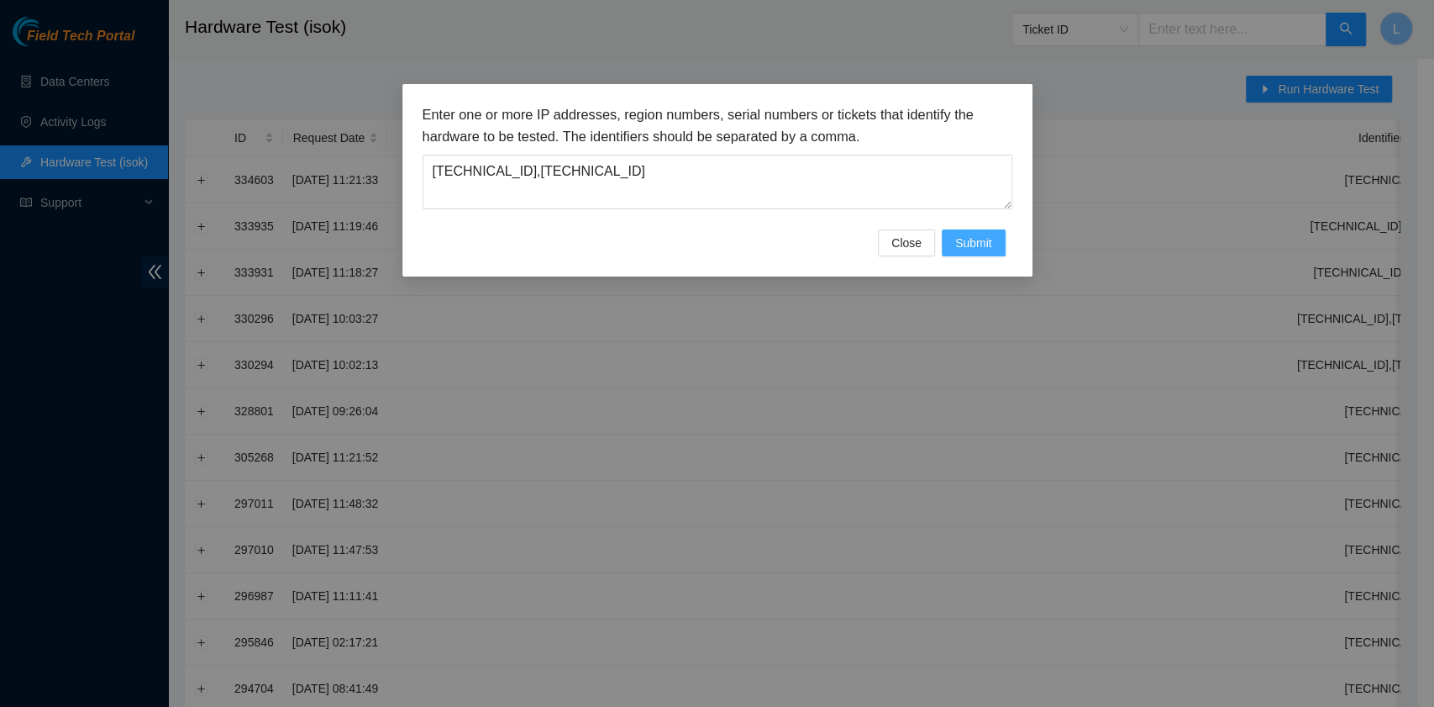
click at [990, 249] on span "Submit" at bounding box center [973, 243] width 37 height 18
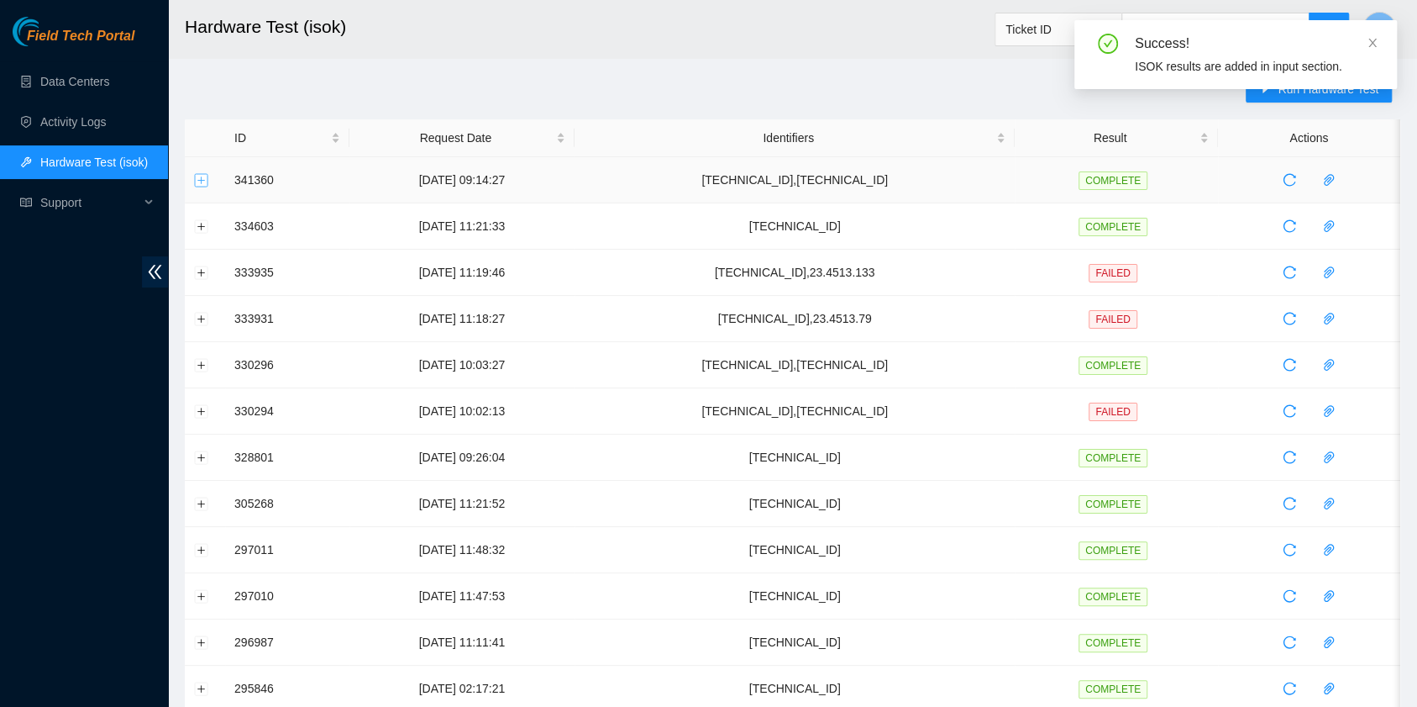
click at [195, 181] on button "Expand row" at bounding box center [201, 179] width 13 height 13
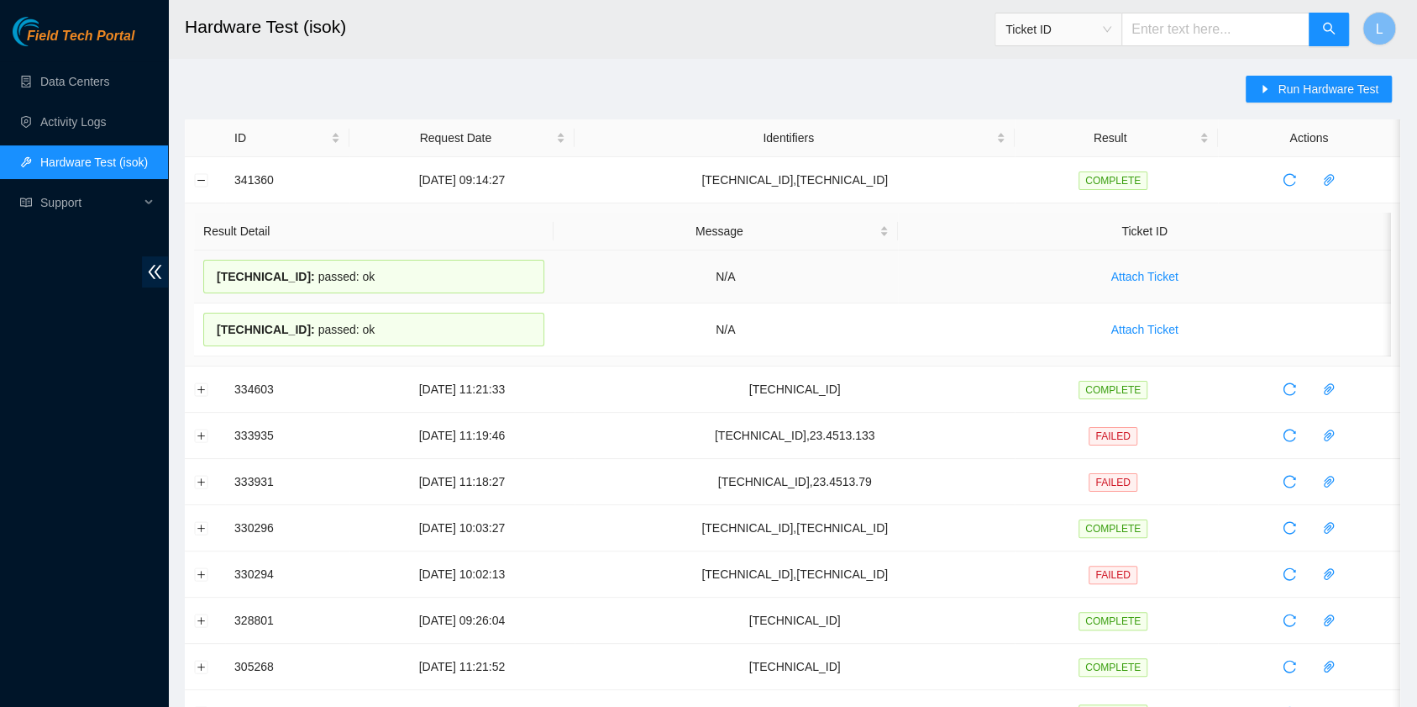
drag, startPoint x: 364, startPoint y: 334, endPoint x: 203, endPoint y: 292, distance: 165.9
click at [203, 292] on tbody "184.27.176.7 : passed: ok N/A Attach Ticket 184.27.176.6 : passed: ok N/A Attac…" at bounding box center [792, 303] width 1197 height 106
copy tbody "184.27.176.7 : passed: ok N/A Attach Ticket 184.27.176.6 : passed: ok"
click at [1137, 276] on span "Attach Ticket" at bounding box center [1144, 276] width 67 height 18
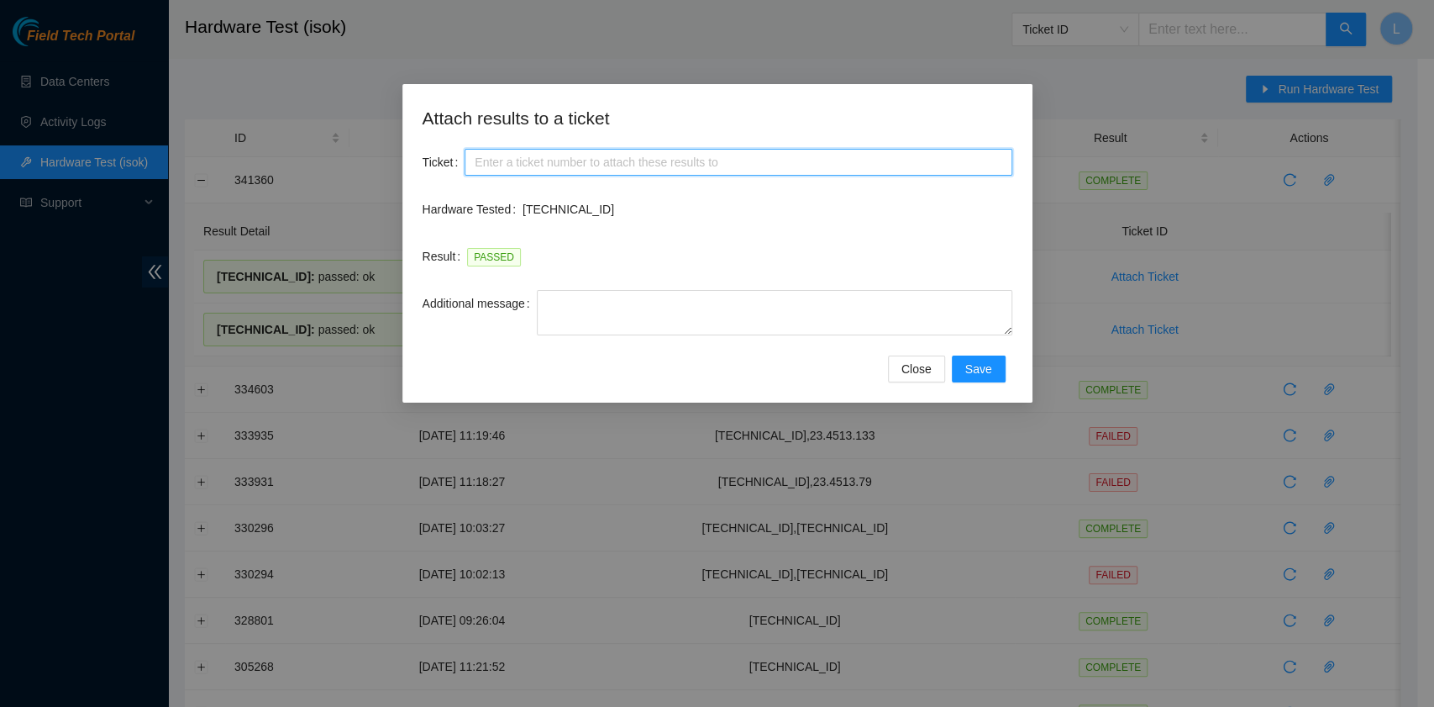
click at [680, 166] on input "Ticket" at bounding box center [738, 162] width 547 height 27
paste input "B-V-5U22NZF"
type input "B-V-5U22NZF"
click at [980, 365] on span "Save" at bounding box center [978, 369] width 27 height 18
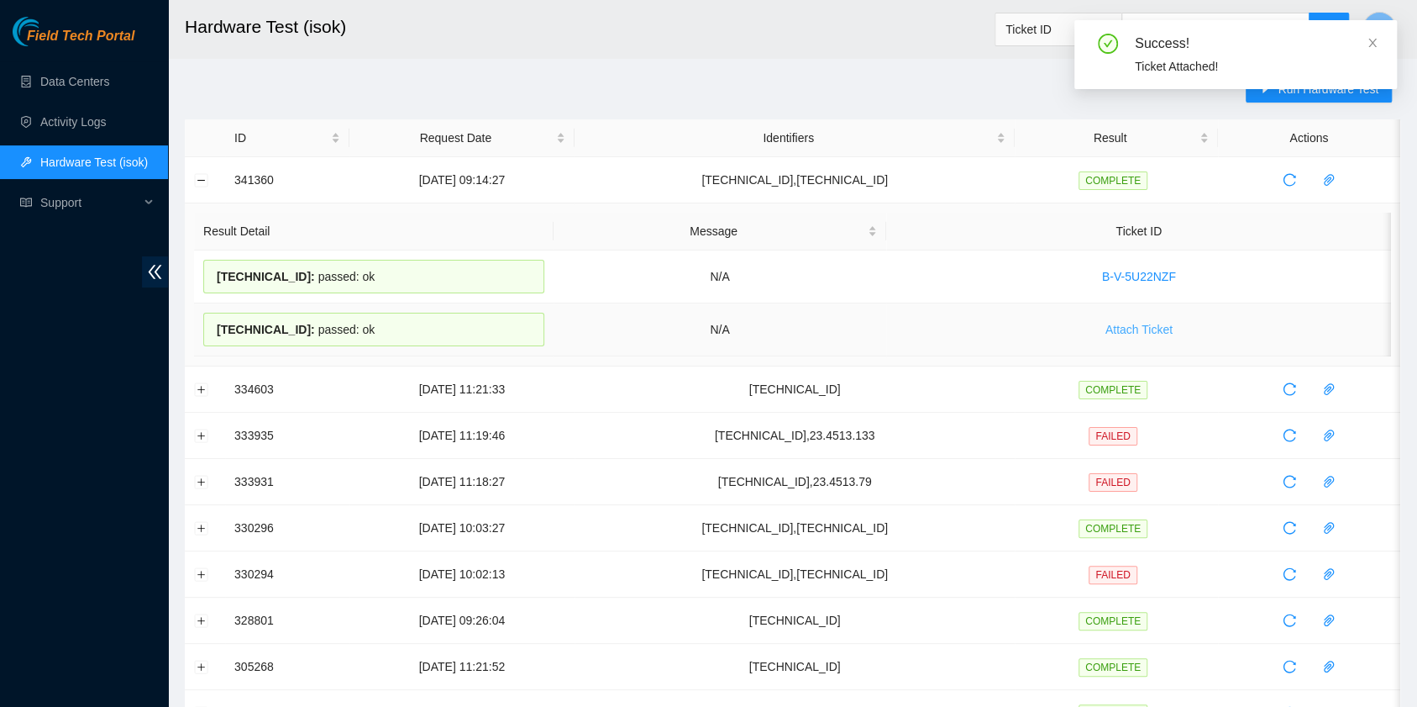
click at [1134, 328] on span "Attach Ticket" at bounding box center [1139, 329] width 67 height 18
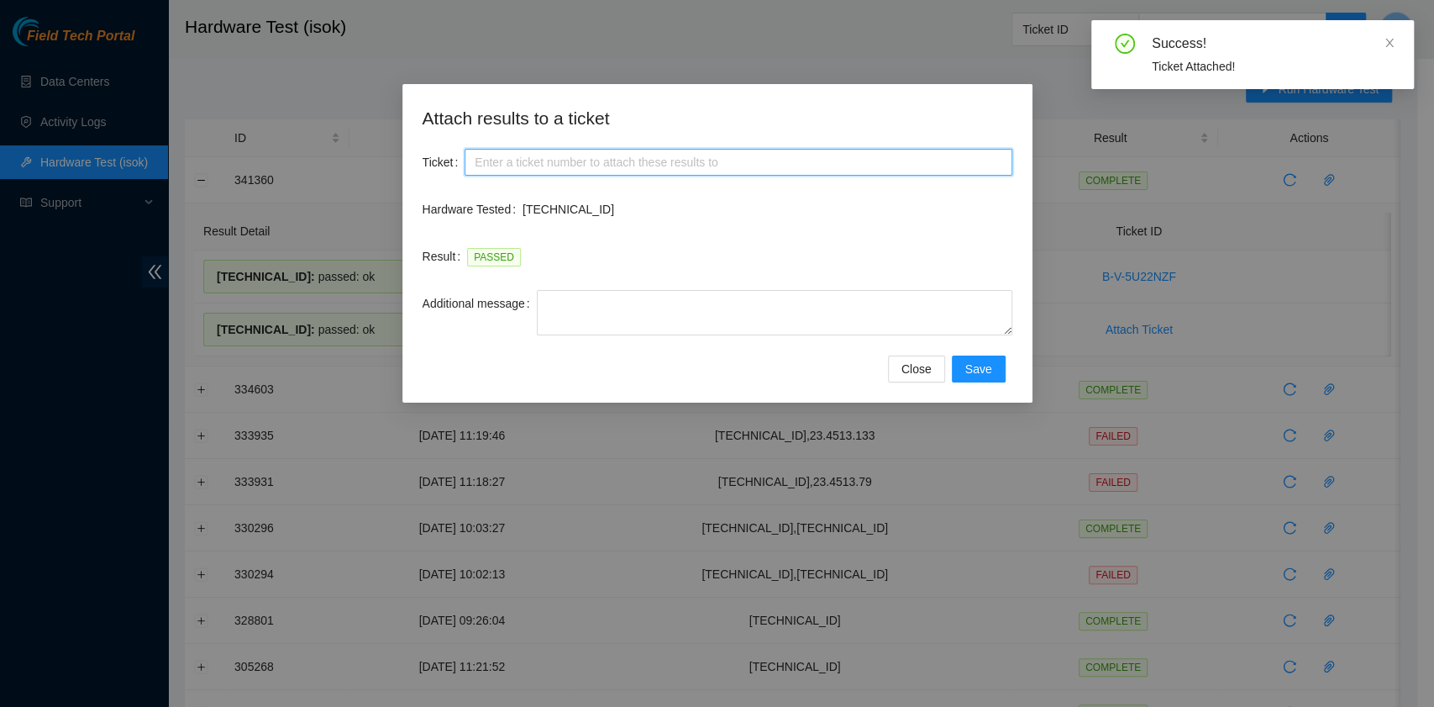
click at [639, 165] on input "Ticket" at bounding box center [738, 162] width 547 height 27
paste input "B-V-5U22NZF"
type input "B-V-5U22NZF"
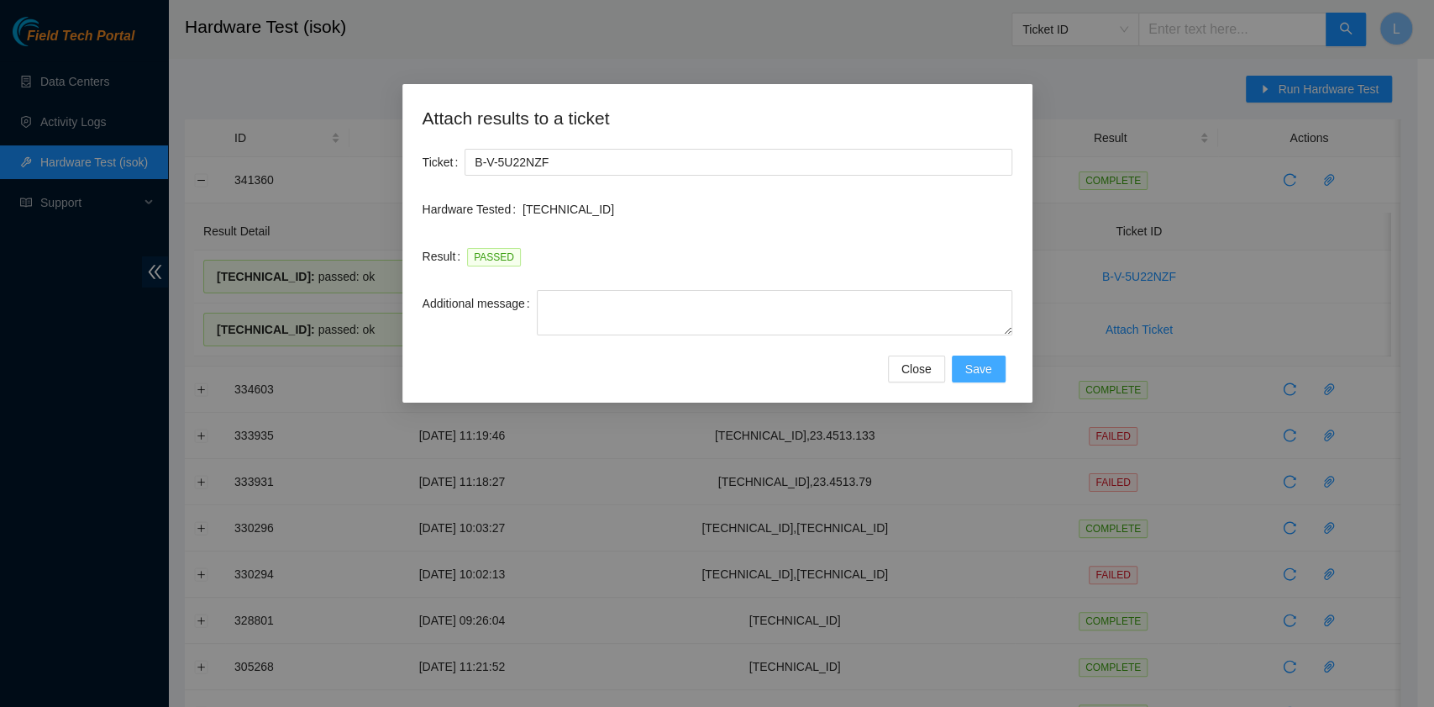
click at [981, 373] on span "Save" at bounding box center [978, 369] width 27 height 18
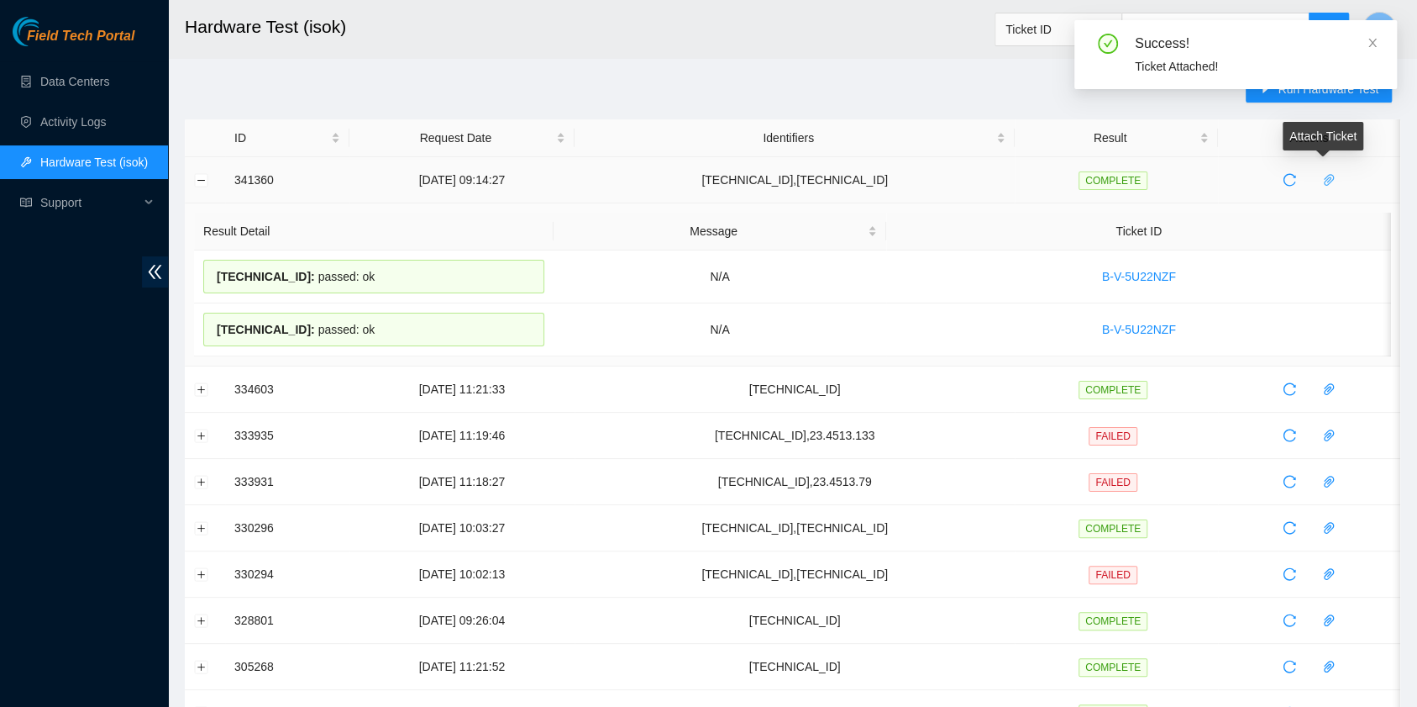
click at [1324, 184] on icon "paper-clip" at bounding box center [1329, 180] width 10 height 12
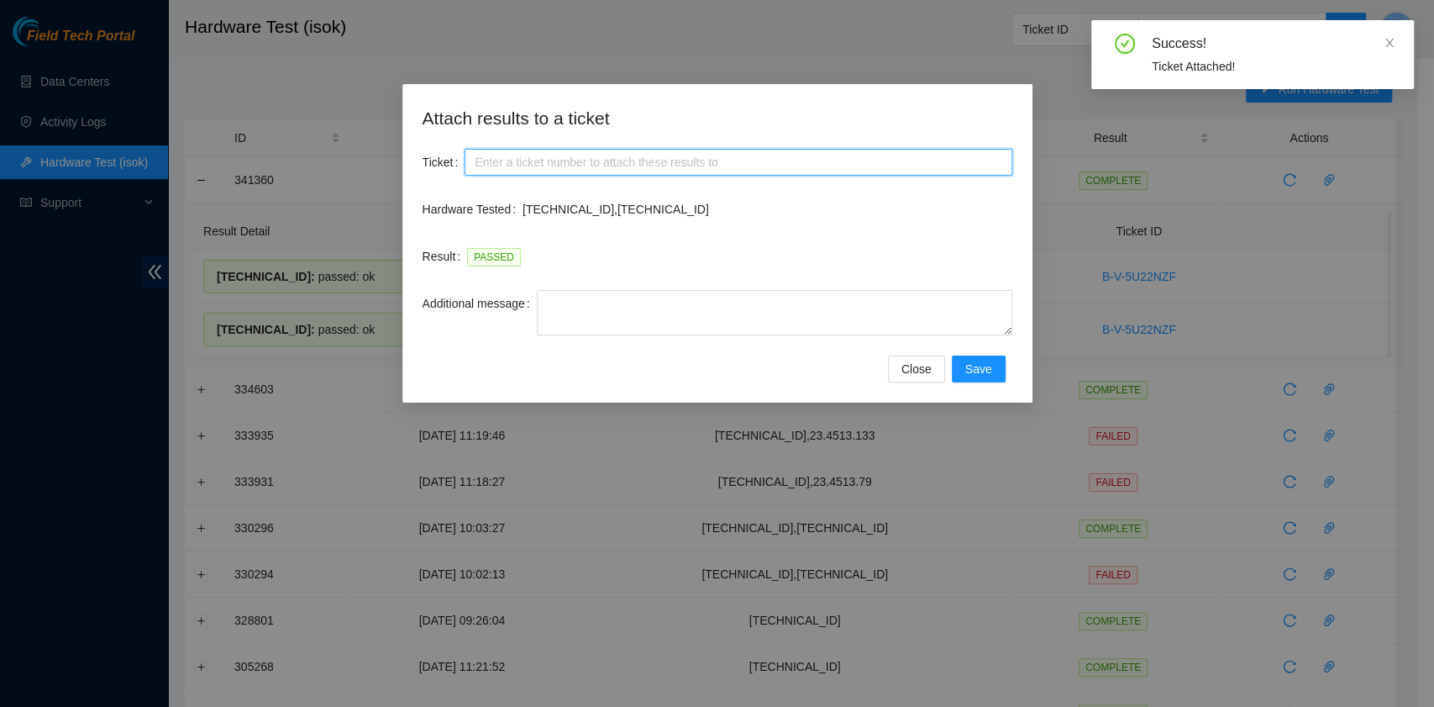
click at [710, 165] on input "Ticket" at bounding box center [738, 162] width 547 height 27
paste input "B-V-5U22NZF"
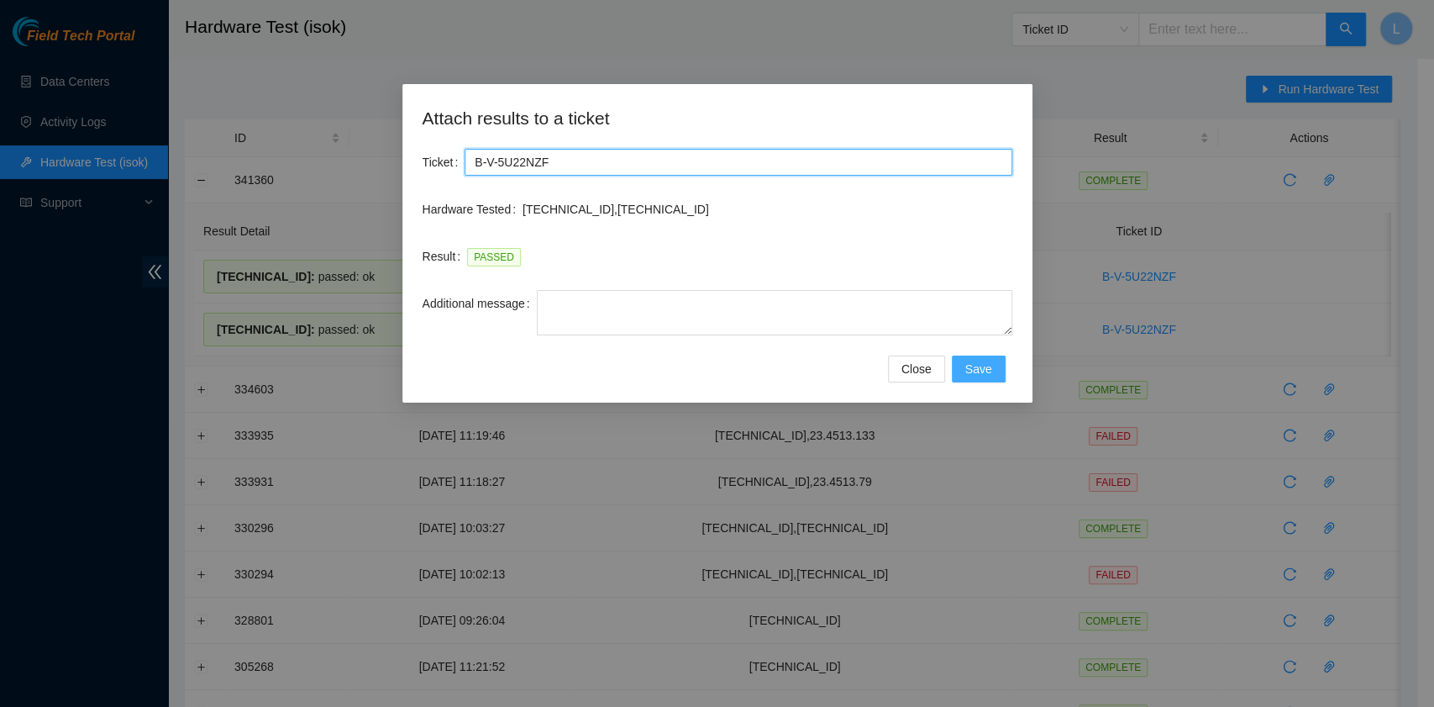
type input "B-V-5U22NZF"
click at [969, 367] on span "Save" at bounding box center [978, 369] width 27 height 18
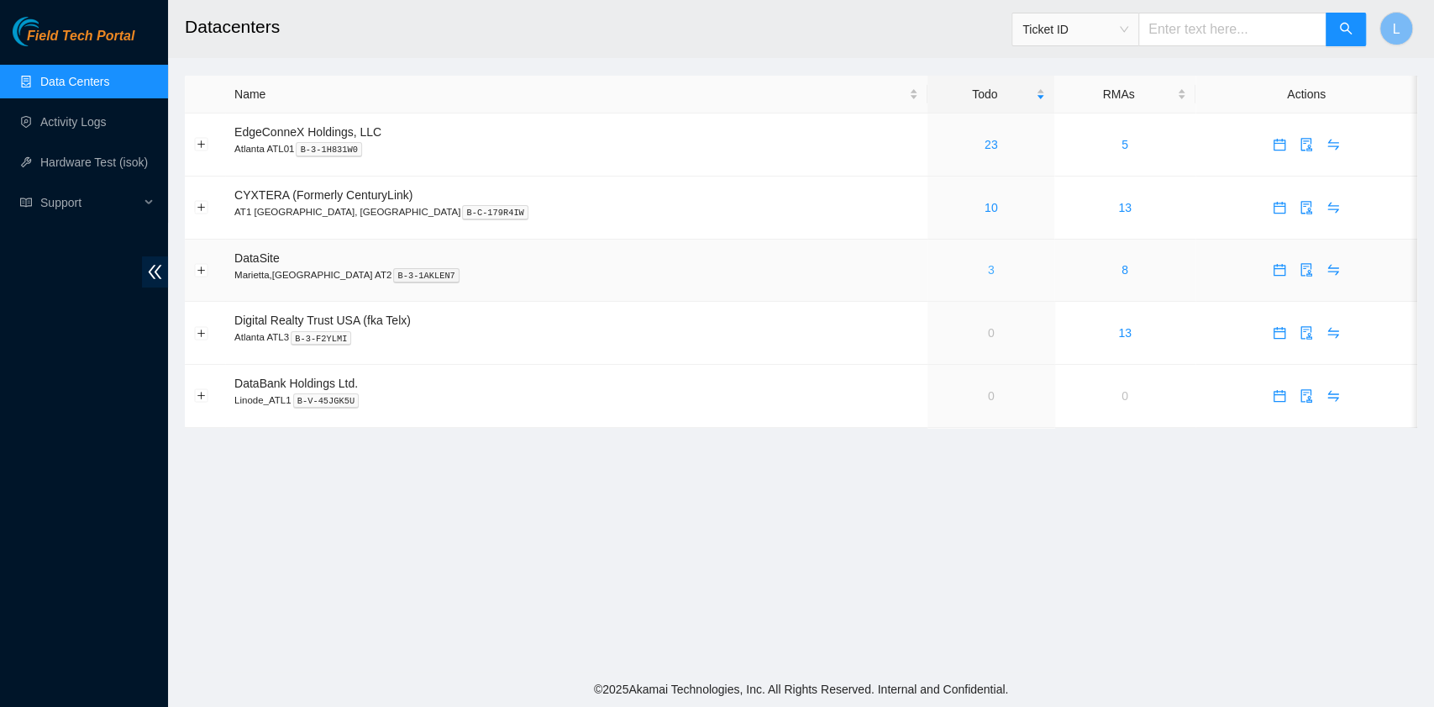
click at [988, 274] on link "3" at bounding box center [991, 269] width 7 height 13
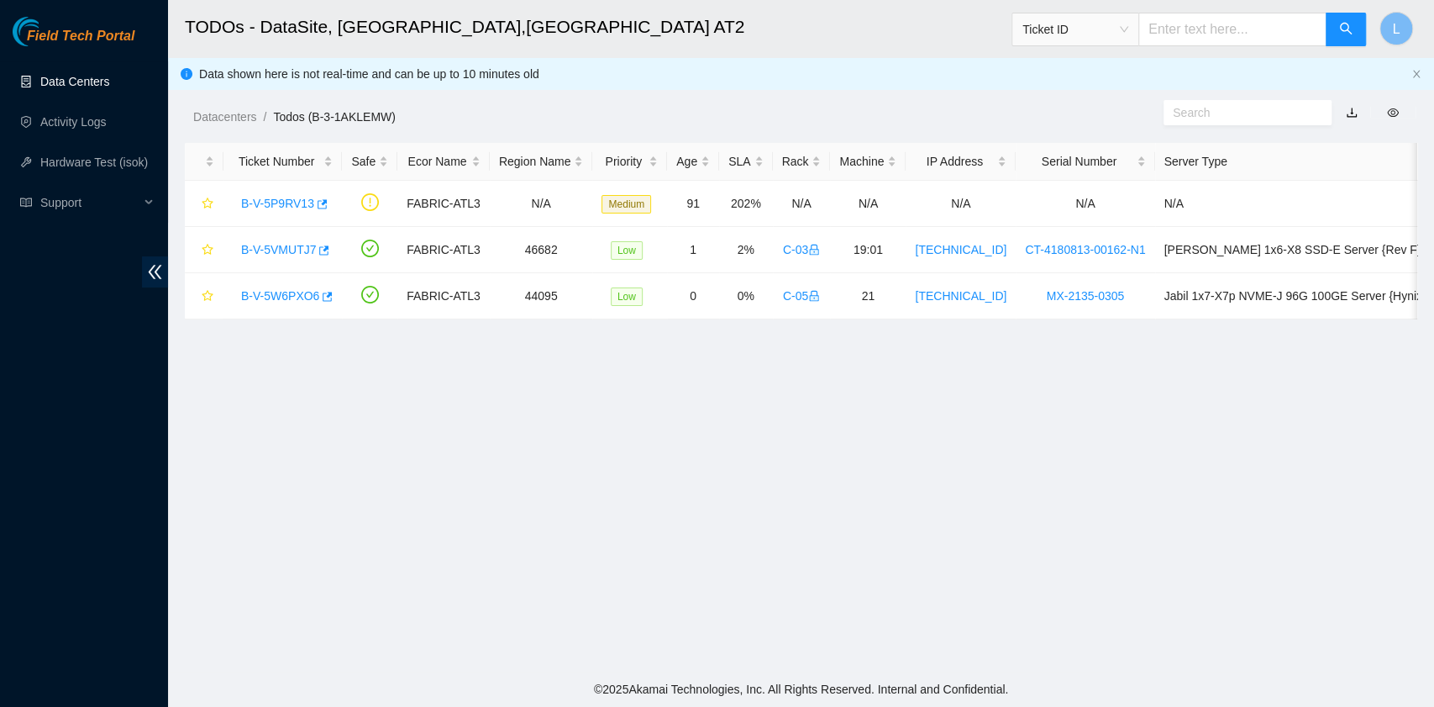
click at [100, 81] on link "Data Centers" at bounding box center [74, 81] width 69 height 13
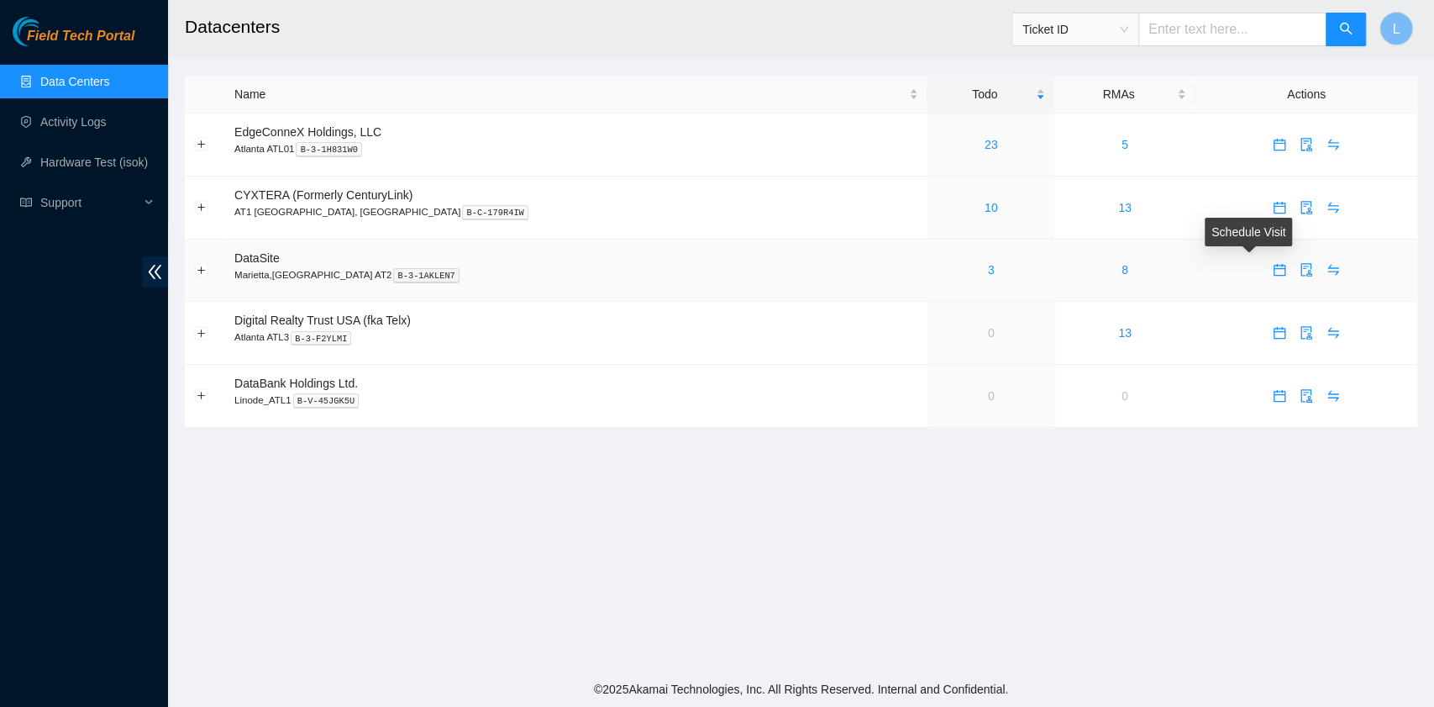
click at [1273, 273] on icon "calendar" at bounding box center [1279, 269] width 13 height 13
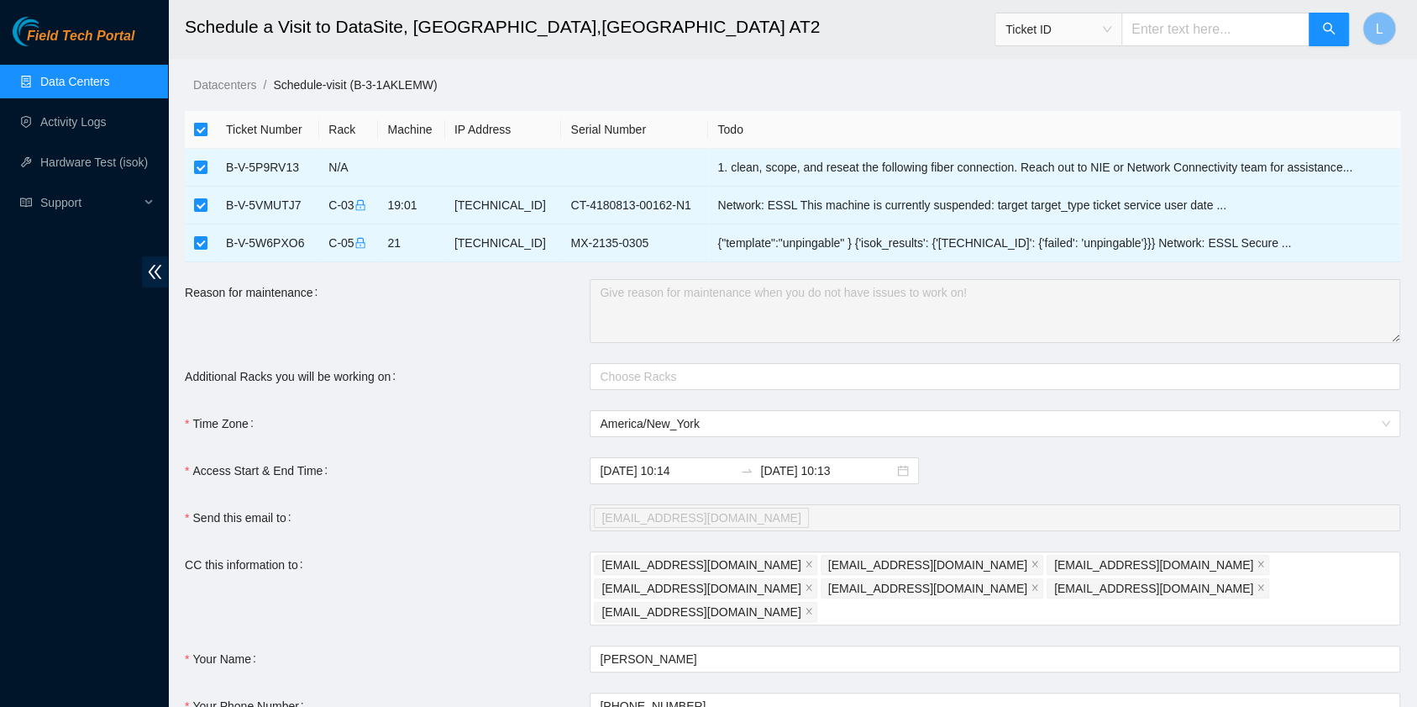
click at [198, 129] on input "checkbox" at bounding box center [200, 129] width 13 height 13
checkbox input "false"
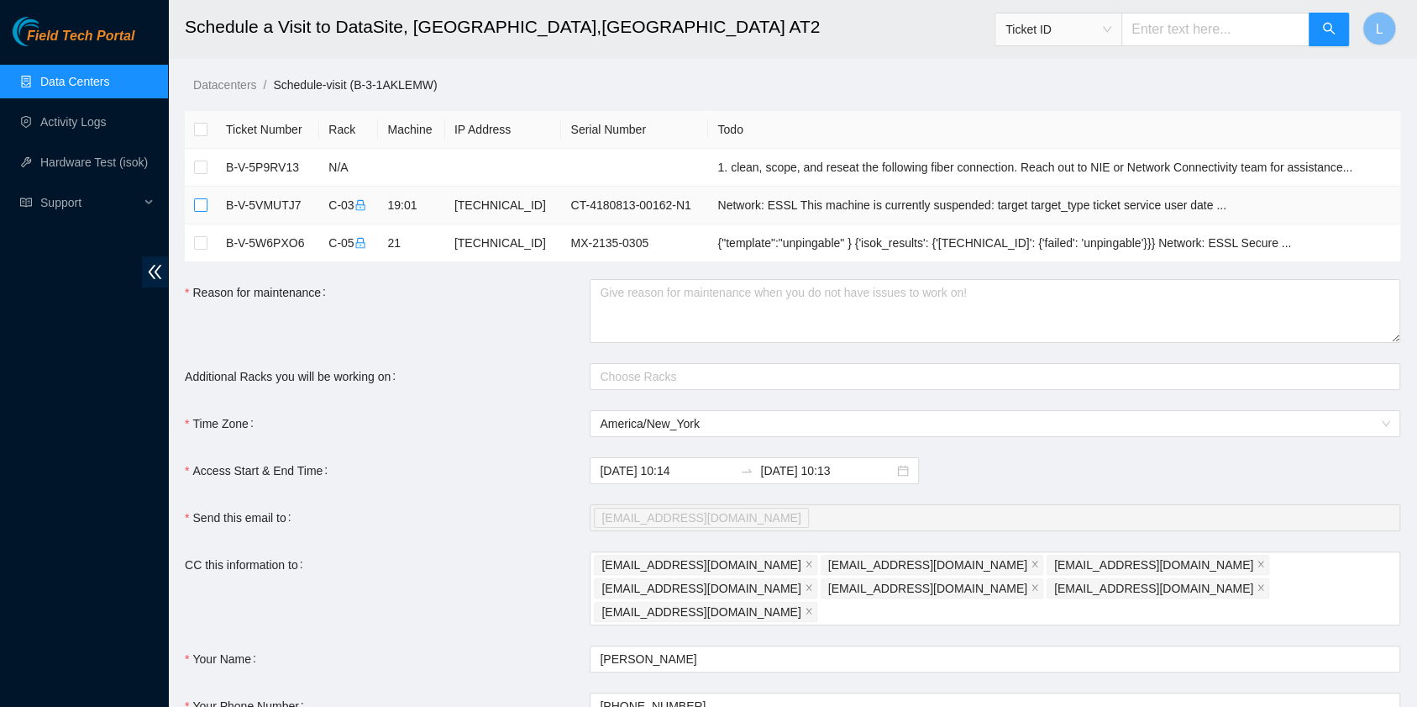
click at [207, 207] on input "checkbox" at bounding box center [200, 204] width 13 height 13
checkbox input "true"
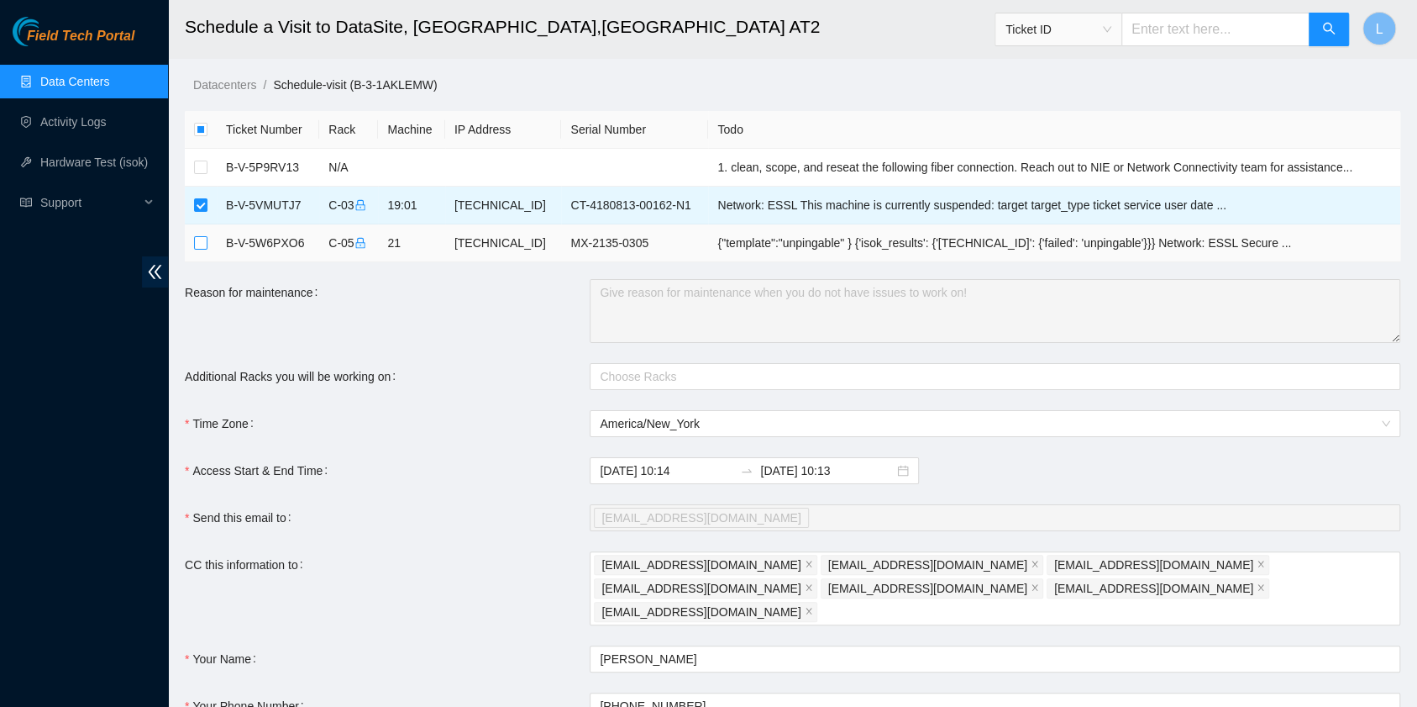
click at [202, 244] on input "checkbox" at bounding box center [200, 242] width 13 height 13
checkbox input "true"
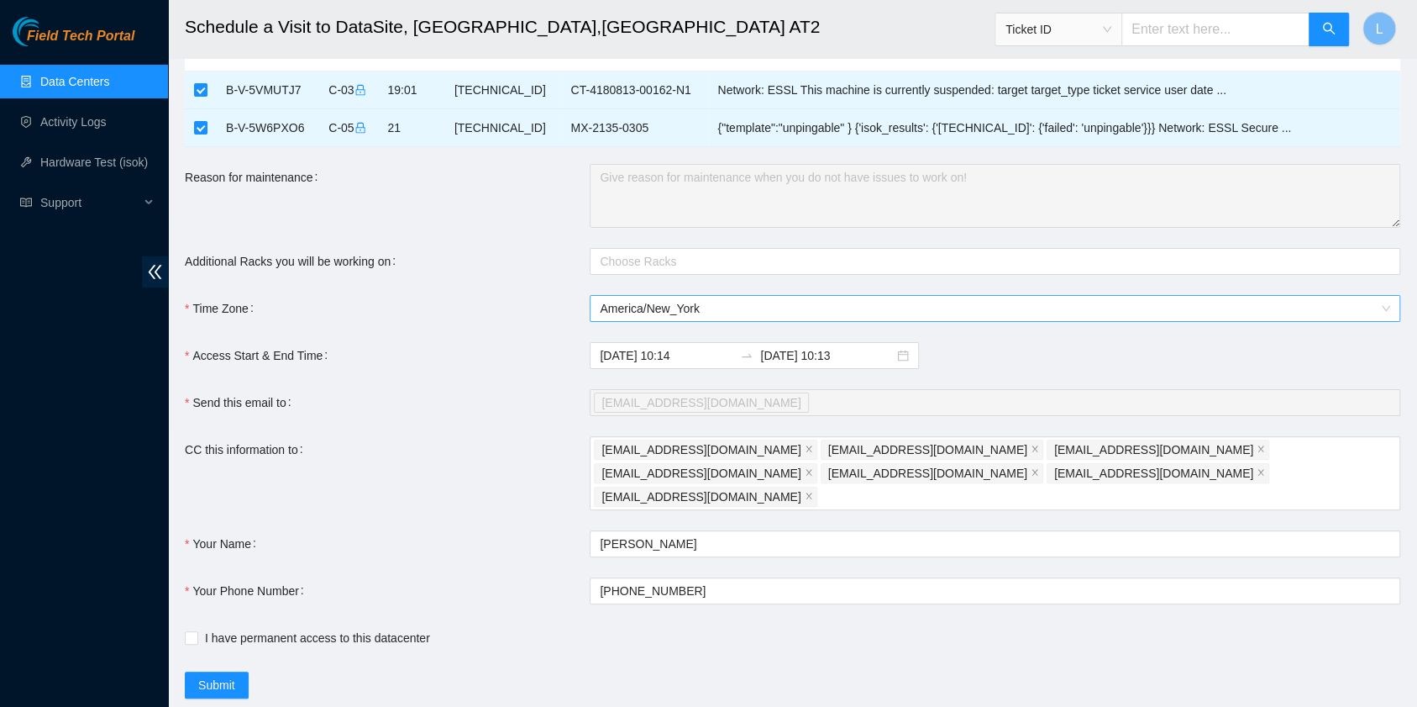
scroll to position [136, 0]
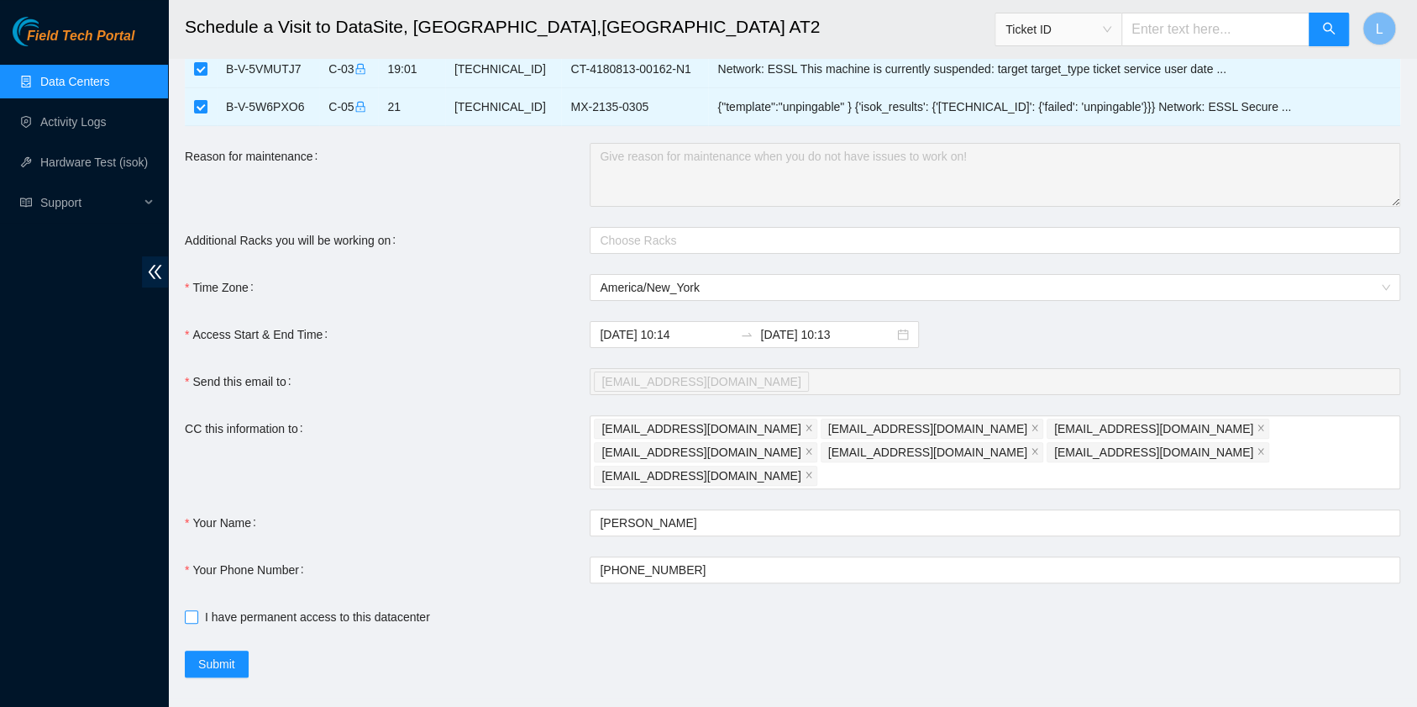
click at [195, 610] on input "I have permanent access to this datacenter" at bounding box center [191, 616] width 12 height 12
checkbox input "true"
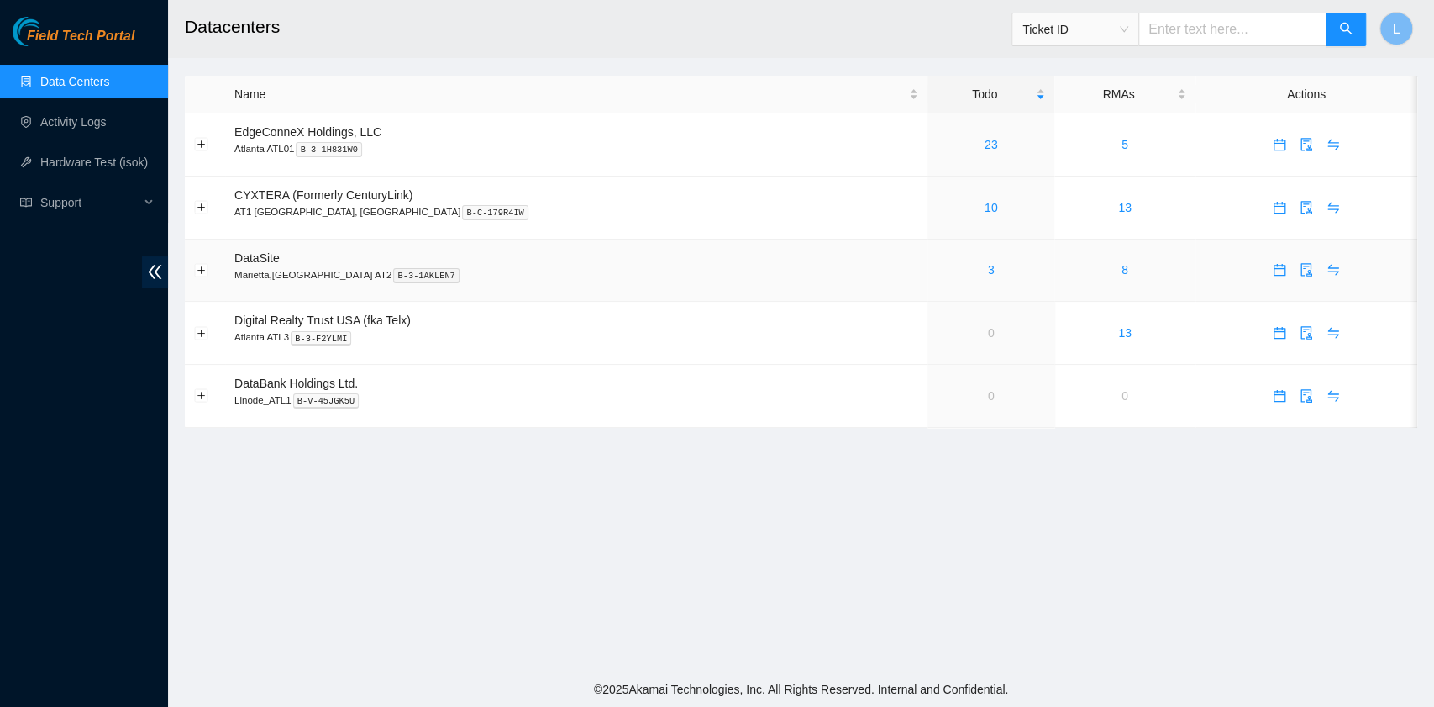
click at [937, 275] on div "3" at bounding box center [991, 269] width 108 height 18
